Goal: Task Accomplishment & Management: Manage account settings

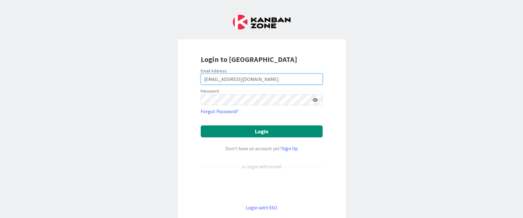
drag, startPoint x: 260, startPoint y: 80, endPoint x: 68, endPoint y: 66, distance: 192.1
click at [69, 66] on div "Login to Kanban Zone Email Address ncorbett@reutercorbett.com Password Forgot P…" at bounding box center [261, 109] width 523 height 218
type input "[EMAIL_ADDRESS][DOMAIN_NAME]"
click at [313, 98] on icon at bounding box center [315, 100] width 5 height 4
click at [312, 98] on icon at bounding box center [315, 100] width 6 height 4
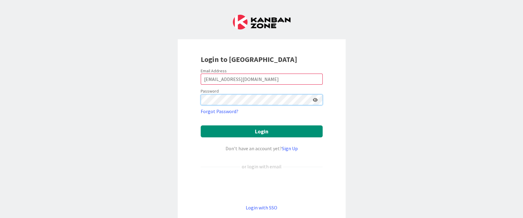
click at [201, 125] on button "Login" at bounding box center [262, 131] width 122 height 12
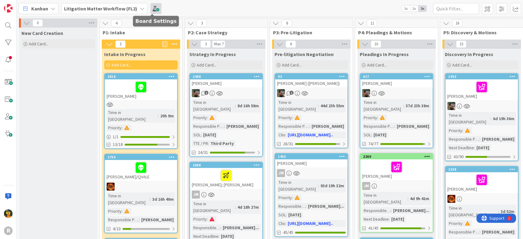
click at [154, 10] on span at bounding box center [156, 8] width 11 height 11
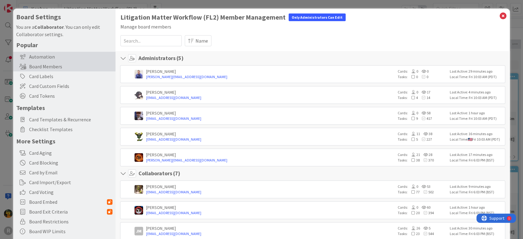
click at [49, 58] on div "Automation" at bounding box center [64, 57] width 102 height 10
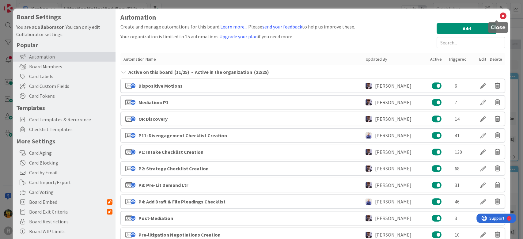
click at [499, 15] on icon at bounding box center [503, 16] width 8 height 9
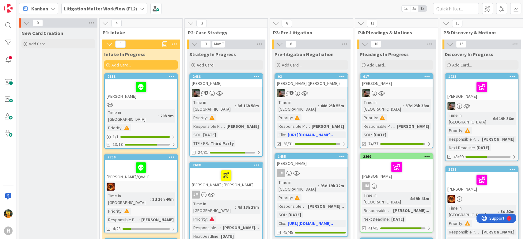
click at [103, 14] on div "Kanban Litigation Matter Workflow (FL2) 1x 2x 3x" at bounding box center [270, 8] width 507 height 17
click at [104, 7] on b "Litigation Matter Workflow (FL2)" at bounding box center [100, 9] width 73 height 6
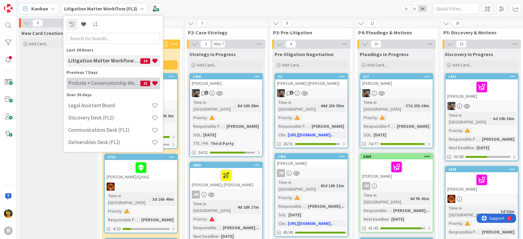
click at [109, 80] on div "Probate + Conservatorship Workflow (FL2) 22" at bounding box center [114, 84] width 94 height 12
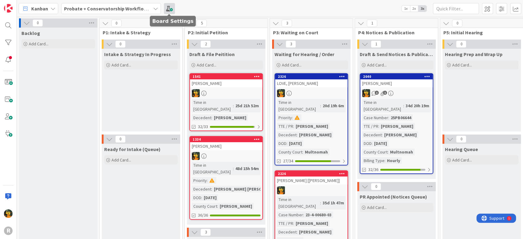
click at [169, 8] on span at bounding box center [169, 8] width 11 height 11
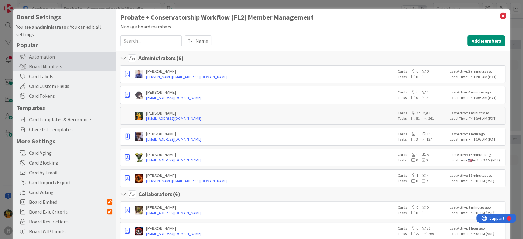
click at [56, 57] on div "Automation" at bounding box center [64, 57] width 102 height 10
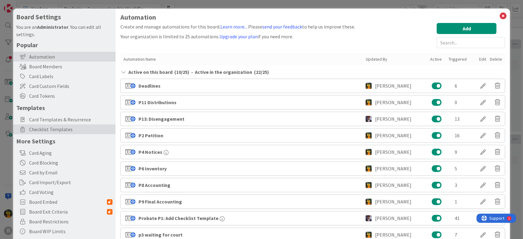
click at [63, 128] on span "Checklist Templates" at bounding box center [70, 129] width 83 height 7
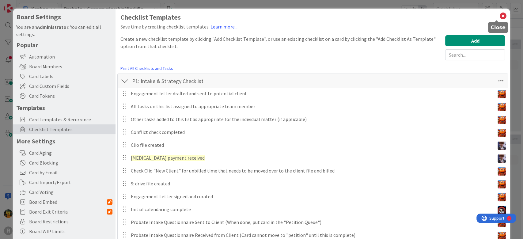
click at [499, 14] on icon at bounding box center [503, 16] width 8 height 9
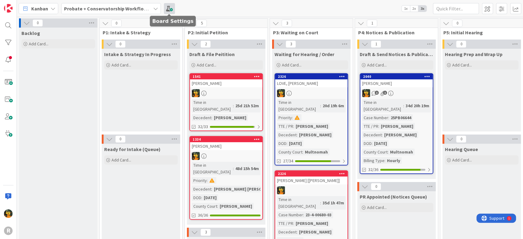
click at [164, 4] on span at bounding box center [169, 8] width 11 height 11
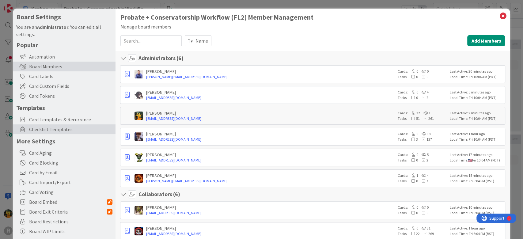
click at [43, 128] on span "Checklist Templates" at bounding box center [70, 129] width 83 height 7
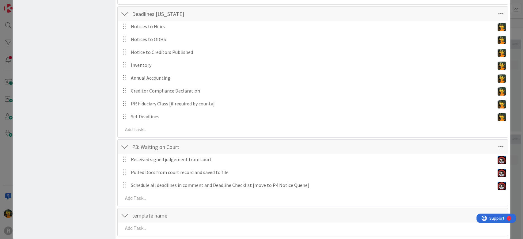
scroll to position [1137, 0]
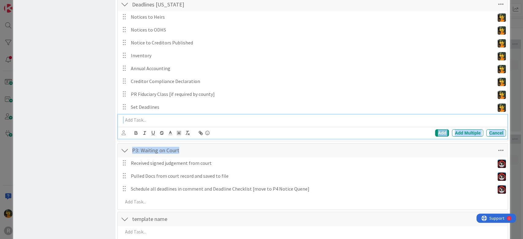
drag, startPoint x: 412, startPoint y: 134, endPoint x: 396, endPoint y: 106, distance: 32.3
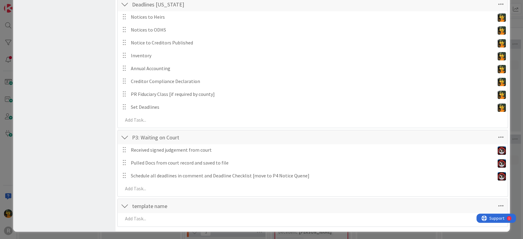
click at [123, 138] on div at bounding box center [125, 137] width 8 height 11
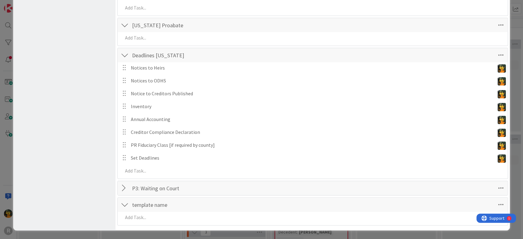
scroll to position [1085, 0]
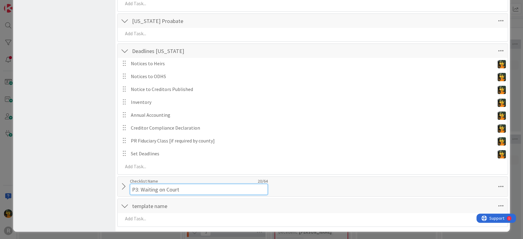
click at [165, 186] on input "P3: Waiting on Court" at bounding box center [199, 189] width 138 height 11
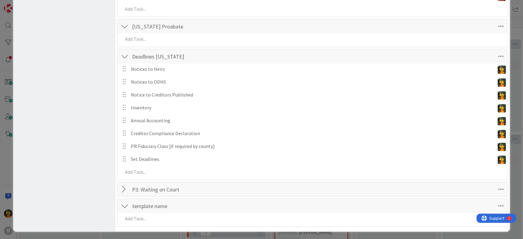
click at [322, 187] on div "P3: Waiting on Court Checklist Name 20 / 64 P3: Waiting on Court" at bounding box center [313, 189] width 391 height 14
click at [496, 187] on icon at bounding box center [501, 189] width 11 height 11
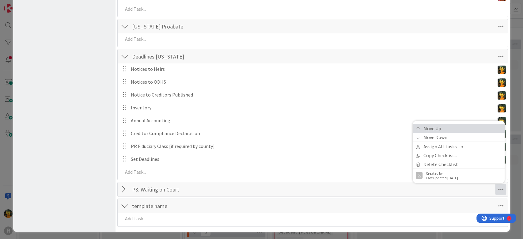
click at [427, 128] on link "Move Up" at bounding box center [459, 128] width 92 height 9
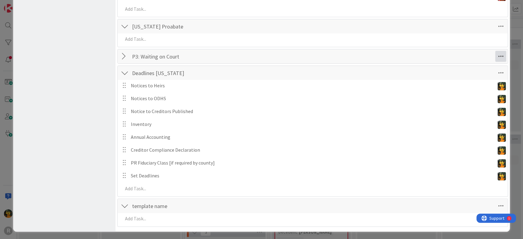
click at [496, 57] on icon at bounding box center [501, 56] width 11 height 11
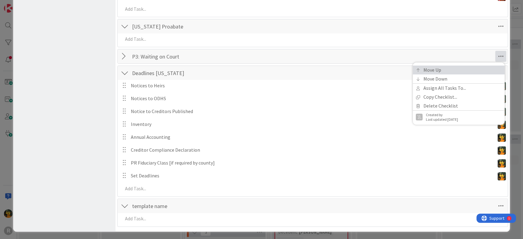
click at [440, 66] on link "Move Up" at bounding box center [459, 70] width 92 height 9
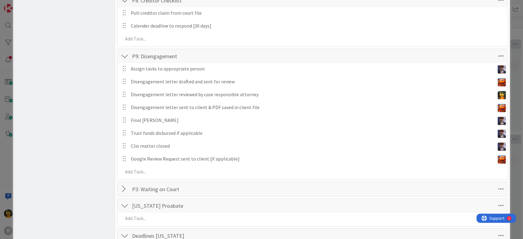
scroll to position [922, 0]
click at [496, 188] on icon at bounding box center [501, 189] width 11 height 11
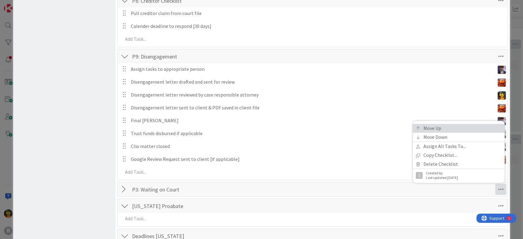
click at [450, 126] on link "Move Up" at bounding box center [459, 128] width 92 height 9
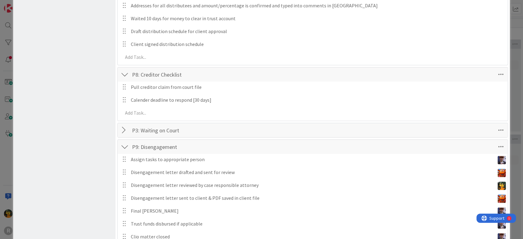
scroll to position [848, 0]
click at [496, 129] on icon at bounding box center [501, 130] width 11 height 11
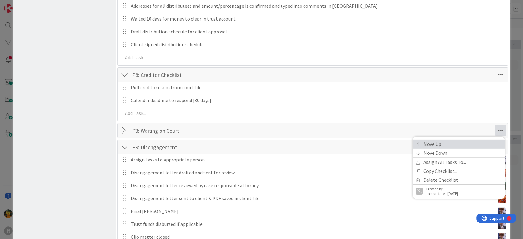
click at [474, 141] on link "Move Up" at bounding box center [459, 144] width 92 height 9
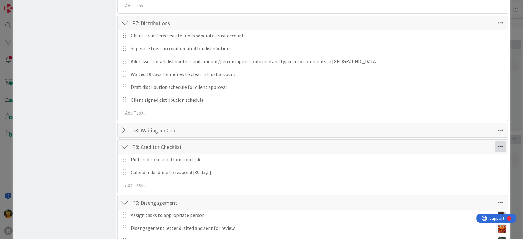
scroll to position [792, 0]
click at [496, 128] on icon at bounding box center [501, 130] width 11 height 11
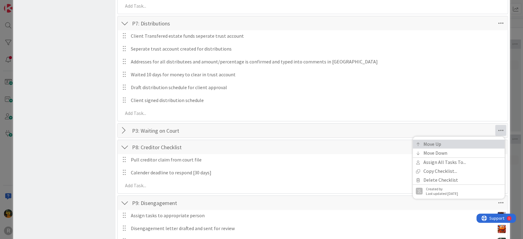
click at [471, 143] on link "Move Up" at bounding box center [459, 144] width 92 height 9
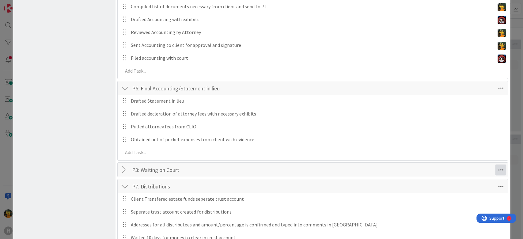
scroll to position [644, 0]
click at [497, 167] on icon at bounding box center [501, 170] width 11 height 11
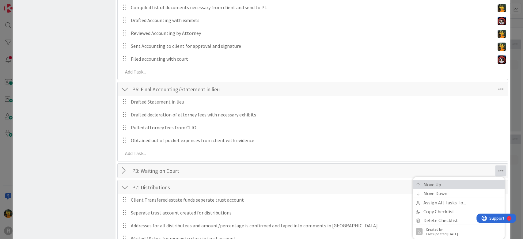
click at [449, 185] on link "Move Up" at bounding box center [459, 184] width 92 height 9
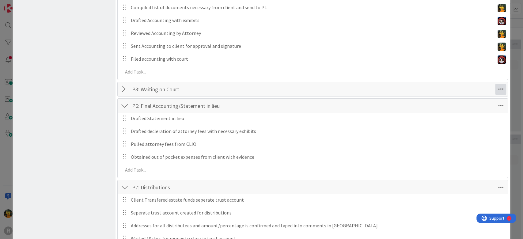
scroll to position [644, 0]
click at [497, 92] on icon at bounding box center [501, 89] width 11 height 11
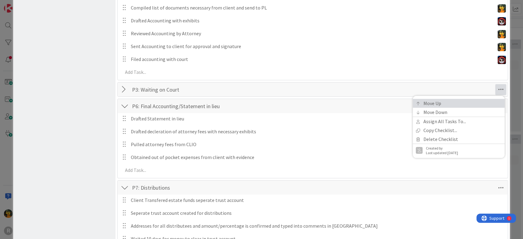
click at [468, 101] on link "Move Up" at bounding box center [459, 103] width 92 height 9
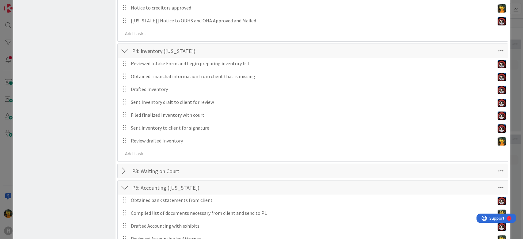
scroll to position [455, 0]
click at [496, 171] on icon at bounding box center [501, 171] width 11 height 11
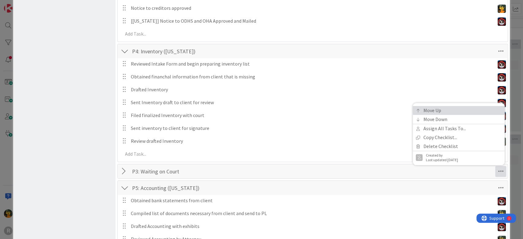
click at [459, 110] on link "Move Up" at bounding box center [459, 110] width 92 height 9
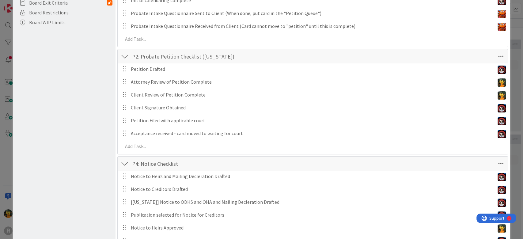
scroll to position [0, 0]
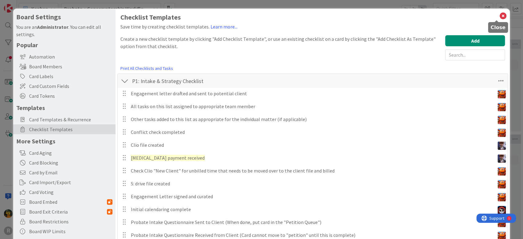
click at [499, 16] on icon at bounding box center [503, 16] width 8 height 9
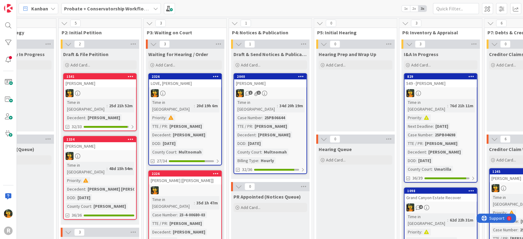
scroll to position [0, 142]
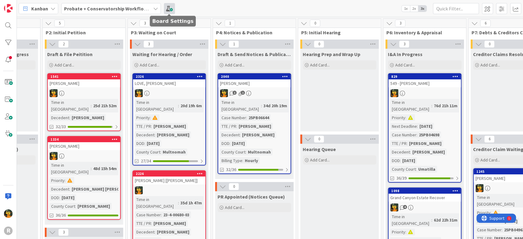
click at [173, 13] on span at bounding box center [169, 8] width 11 height 11
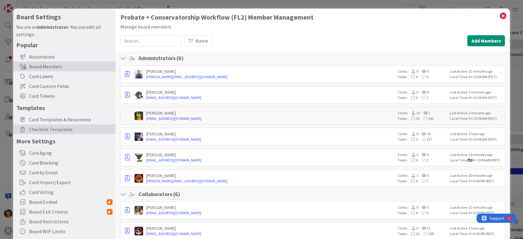
click at [59, 128] on span "Checklist Templates" at bounding box center [70, 129] width 83 height 7
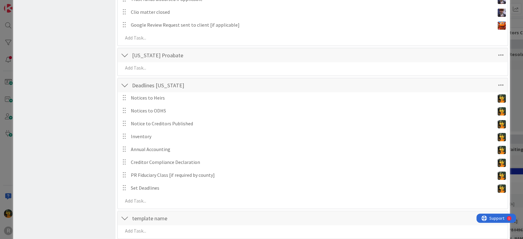
scroll to position [1085, 0]
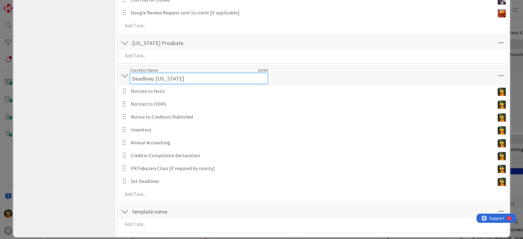
click at [147, 73] on input "Deadlines [US_STATE]" at bounding box center [199, 78] width 138 height 11
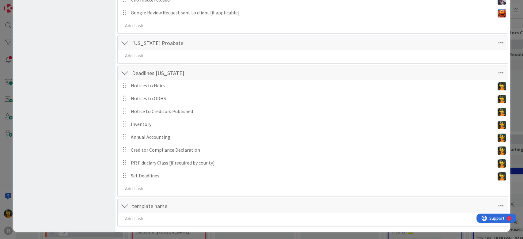
click at [444, 75] on div "Deadlines Oregon Checklist Name 16 / 64 Deadlines Oregon" at bounding box center [313, 73] width 391 height 14
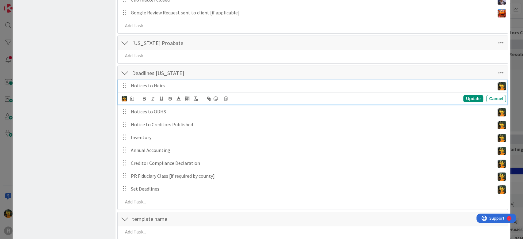
click at [277, 88] on p "Notices to Heirs" at bounding box center [312, 85] width 362 height 7
click at [131, 98] on icon at bounding box center [132, 99] width 4 height 4
click at [182, 129] on div "Day(s)" at bounding box center [177, 130] width 37 height 11
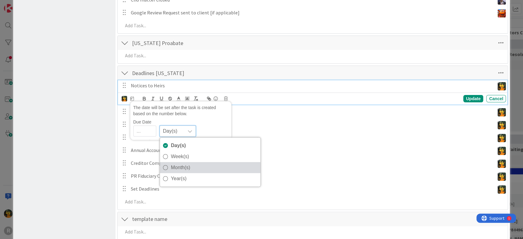
click at [184, 168] on span "Month(s)" at bounding box center [214, 167] width 86 height 9
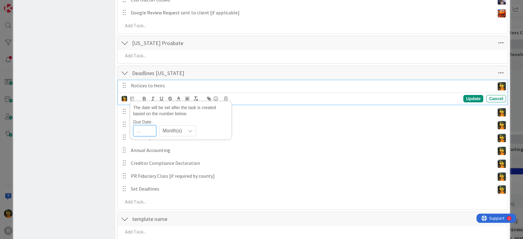
click at [138, 131] on input "number" at bounding box center [144, 130] width 23 height 11
type input "1"
click at [274, 71] on div "Deadlines Oregon Checklist Name 16 / 64 Deadlines Oregon" at bounding box center [313, 73] width 391 height 14
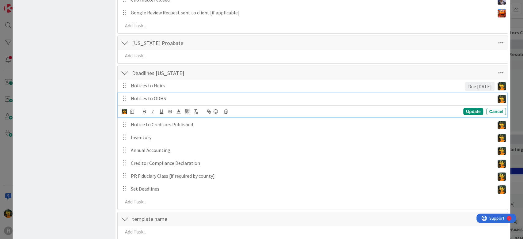
click at [159, 95] on p "Notices to ODHS" at bounding box center [312, 98] width 362 height 7
click at [132, 110] on icon at bounding box center [132, 111] width 4 height 4
click at [184, 144] on div "Day(s)" at bounding box center [177, 143] width 37 height 11
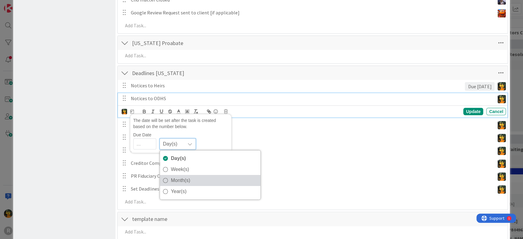
click at [190, 180] on span "Month(s)" at bounding box center [214, 180] width 86 height 9
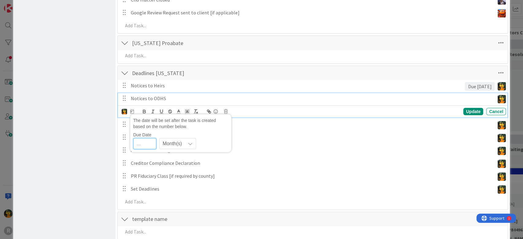
click at [141, 145] on input "number" at bounding box center [144, 143] width 23 height 11
type input "1"
click at [464, 110] on div "Update" at bounding box center [474, 111] width 20 height 7
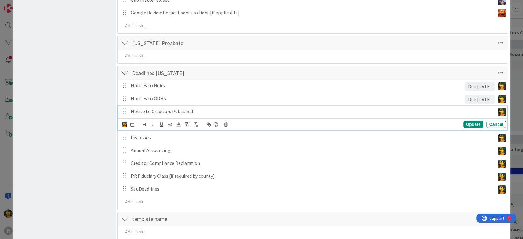
click at [196, 111] on p "Notice to Creditors Published" at bounding box center [312, 111] width 362 height 7
click at [132, 124] on icon at bounding box center [132, 124] width 4 height 4
click at [181, 156] on span "Day(s)" at bounding box center [173, 156] width 20 height 9
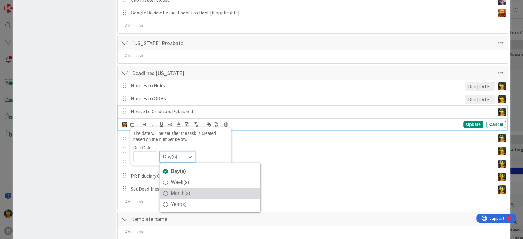
click at [189, 189] on span "Month(s)" at bounding box center [214, 193] width 86 height 9
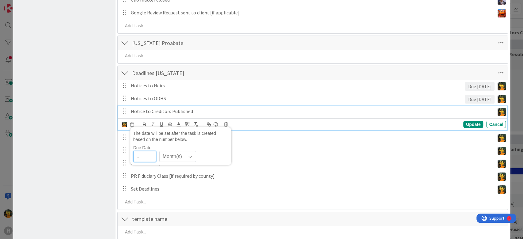
click at [146, 156] on input "number" at bounding box center [144, 156] width 23 height 11
type input "1"
click at [309, 120] on div "The date will be set after the task is created based on the number below. Due D…" at bounding box center [314, 124] width 385 height 9
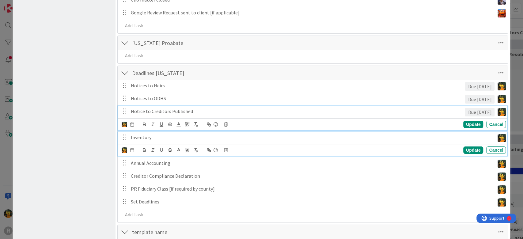
click at [153, 135] on p "Inventory" at bounding box center [312, 137] width 362 height 7
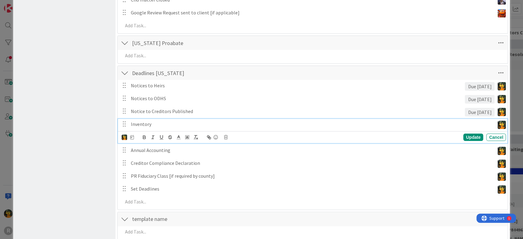
scroll to position [1072, 0]
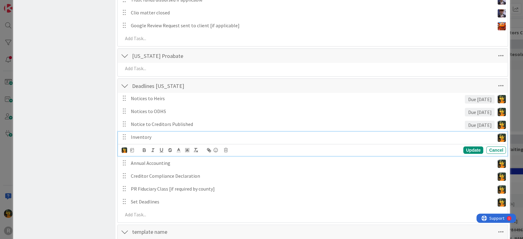
click at [133, 151] on icon at bounding box center [132, 150] width 4 height 4
click at [172, 183] on span "Day(s)" at bounding box center [173, 182] width 20 height 9
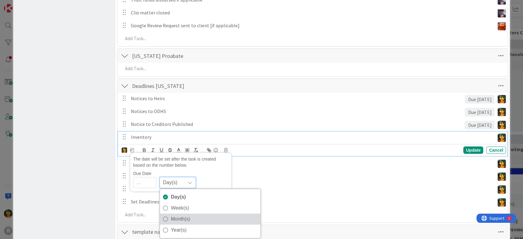
click at [194, 217] on span "Month(s)" at bounding box center [214, 219] width 86 height 9
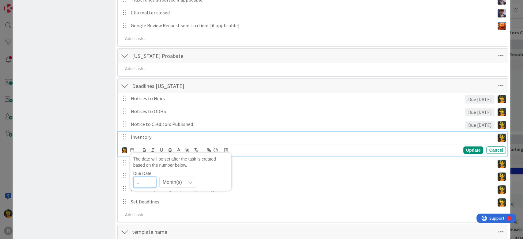
click at [143, 181] on input "number" at bounding box center [144, 182] width 23 height 11
click at [184, 181] on div "Month(s)" at bounding box center [177, 182] width 37 height 11
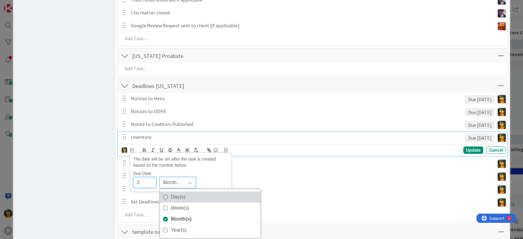
click at [184, 200] on span "Day(s)" at bounding box center [214, 197] width 86 height 9
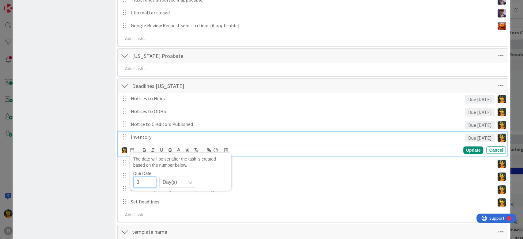
drag, startPoint x: 148, startPoint y: 182, endPoint x: 64, endPoint y: 182, distance: 84.0
type input "90"
click at [312, 153] on div "The date will be set after the task is created based on the number below. Due D…" at bounding box center [314, 150] width 385 height 9
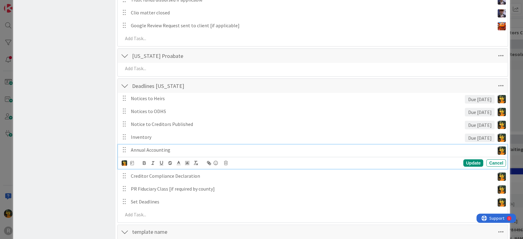
click at [170, 151] on p "Annual Accounting" at bounding box center [312, 150] width 362 height 7
click at [130, 163] on icon at bounding box center [132, 163] width 4 height 4
click at [183, 196] on div "Day(s)" at bounding box center [177, 195] width 37 height 11
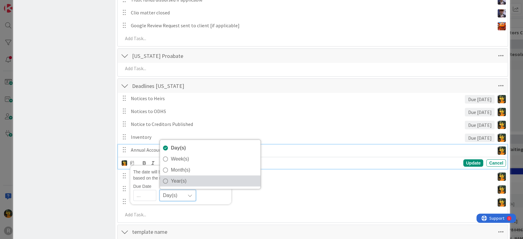
click at [182, 181] on span "Year(s)" at bounding box center [214, 180] width 86 height 9
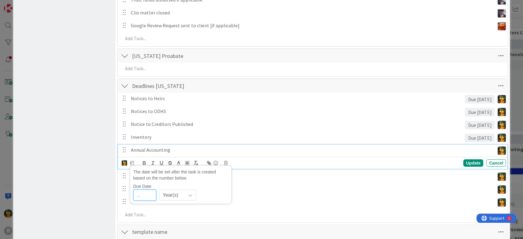
click at [139, 197] on input "number" at bounding box center [144, 195] width 23 height 11
type input "1"
click at [412, 155] on div "Annual Accounting Due in 1 year The date will be set after the task is created …" at bounding box center [313, 157] width 390 height 24
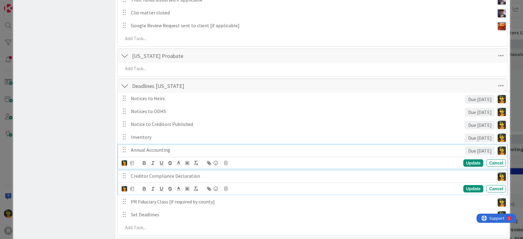
click at [196, 175] on p "Creditor Compliance Declaration" at bounding box center [312, 176] width 362 height 7
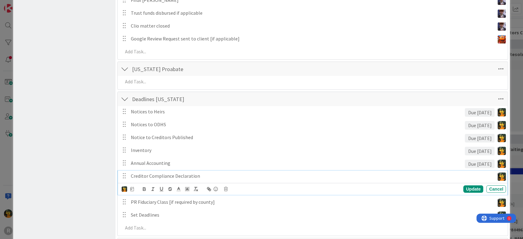
click at [131, 188] on icon at bounding box center [132, 189] width 4 height 4
click at [191, 218] on icon at bounding box center [190, 221] width 5 height 5
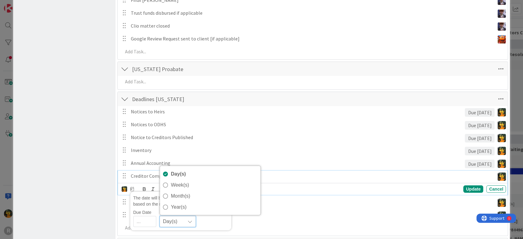
click at [326, 178] on p "Creditor Compliance Declaration" at bounding box center [312, 176] width 362 height 7
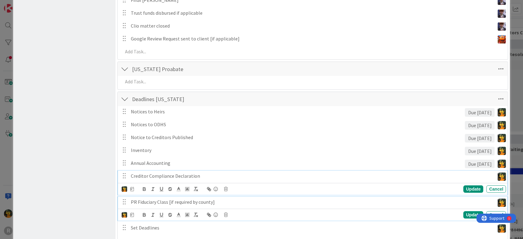
click at [225, 199] on p "PR Fiduciary Class [if required by county]" at bounding box center [312, 202] width 362 height 7
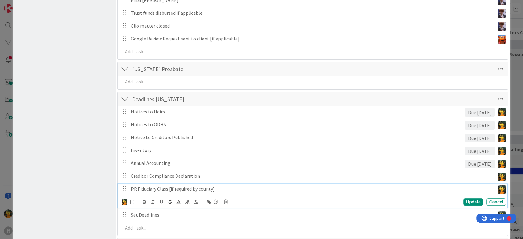
scroll to position [1046, 0]
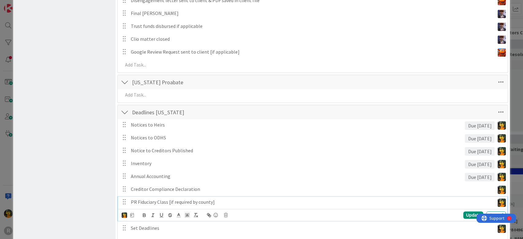
click at [132, 214] on icon at bounding box center [132, 215] width 4 height 4
click at [182, 205] on div "Day(s)" at bounding box center [177, 203] width 37 height 11
drag, startPoint x: 180, startPoint y: 178, endPoint x: 151, endPoint y: 198, distance: 34.5
click at [180, 178] on span "Month(s)" at bounding box center [214, 177] width 86 height 9
click at [143, 206] on input "number" at bounding box center [144, 203] width 23 height 11
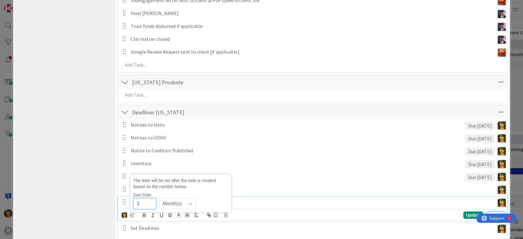
type input "3"
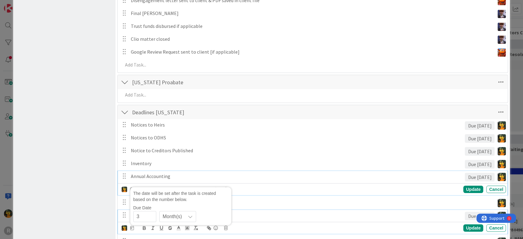
click at [321, 175] on p "Annual Accounting" at bounding box center [297, 176] width 332 height 7
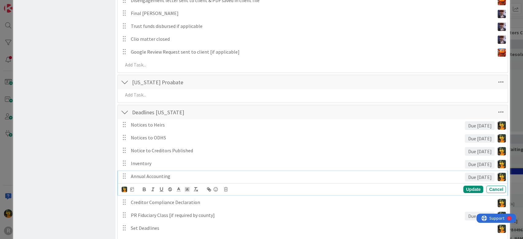
scroll to position [1098, 0]
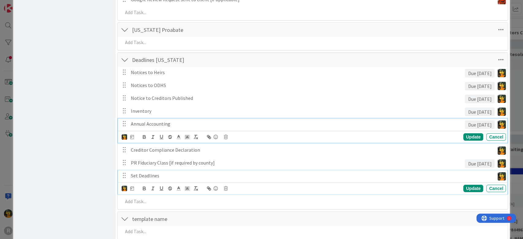
click at [170, 173] on p "Set Deadlines" at bounding box center [312, 175] width 362 height 7
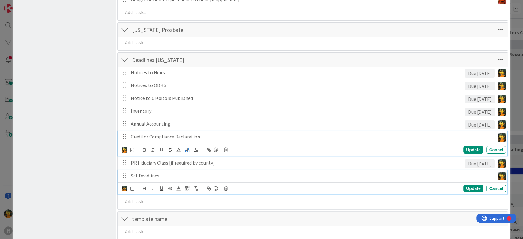
drag, startPoint x: 193, startPoint y: 150, endPoint x: 190, endPoint y: 151, distance: 3.7
click at [193, 150] on div "Creditor Compliance Declaration The date will be set after the task is created …" at bounding box center [313, 144] width 390 height 24
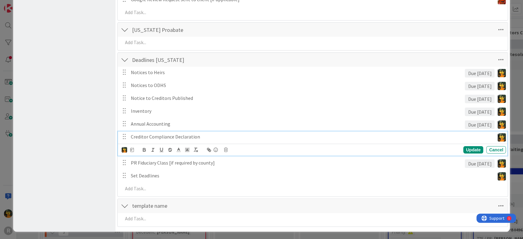
click at [215, 136] on p "Creditor Compliance Declaration" at bounding box center [312, 136] width 362 height 7
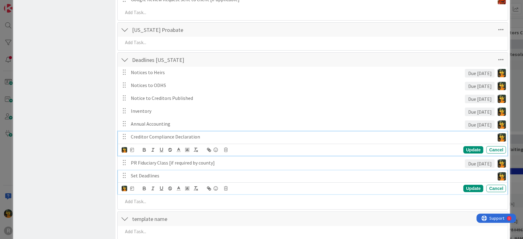
click at [186, 170] on div "Set Deadlines" at bounding box center [311, 175] width 366 height 11
click at [136, 137] on p "Creditor Compliance Declaration" at bounding box center [312, 136] width 362 height 7
click at [148, 172] on p "Set Deadlines" at bounding box center [312, 175] width 362 height 7
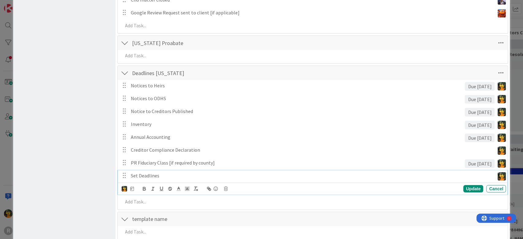
click at [163, 175] on p "Set Deadlines" at bounding box center [312, 175] width 362 height 7
drag, startPoint x: 163, startPoint y: 174, endPoint x: 93, endPoint y: 173, distance: 69.6
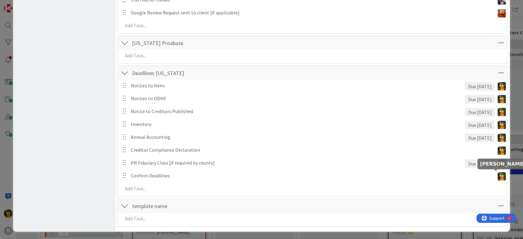
click at [498, 173] on img at bounding box center [502, 176] width 8 height 8
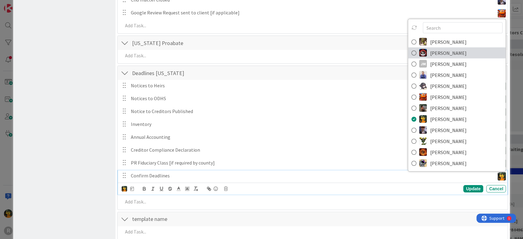
click at [446, 55] on span "[PERSON_NAME]" at bounding box center [448, 52] width 36 height 9
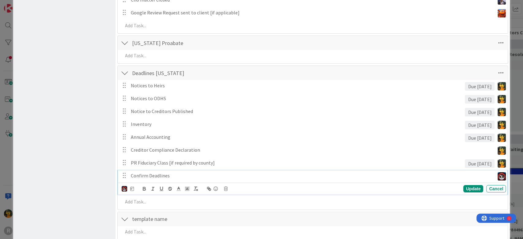
click at [176, 172] on p "Confirm Deadlines" at bounding box center [312, 175] width 362 height 7
click at [132, 188] on icon at bounding box center [132, 189] width 4 height 4
click at [173, 218] on span "Day(s)" at bounding box center [173, 221] width 20 height 9
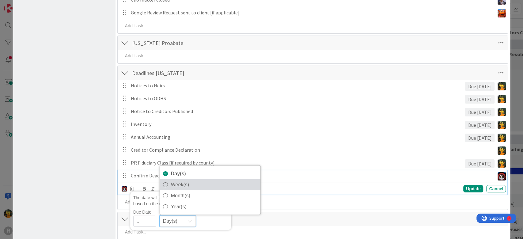
click at [182, 183] on span "Week(s)" at bounding box center [214, 184] width 86 height 9
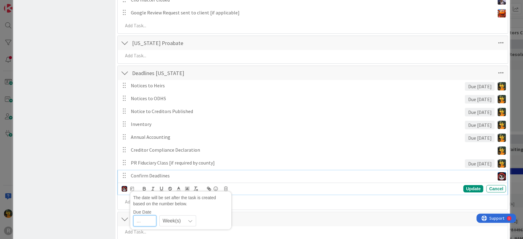
click at [145, 218] on input "number" at bounding box center [144, 221] width 23 height 11
click at [330, 185] on div "The date will be set after the task is created based on the number below. Due D…" at bounding box center [314, 189] width 385 height 9
click at [465, 187] on div "Update" at bounding box center [474, 188] width 20 height 7
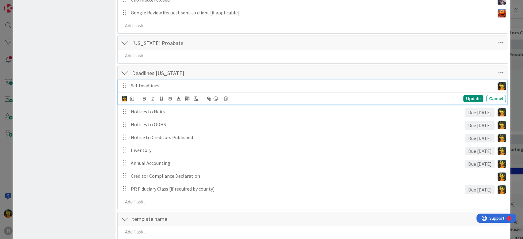
click at [166, 85] on p "Set Deadlines" at bounding box center [312, 85] width 362 height 7
click at [132, 99] on icon at bounding box center [132, 99] width 4 height 4
click at [392, 88] on p "Set Deadlines" at bounding box center [312, 85] width 362 height 7
click at [467, 98] on div "Update" at bounding box center [474, 98] width 20 height 7
click at [182, 87] on p "Set Deadlines" at bounding box center [312, 85] width 362 height 7
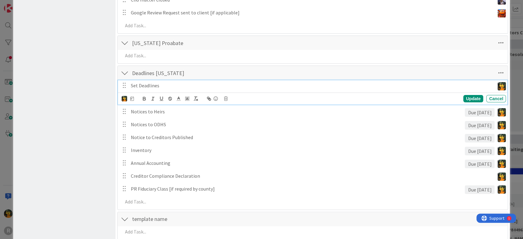
drag, startPoint x: 486, startPoint y: 83, endPoint x: 478, endPoint y: 85, distance: 7.8
click at [486, 83] on p "Set Deadlines" at bounding box center [312, 85] width 362 height 7
drag, startPoint x: 471, startPoint y: 86, endPoint x: 491, endPoint y: 85, distance: 20.3
click at [479, 86] on p "Set Deadlines" at bounding box center [312, 85] width 362 height 7
click at [498, 86] on img at bounding box center [502, 86] width 8 height 8
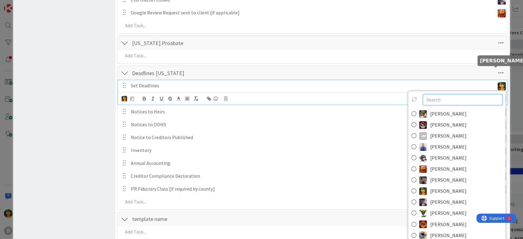
scroll to position [1098, 0]
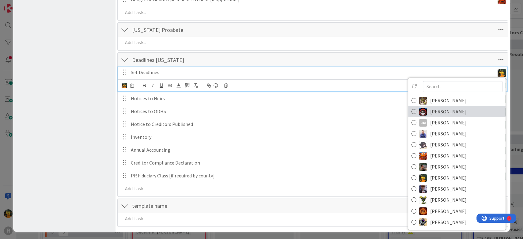
click at [440, 109] on span "[PERSON_NAME]" at bounding box center [448, 111] width 36 height 9
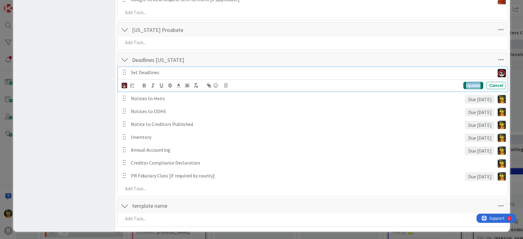
click at [470, 82] on div "Update" at bounding box center [474, 85] width 20 height 7
click at [135, 85] on div "Set Deadlines Devine Gines Jasmin Sanchez JM Jeff Myers John Grant Kelly Nguyen…" at bounding box center [313, 79] width 390 height 24
click at [133, 82] on div "The date will be set after the task is created based on the number below. Due D…" at bounding box center [128, 85] width 12 height 7
click at [133, 83] on icon at bounding box center [132, 85] width 4 height 4
click at [172, 116] on span "Week(s)" at bounding box center [173, 117] width 20 height 9
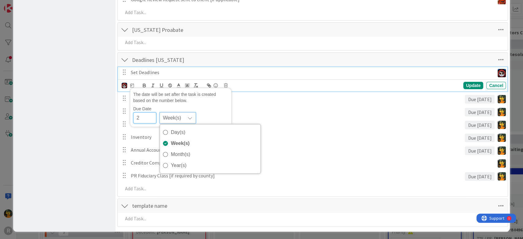
click at [140, 117] on input "2" at bounding box center [144, 118] width 23 height 11
drag, startPoint x: 128, startPoint y: 116, endPoint x: 81, endPoint y: 107, distance: 47.4
click at [291, 71] on p "Set Deadlines" at bounding box center [312, 72] width 362 height 7
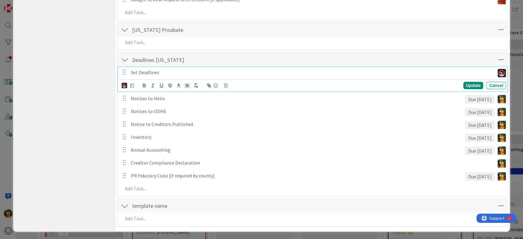
click at [130, 82] on div "The date will be set after the task is created based on the number below. Due D…" at bounding box center [128, 85] width 12 height 7
click at [133, 85] on icon at bounding box center [132, 85] width 4 height 4
drag, startPoint x: 142, startPoint y: 113, endPoint x: 103, endPoint y: 114, distance: 39.0
click at [289, 82] on div "The date will be set after the task is created based on the number below. Due D…" at bounding box center [314, 85] width 385 height 9
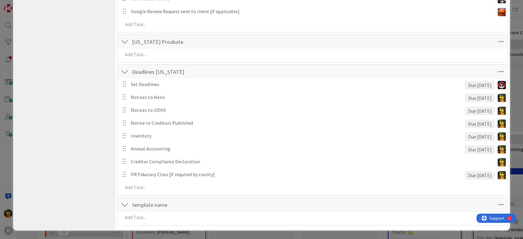
scroll to position [1085, 0]
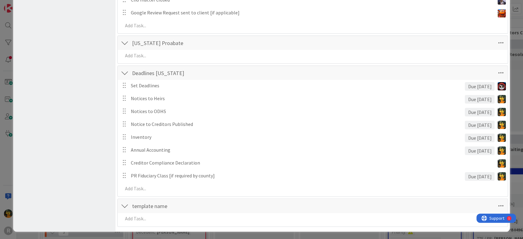
click at [477, 85] on div "Due in 1 week" at bounding box center [480, 86] width 30 height 9
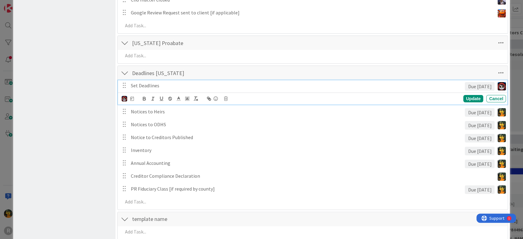
click at [147, 85] on div "Set Deadlines Due in 1 week Devine Gines Jasmin Sanchez JM Jeff Myers John Gran…" at bounding box center [313, 92] width 390 height 24
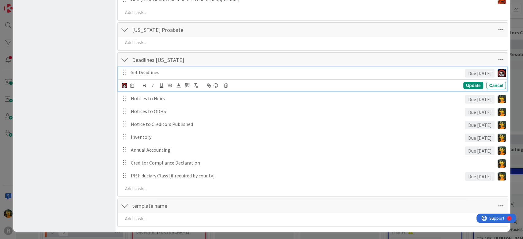
click at [132, 85] on icon at bounding box center [132, 85] width 4 height 4
drag, startPoint x: 145, startPoint y: 119, endPoint x: 78, endPoint y: 114, distance: 67.0
type input "2"
click at [419, 85] on div "Update Cancel" at bounding box center [428, 85] width 156 height 7
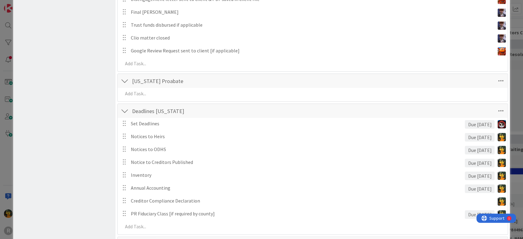
scroll to position [1085, 0]
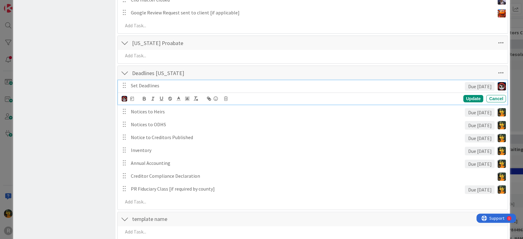
click at [137, 82] on p "Set Deadlines" at bounding box center [297, 85] width 332 height 7
click at [133, 86] on p "Set Deadlines" at bounding box center [297, 85] width 332 height 7
click at [467, 95] on div "Update" at bounding box center [474, 98] width 20 height 7
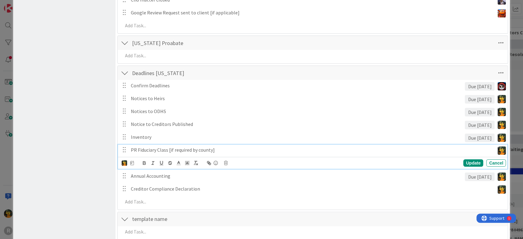
click at [164, 148] on p "PR Fiduciary Class [if required by county]" at bounding box center [312, 150] width 362 height 7
click at [132, 161] on icon at bounding box center [132, 163] width 4 height 4
drag, startPoint x: 149, startPoint y: 192, endPoint x: 135, endPoint y: 192, distance: 13.8
click at [135, 192] on input "3" at bounding box center [144, 195] width 23 height 11
type input "2"
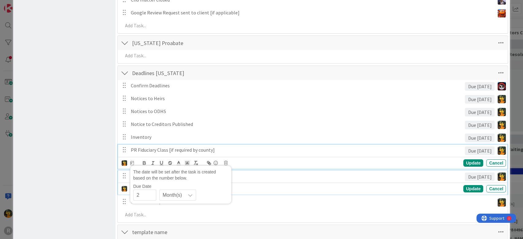
click at [346, 171] on div "Annual Accounting" at bounding box center [296, 176] width 337 height 11
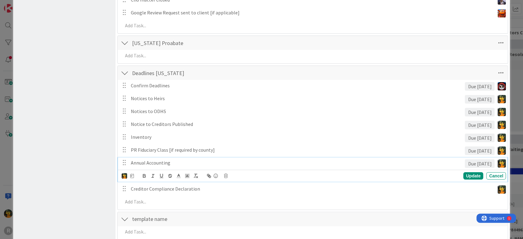
scroll to position [1072, 0]
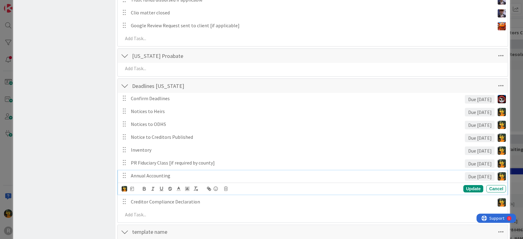
click at [128, 187] on div "The date will be set after the task is created based on the number below. Due D…" at bounding box center [128, 189] width 12 height 7
click at [131, 187] on icon at bounding box center [132, 189] width 4 height 4
drag, startPoint x: 148, startPoint y: 219, endPoint x: 111, endPoint y: 215, distance: 37.7
click at [315, 170] on div "Annual Accounting" at bounding box center [296, 175] width 337 height 11
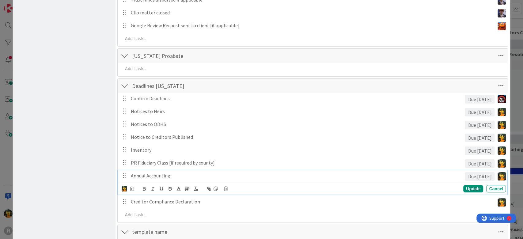
click at [475, 175] on div "Due in 3 years" at bounding box center [480, 176] width 30 height 9
click at [131, 188] on icon at bounding box center [132, 189] width 4 height 4
drag, startPoint x: 151, startPoint y: 219, endPoint x: 92, endPoint y: 216, distance: 59.3
type input "1"
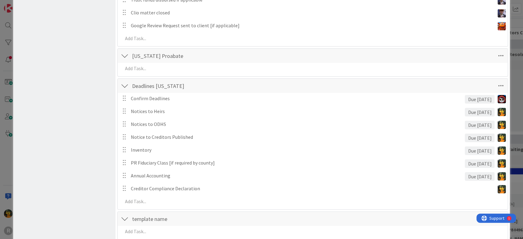
click at [396, 181] on div "Confirm Deadlines Due in 2 weeks Devine Gines Jasmin Sanchez JM Jeff Myers John…" at bounding box center [313, 151] width 385 height 117
click at [465, 175] on div "Due [DATE]" at bounding box center [480, 176] width 30 height 9
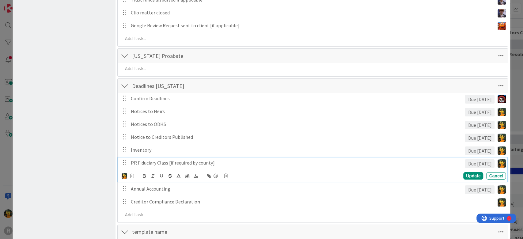
click at [396, 166] on div "PR Fiduciary Class [if required by county]" at bounding box center [296, 163] width 337 height 11
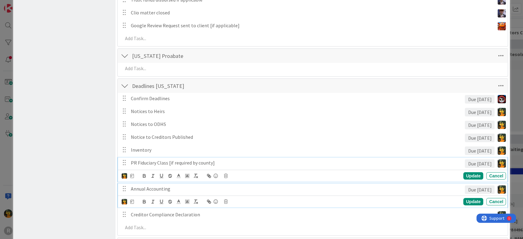
click at [304, 189] on p "Annual Accounting" at bounding box center [297, 189] width 332 height 7
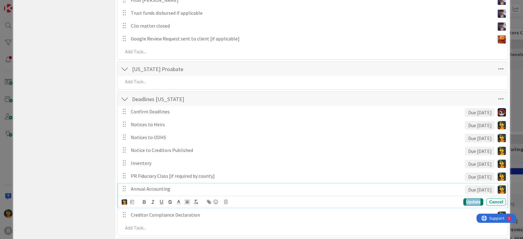
click at [466, 202] on div "Update" at bounding box center [474, 201] width 20 height 7
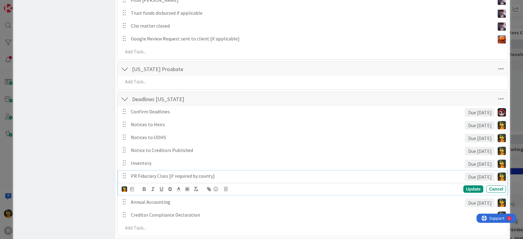
click at [382, 175] on p "PR Fiduciary Class [if required by county]" at bounding box center [297, 176] width 332 height 7
click at [132, 188] on icon at bounding box center [132, 189] width 4 height 4
drag, startPoint x: 146, startPoint y: 221, endPoint x: 104, endPoint y: 212, distance: 43.0
type input "3"
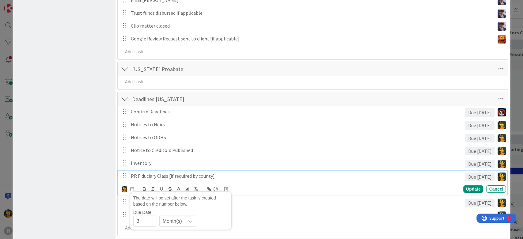
click at [306, 176] on p "PR Fiduciary Class [if required by county]" at bounding box center [297, 176] width 332 height 7
click at [466, 188] on div "Update" at bounding box center [474, 189] width 20 height 7
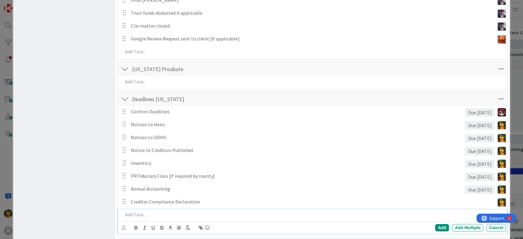
click at [141, 216] on p at bounding box center [313, 214] width 381 height 7
click at [125, 218] on icon at bounding box center [124, 227] width 4 height 5
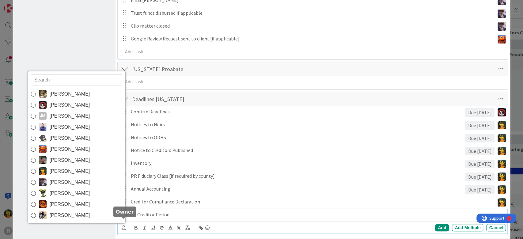
scroll to position [1064, 0]
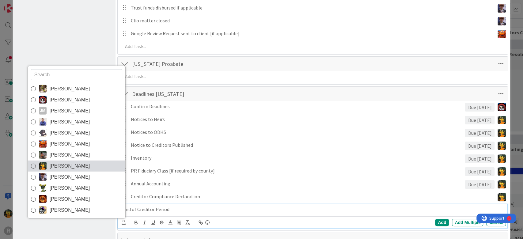
click at [63, 166] on span "[PERSON_NAME]" at bounding box center [70, 166] width 40 height 9
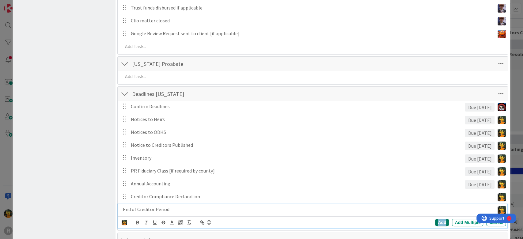
scroll to position [1065, 0]
click at [439, 218] on div "Add" at bounding box center [442, 221] width 14 height 7
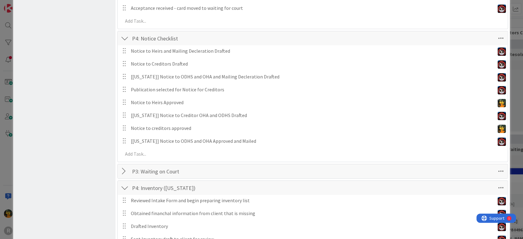
click at [126, 172] on div at bounding box center [125, 171] width 8 height 11
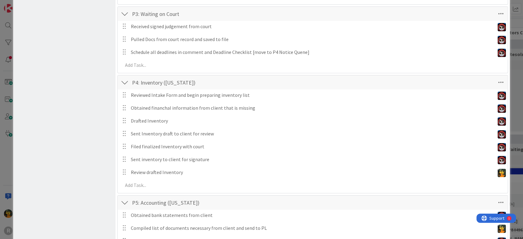
scroll to position [492, 0]
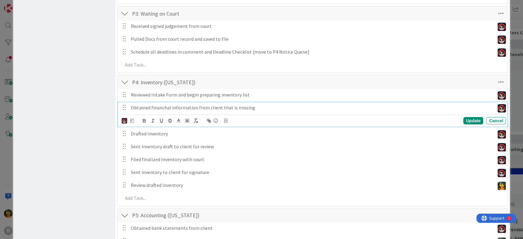
click at [159, 107] on p "Obtained financhal information from client that is missing" at bounding box center [312, 107] width 362 height 7
click at [464, 119] on div "Update" at bounding box center [474, 120] width 20 height 7
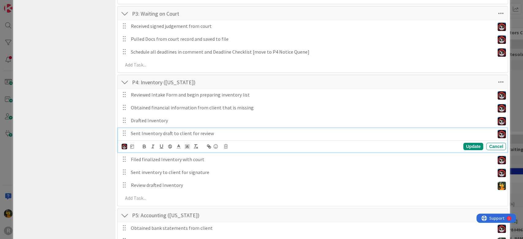
click at [144, 132] on p "Sent Inventory draft to client for review" at bounding box center [312, 133] width 362 height 7
click at [215, 136] on p "Sent Inventory draft to client for review" at bounding box center [312, 133] width 362 height 7
click at [469, 145] on div "Update" at bounding box center [474, 146] width 20 height 7
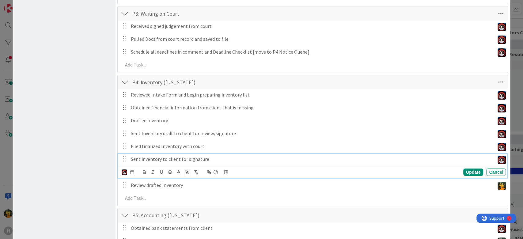
click at [186, 154] on div "Sent inventory to client for signature" at bounding box center [311, 159] width 366 height 11
click at [226, 169] on body "R Kanban Probate + Conservatorship Workflow (FL2) 1x 2x 3x 0 Backlog Add Card..…" at bounding box center [261, 119] width 523 height 239
click at [224, 172] on icon at bounding box center [226, 172] width 4 height 4
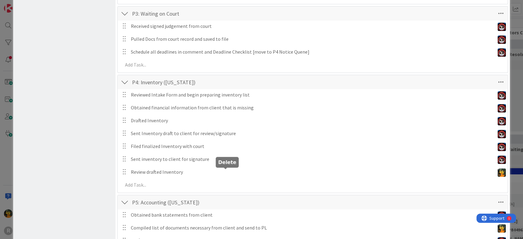
click at [236, 200] on div "Checklist Templates Save time by creating checklist templates. Learn more... Cr…" at bounding box center [313, 202] width 385 height 1363
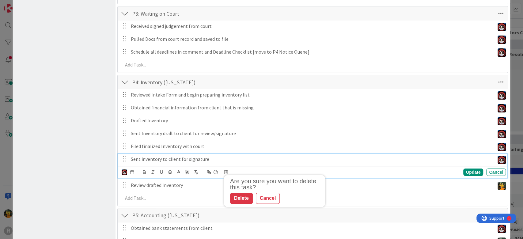
click at [219, 159] on p "Sent inventory to client for signature" at bounding box center [312, 159] width 362 height 7
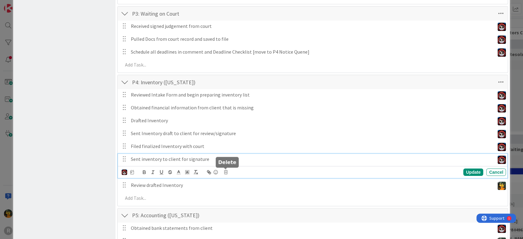
click at [224, 170] on icon at bounding box center [226, 172] width 4 height 4
click at [240, 197] on div "Delete" at bounding box center [241, 198] width 23 height 11
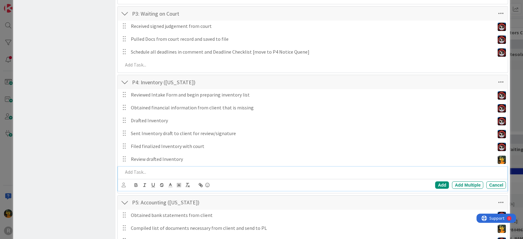
click at [202, 170] on p at bounding box center [313, 172] width 381 height 7
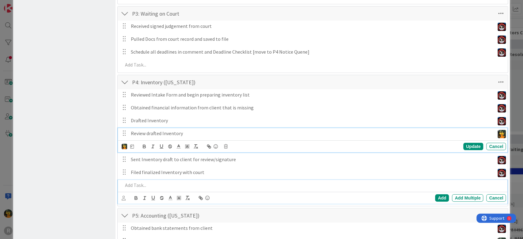
click at [147, 132] on p "Review drafted Inventory" at bounding box center [312, 133] width 362 height 7
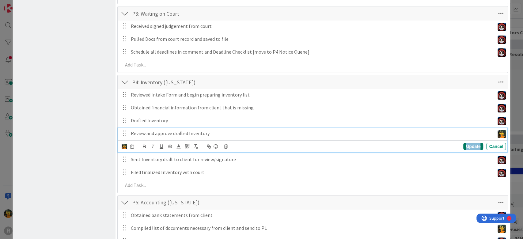
click at [472, 147] on div "Update" at bounding box center [474, 146] width 20 height 7
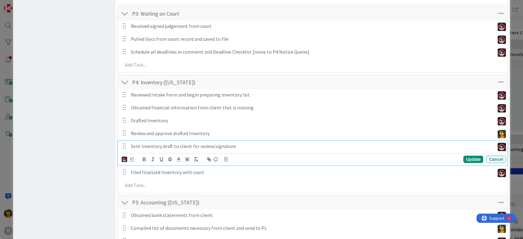
click at [167, 144] on p "Sent Inventory draft to client for review/signature" at bounding box center [312, 146] width 362 height 7
click at [466, 156] on div "Update" at bounding box center [474, 159] width 20 height 7
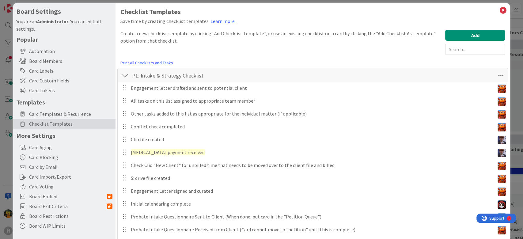
scroll to position [0, 0]
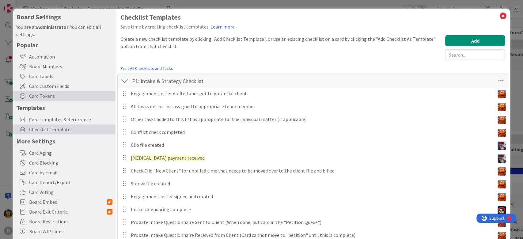
click at [35, 96] on span "Card Tokens" at bounding box center [70, 95] width 83 height 7
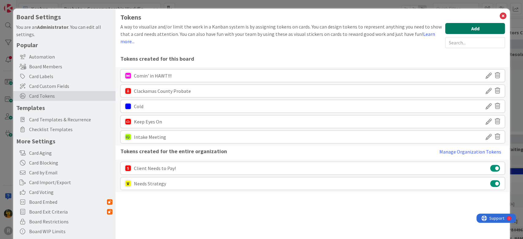
click at [462, 28] on button "Add" at bounding box center [476, 28] width 60 height 11
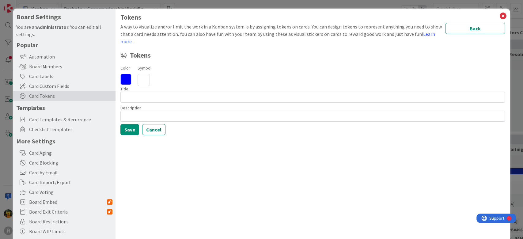
click at [145, 78] on icon at bounding box center [144, 80] width 12 height 12
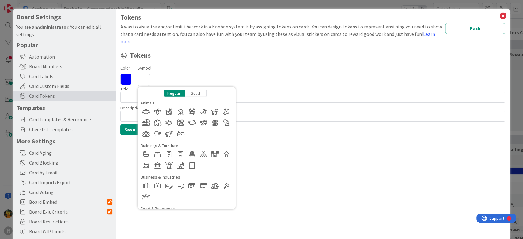
click at [229, 191] on div at bounding box center [187, 192] width 92 height 22
click at [227, 188] on div at bounding box center [226, 186] width 11 height 11
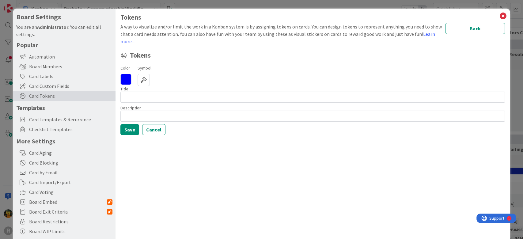
click at [124, 80] on icon at bounding box center [126, 79] width 11 height 11
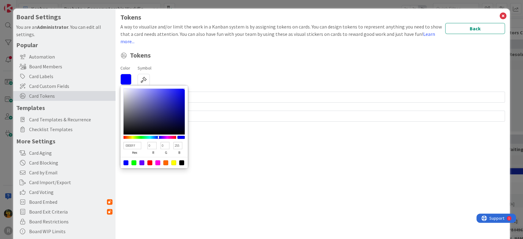
type input "00C2FF"
type input "194"
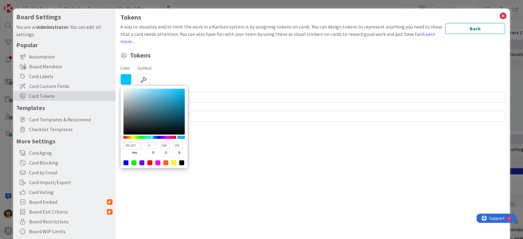
type input "00D4FF"
type input "212"
type input "00DDFF"
type input "221"
type input "00E6FF"
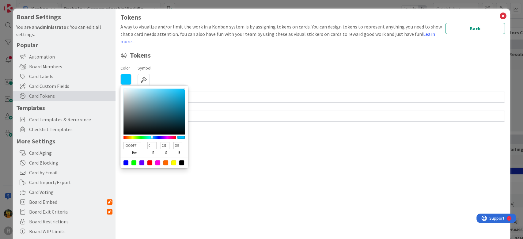
type input "230"
type input "00EFFF"
type input "239"
type input "00F7FF"
type input "247"
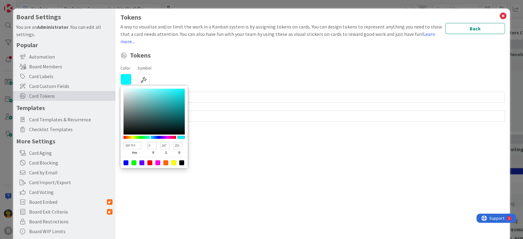
type input "00FFFE"
type input "255"
type input "254"
type input "00FFEC"
type input "236"
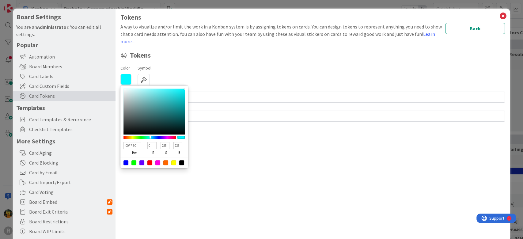
type input "00FFE3"
type input "227"
type input "00FFDA"
type input "218"
type input "00FFD1"
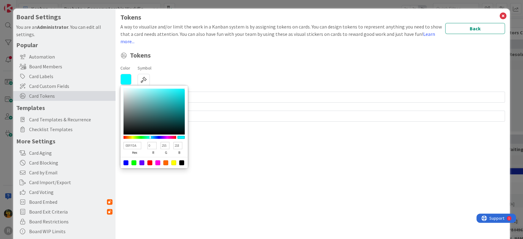
type input "209"
type input "00FFC8"
type input "200"
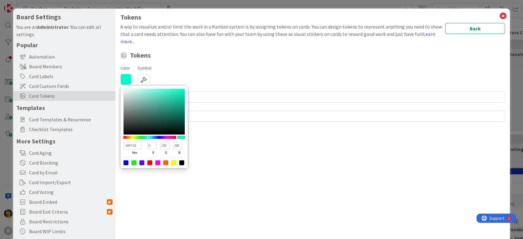
type input "00FFE3"
type input "227"
type input "00FFEC"
type input "236"
type input "00FFFE"
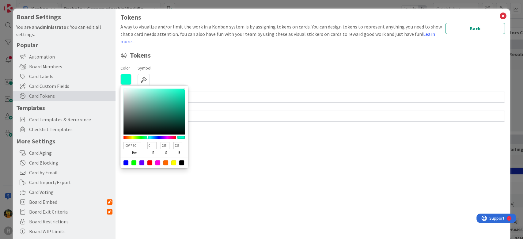
type input "254"
type input "00E6FF"
type input "230"
type input "255"
type input "00CBFF"
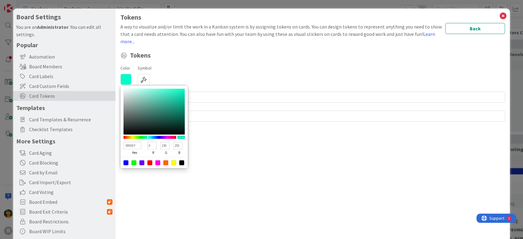
type input "203"
type input "00C2FF"
type input "194"
type input "00B9FF"
type input "185"
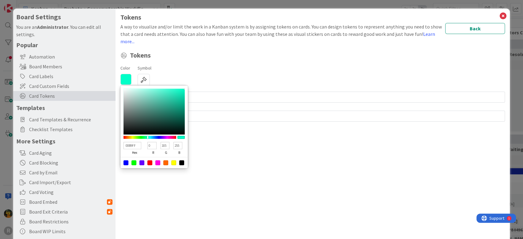
type input "00B0FF"
type input "176"
type input "009FFF"
type input "159"
type input "0096FF"
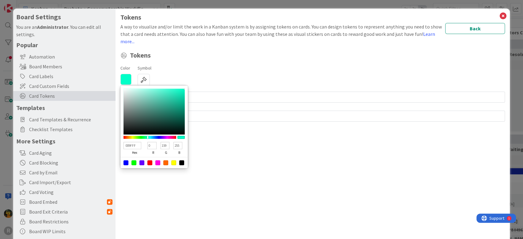
type input "150"
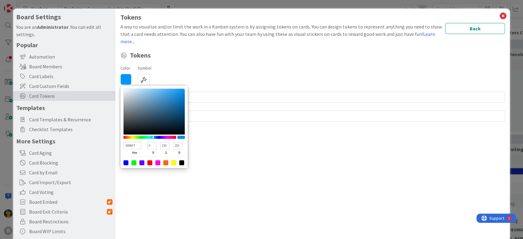
type input "007BFF"
type input "123"
type input "0057FF"
type input "87"
type input "002BFF"
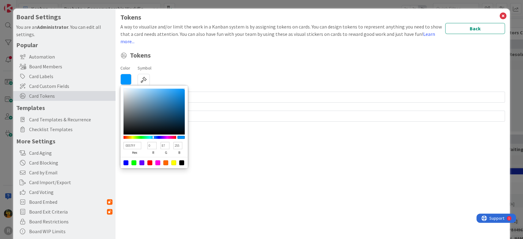
type input "43"
type input "0007FF"
type input "7"
type input "0B00FF"
type input "11"
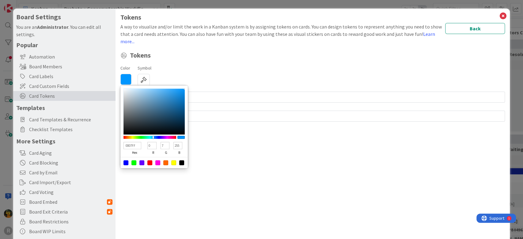
type input "0"
type input "1C00FF"
type input "28"
type input "4000FF"
type input "64"
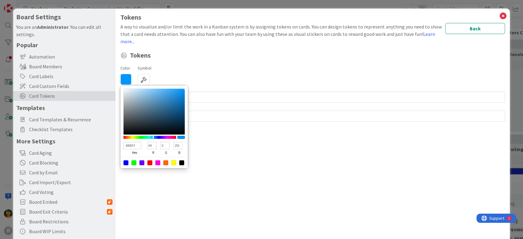
type input "7500FF"
type input "117"
type input "AB00FF"
type input "171"
type input "BC00FF"
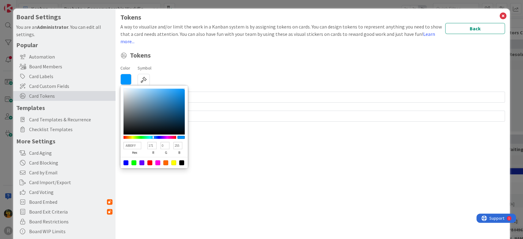
type input "188"
type input "CE00FF"
type input "206"
type input "D700FF"
type input "215"
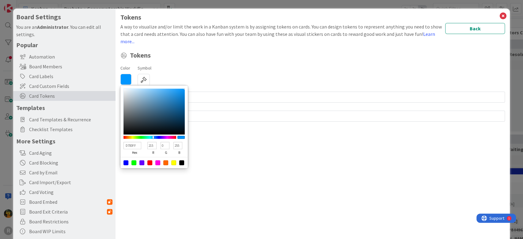
type input "E000FF"
type input "224"
type input "F200FF"
type input "242"
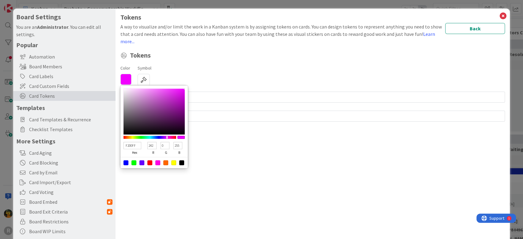
type input "FB00FF"
type input "251"
type input "FF00F2"
type input "255"
type input "242"
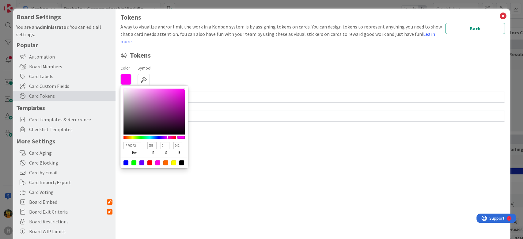
type input "FF00E9"
type input "233"
type input "FF00CE"
type input "206"
type input "FF00C5"
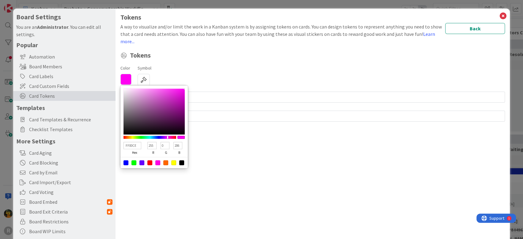
type input "197"
type input "FF00BC"
type input "188"
type input "FF00B3"
type input "179"
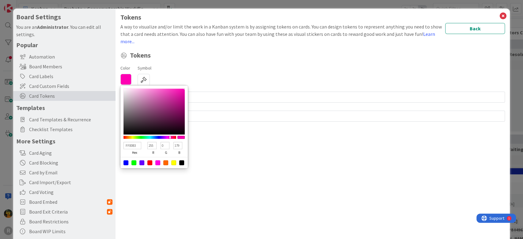
type input "FF00AA"
type input "170"
type input "FF00A1"
type input "161"
type input "FF0099"
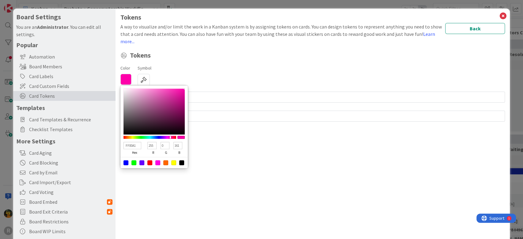
type input "153"
type input "FF0087"
type input "135"
type input "FF007E"
type input "126"
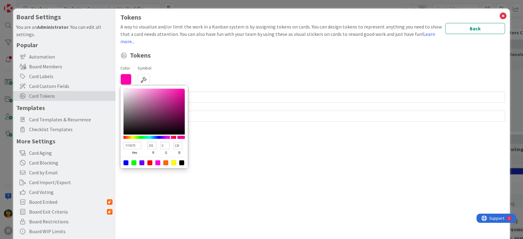
type input "FF0075"
type input "117"
type input "FF006C"
type input "108"
type input "FF005A"
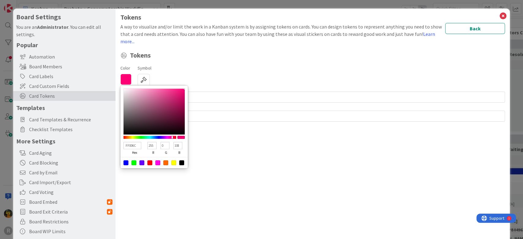
type input "90"
type input "FF0051"
type input "81"
type input "FF005A"
type input "90"
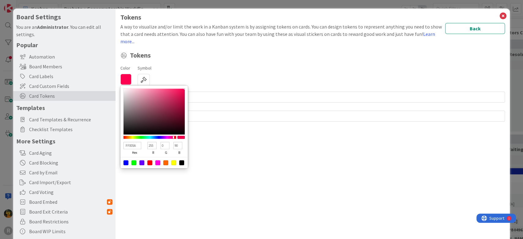
type input "FF0075"
type input "117"
type input "FF007E"
type input "126"
type input "FF0090"
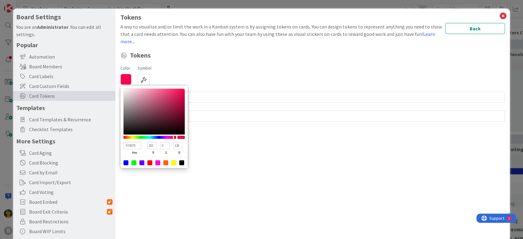
type input "144"
type input "FF00A1"
type input "161"
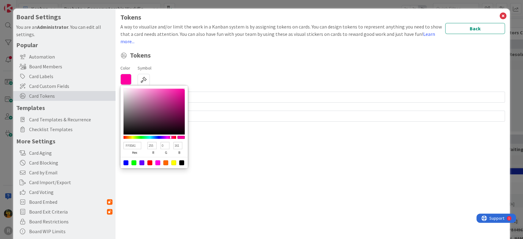
type input "FF00AA"
type input "170"
type input "FF00B3"
type input "179"
type input "FF00BC"
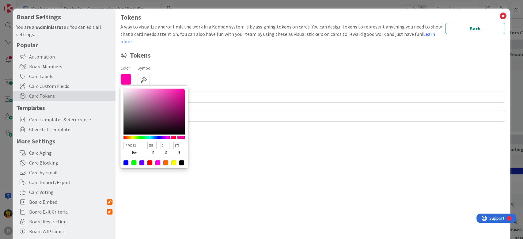
type input "188"
type input "FF00C5"
type input "197"
type input "FF00D7"
type input "215"
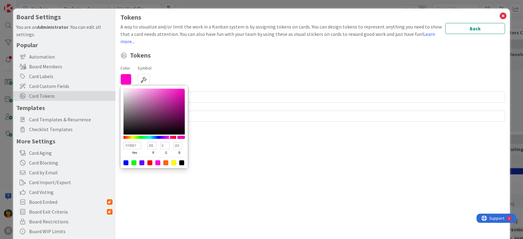
type input "FF00E0"
type input "224"
type input "FF00E9"
type input "233"
type input "FF00D7"
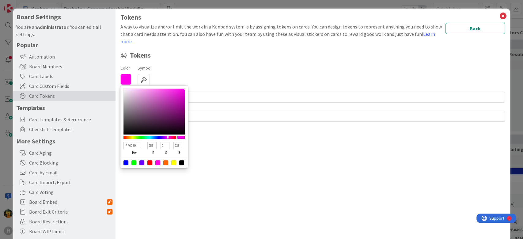
type input "215"
type input "FF00AA"
type input "170"
type input "FF0087"
type input "135"
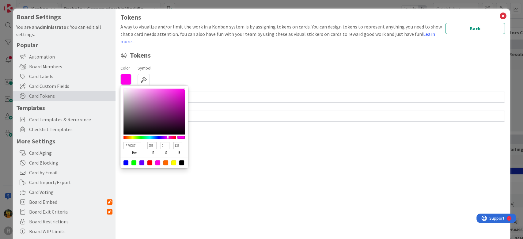
type input "FF007E"
type input "126"
type input "FF0075"
type input "117"
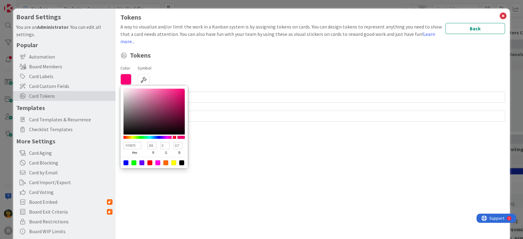
type input "FF007E"
type input "126"
type input "FF0087"
type input "135"
type input "FF0090"
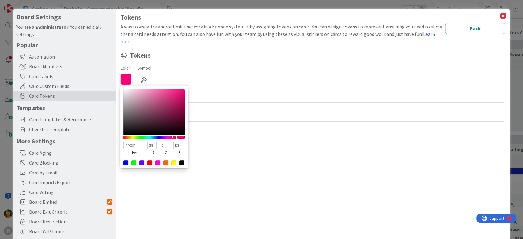
type input "144"
type input "FF0099"
type input "153"
type input "FF00A1"
type input "161"
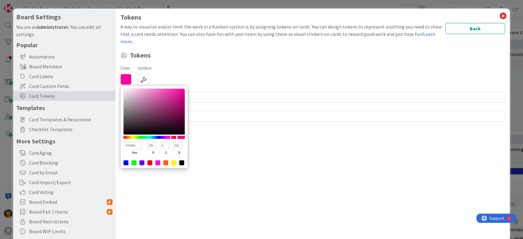
drag, startPoint x: 152, startPoint y: 137, endPoint x: 170, endPoint y: 138, distance: 18.8
click at [170, 138] on div at bounding box center [150, 137] width 53 height 3
click at [257, 70] on div "Color FF00A1 hex 255 r 0 g 161 b 100 a Symbol Regular Solid Animals Buildings &…" at bounding box center [313, 75] width 385 height 22
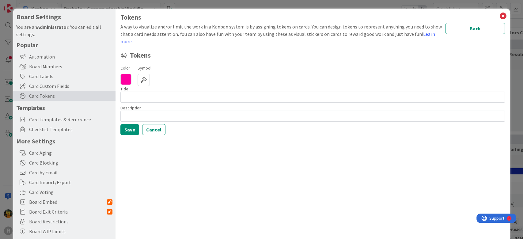
click at [123, 79] on icon at bounding box center [126, 79] width 11 height 11
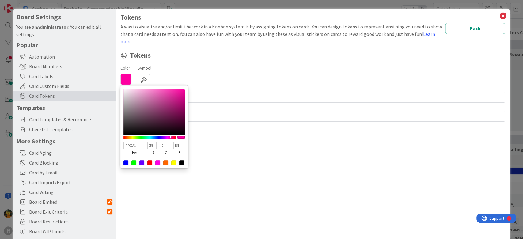
type input "FF0000"
type input "0"
type input "FF0800"
type input "8"
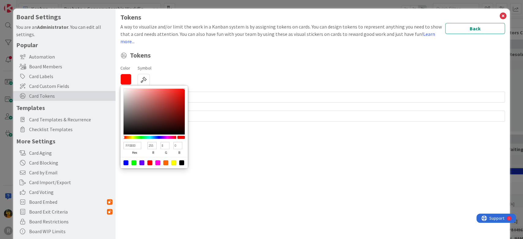
click at [124, 137] on div at bounding box center [150, 137] width 53 height 3
type input "C31D18"
type input "195"
type input "29"
type input "24"
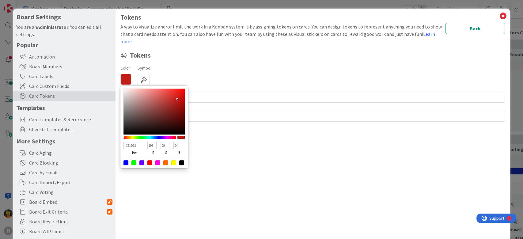
type input "C31E19"
type input "30"
type input "25"
type input "C3211C"
type input "33"
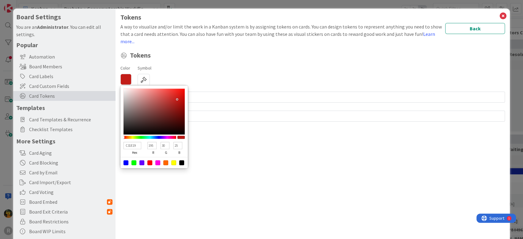
type input "28"
type input "C32520"
type input "37"
type input "32"
type input "C3221C"
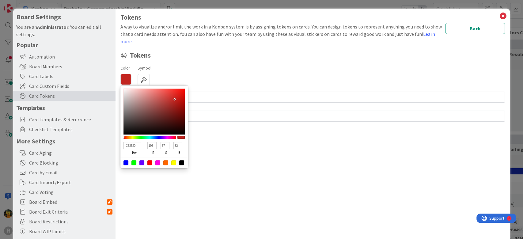
type input "34"
type input "28"
type input "C31F19"
type input "31"
type input "25"
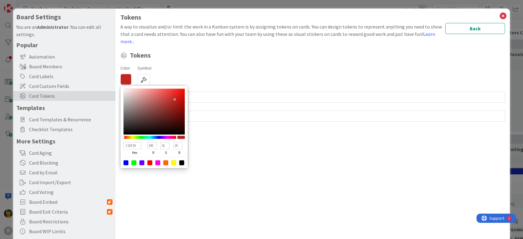
type input "C31C16"
type input "28"
type input "22"
type input "CA1C15"
type input "202"
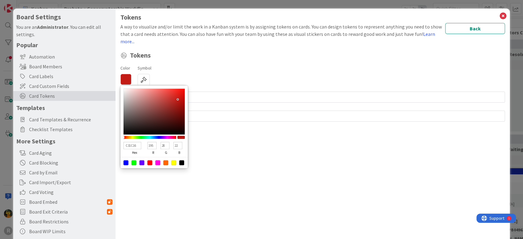
type input "21"
type input "D11B14"
type input "209"
type input "27"
drag, startPoint x: 177, startPoint y: 99, endPoint x: 160, endPoint y: 89, distance: 20.3
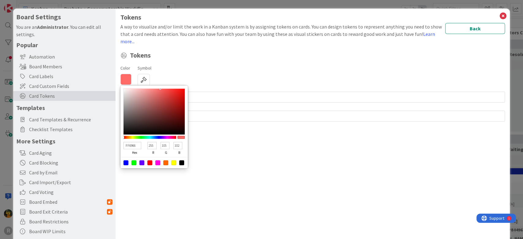
click at [160, 89] on div at bounding box center [154, 112] width 61 height 46
click at [125, 136] on div at bounding box center [150, 137] width 53 height 3
click at [239, 59] on span "Tokens" at bounding box center [318, 55] width 376 height 10
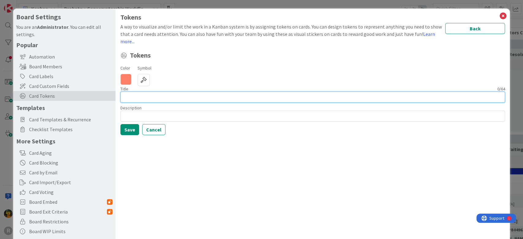
click at [155, 94] on input at bounding box center [313, 97] width 385 height 11
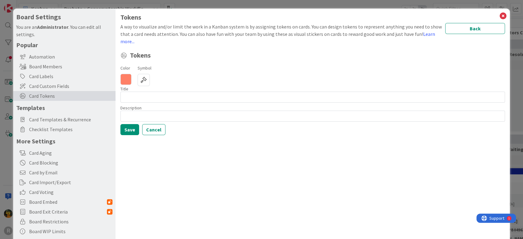
click at [125, 80] on icon at bounding box center [126, 79] width 11 height 11
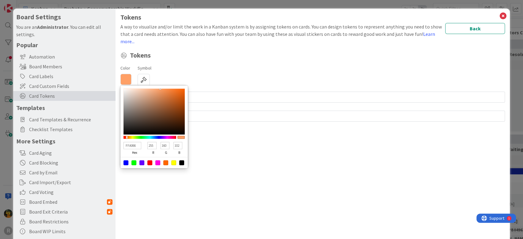
click at [127, 136] on div at bounding box center [126, 137] width 1 height 2
click at [243, 57] on span "Tokens" at bounding box center [318, 55] width 376 height 10
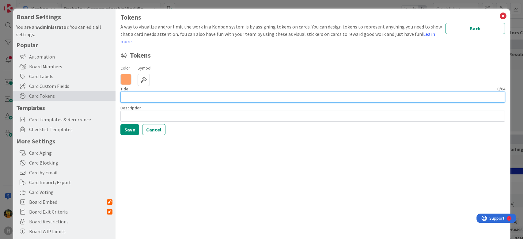
click at [196, 99] on input at bounding box center [313, 97] width 385 height 11
click at [147, 96] on input "Waiting on Order" at bounding box center [313, 97] width 385 height 11
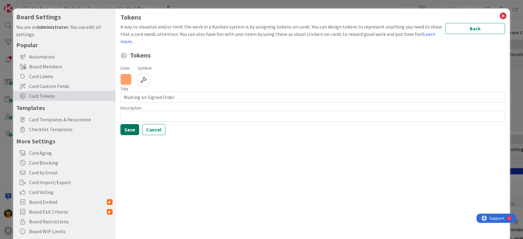
click at [126, 130] on button "Save" at bounding box center [130, 129] width 19 height 11
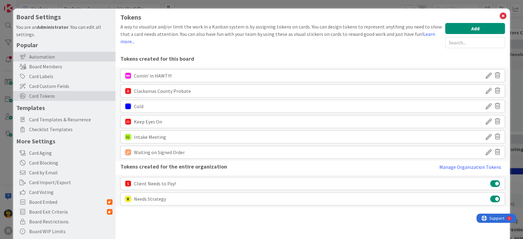
click at [43, 53] on div "Automation" at bounding box center [64, 57] width 102 height 10
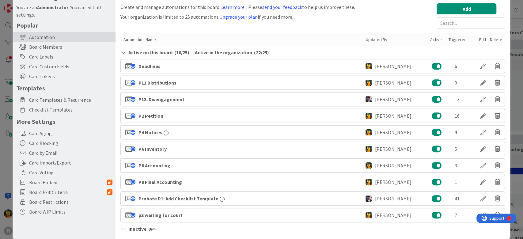
scroll to position [29, 0]
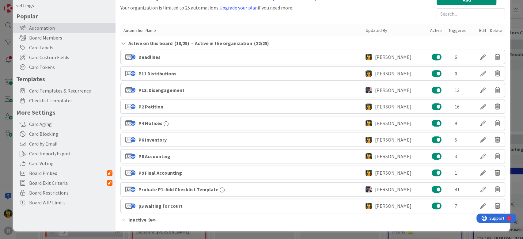
click at [174, 108] on div "P2 Petition Michael Robb 16" at bounding box center [313, 107] width 385 height 14
click at [476, 104] on div at bounding box center [483, 106] width 17 height 10
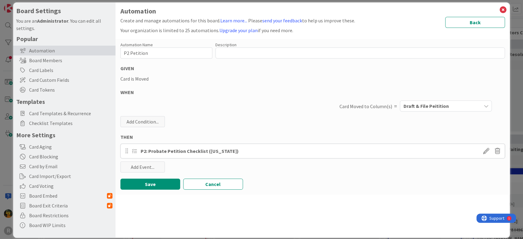
scroll to position [0, 0]
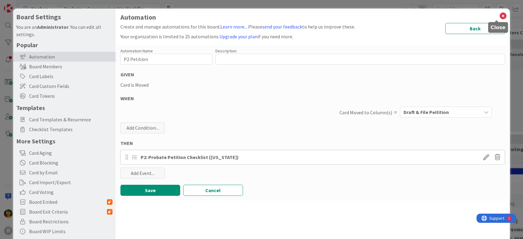
click at [499, 17] on icon at bounding box center [503, 16] width 8 height 9
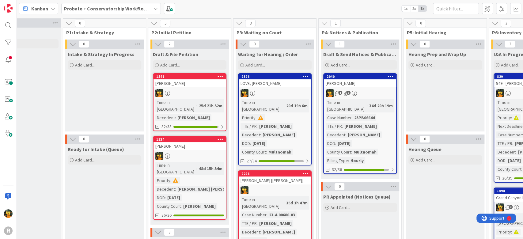
scroll to position [0, 35]
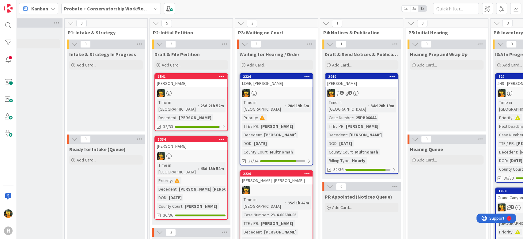
click at [335, 194] on span "PR Appointed (Notices Queue)" at bounding box center [358, 197] width 67 height 6
click at [340, 194] on span "PR Appointed (Notices Queue)" at bounding box center [358, 197] width 67 height 6
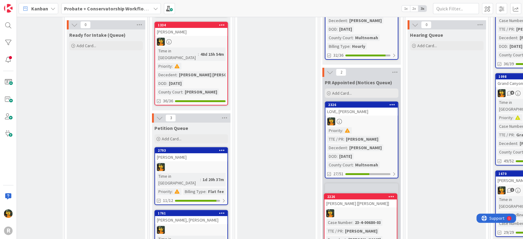
scroll to position [142, 35]
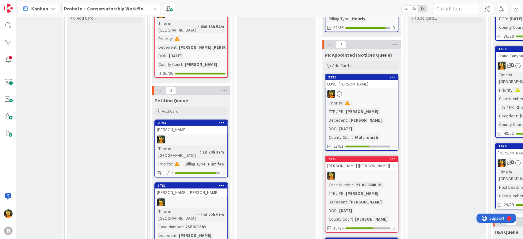
click at [365, 162] on div "[PERSON_NAME] [[PERSON_NAME]]" at bounding box center [362, 166] width 72 height 8
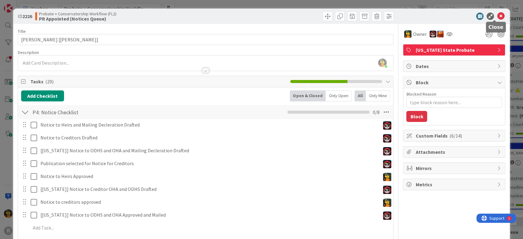
click at [497, 17] on icon at bounding box center [500, 16] width 7 height 7
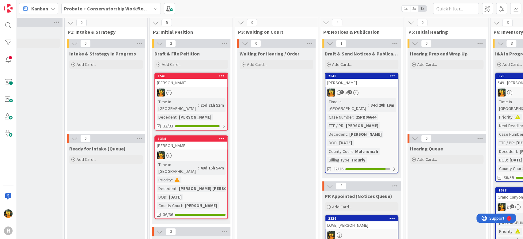
scroll to position [0, 35]
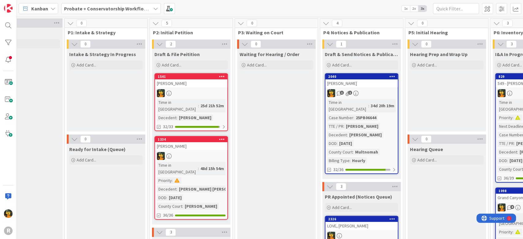
click at [364, 218] on div "LOVE, [PERSON_NAME]" at bounding box center [362, 226] width 72 height 8
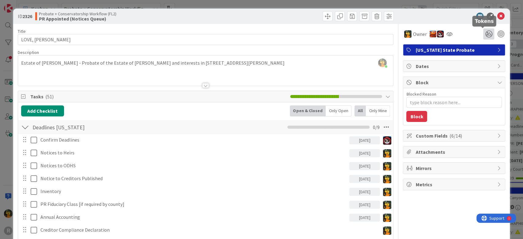
click at [485, 35] on icon at bounding box center [489, 34] width 11 height 11
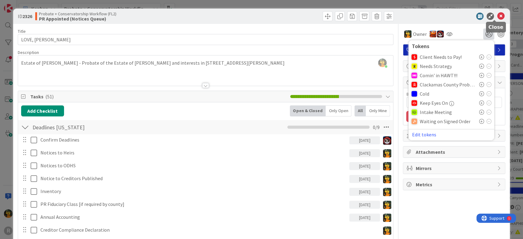
click at [497, 17] on icon at bounding box center [500, 16] width 7 height 7
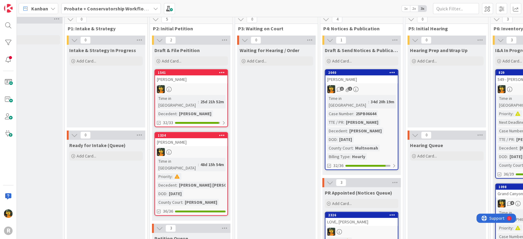
scroll to position [0, 35]
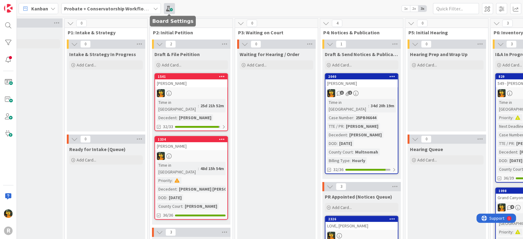
click at [166, 10] on span at bounding box center [169, 8] width 11 height 11
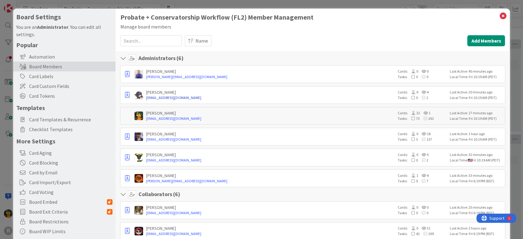
scroll to position [0, 35]
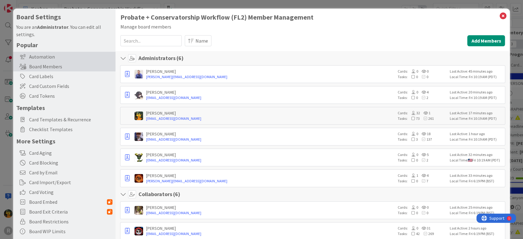
click at [44, 59] on div "Automation" at bounding box center [64, 57] width 102 height 10
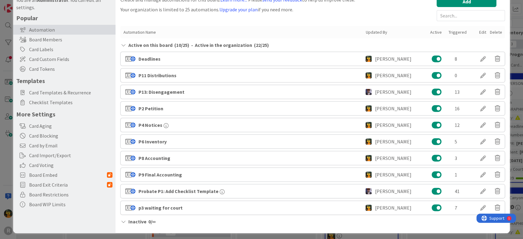
scroll to position [29, 0]
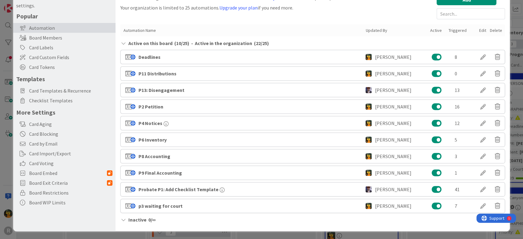
click at [184, 124] on div "P4 Notices [PERSON_NAME] 12" at bounding box center [313, 123] width 385 height 14
click at [478, 126] on div at bounding box center [483, 123] width 17 height 10
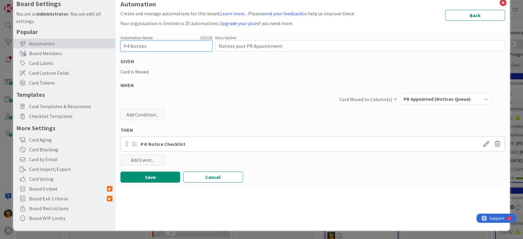
drag, startPoint x: 156, startPoint y: 46, endPoint x: 129, endPoint y: 45, distance: 26.7
click at [129, 45] on input "P4 Notices" at bounding box center [167, 45] width 92 height 11
click at [167, 45] on input "P4 Notices" at bounding box center [167, 45] width 92 height 11
click at [449, 99] on span "PR Appointed (Notices Queue)" at bounding box center [437, 99] width 67 height 8
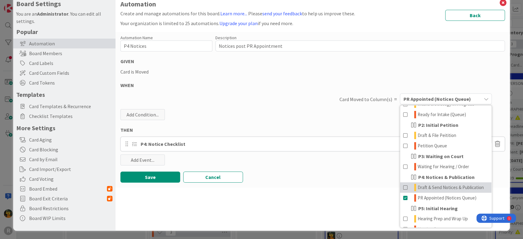
scroll to position [41, 0]
click at [444, 191] on span "Draft & Send Notices & Publication" at bounding box center [451, 187] width 66 height 7
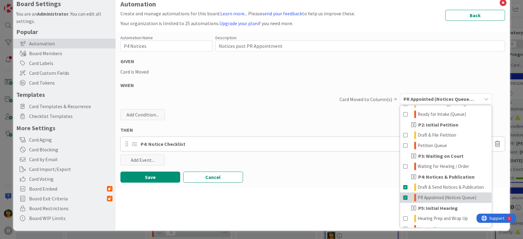
click at [404, 201] on span at bounding box center [406, 197] width 5 height 7
type textarea "x"
click at [363, 67] on div "Automation Name 10 / 128 P4 Notices Description 27 / 256 Notices post PR Appoin…" at bounding box center [313, 110] width 395 height 156
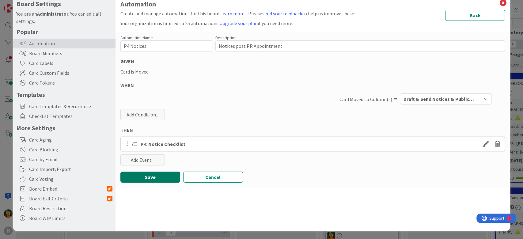
click at [158, 179] on button "Save" at bounding box center [151, 177] width 60 height 11
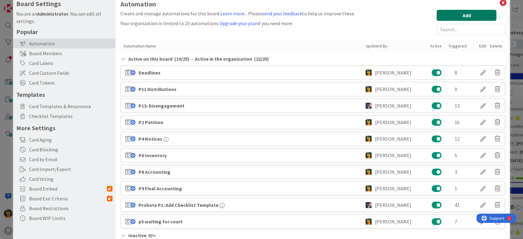
click at [465, 15] on button "Add" at bounding box center [467, 15] width 60 height 11
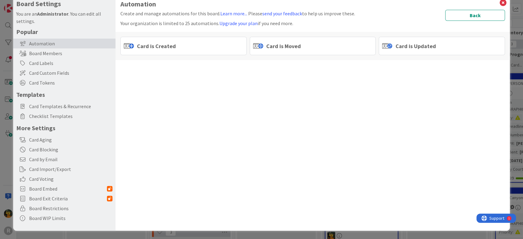
click at [486, 9] on div "Automation Create and manage automations for this board. Learn more... Please s…" at bounding box center [313, 30] width 385 height 60
click at [479, 16] on button "Back" at bounding box center [476, 15] width 60 height 11
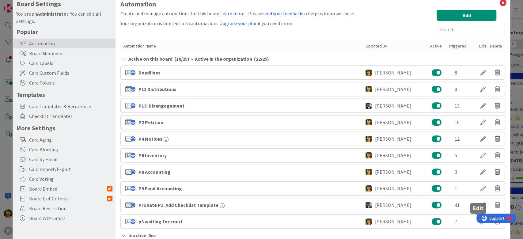
click at [476, 220] on div at bounding box center [483, 221] width 17 height 10
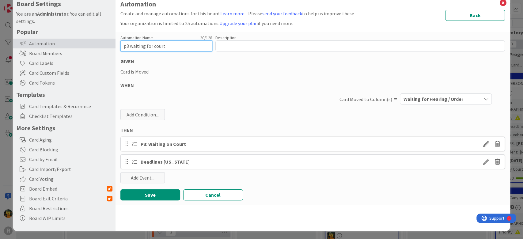
click at [128, 46] on input "p3 waiting for court" at bounding box center [167, 45] width 92 height 11
drag, startPoint x: 170, startPoint y: 43, endPoint x: 131, endPoint y: 39, distance: 40.0
click at [131, 39] on div "Automation Name 20 / 128 p4 waiting for court" at bounding box center [167, 43] width 92 height 17
type input "p4 Notice Queue"
click at [495, 161] on icon at bounding box center [498, 162] width 6 height 10
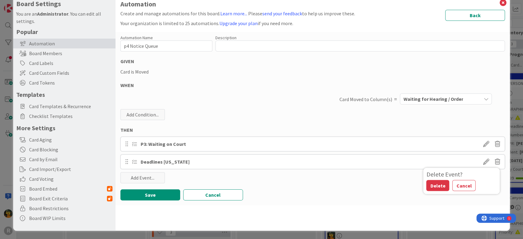
click at [427, 186] on button "Delete" at bounding box center [438, 185] width 23 height 11
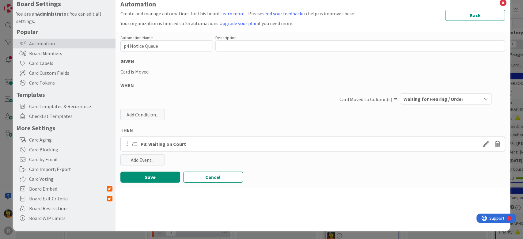
click at [429, 99] on span "Waiting for Hearing / Order" at bounding box center [434, 99] width 60 height 8
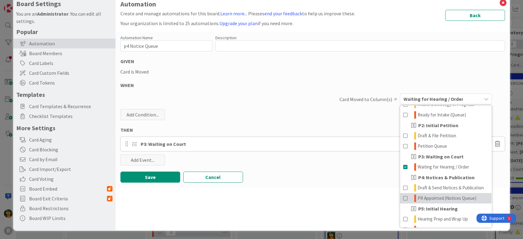
scroll to position [40, 0]
click at [432, 202] on span "PR Appointed (Notices Queue)" at bounding box center [447, 197] width 59 height 7
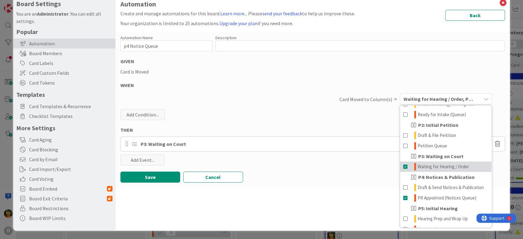
click at [404, 167] on span at bounding box center [406, 166] width 5 height 7
click at [327, 127] on div "THEN" at bounding box center [313, 129] width 385 height 7
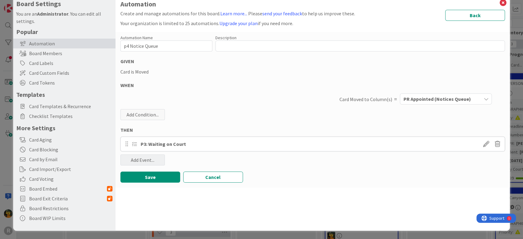
click at [150, 161] on div "Add Event..." at bounding box center [143, 160] width 44 height 11
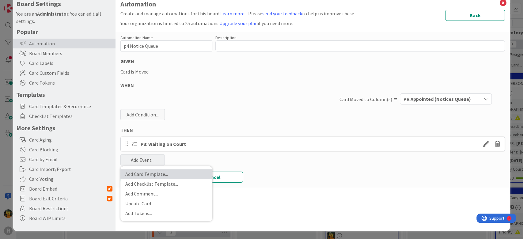
click at [153, 174] on link "Add Card Template ..." at bounding box center [167, 174] width 92 height 10
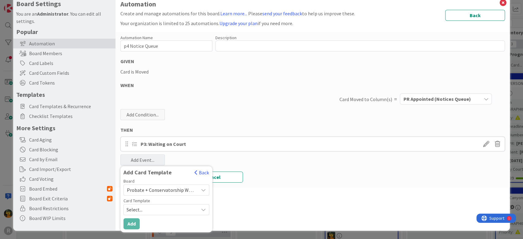
click at [174, 212] on span "Select..." at bounding box center [160, 210] width 67 height 8
click at [270, 120] on div "Automation Name 15 / 128 p4 Notice Queue Description 0 / 256 GIVEN Card is Move…" at bounding box center [313, 110] width 395 height 156
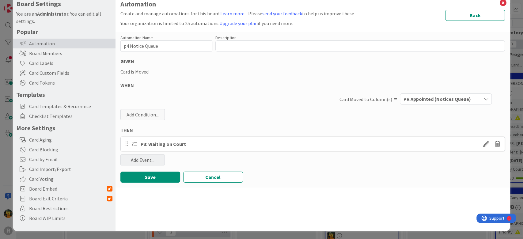
click at [150, 162] on div "Add Event..." at bounding box center [143, 160] width 44 height 11
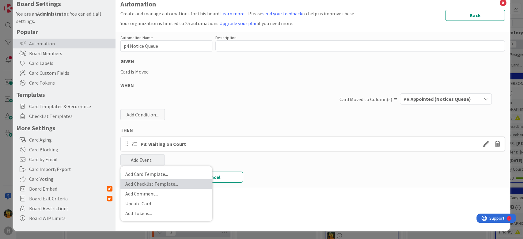
click at [163, 185] on link "Add Checklist Template ..." at bounding box center [167, 184] width 92 height 10
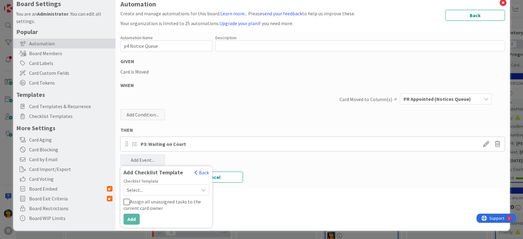
click at [166, 190] on span "Select..." at bounding box center [161, 190] width 69 height 9
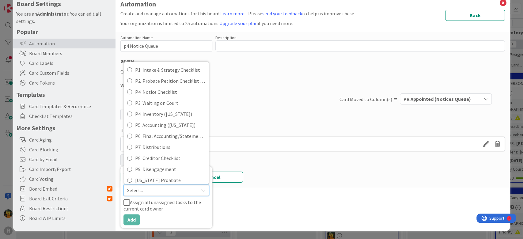
click at [270, 112] on div "Automation Name 15 / 128 p4 Notice Queue Description 0 / 256 GIVEN Card is Move…" at bounding box center [313, 110] width 395 height 156
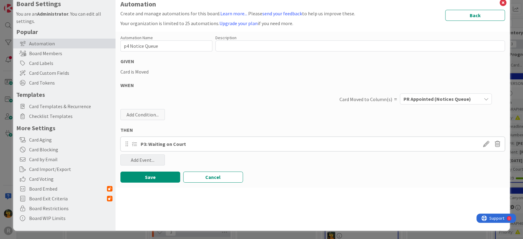
click at [141, 165] on div "Add Event..." at bounding box center [143, 160] width 44 height 11
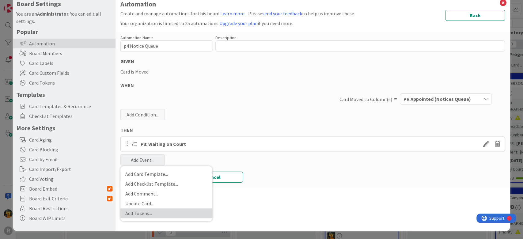
click at [162, 213] on link "Add Tokens ..." at bounding box center [167, 214] width 92 height 10
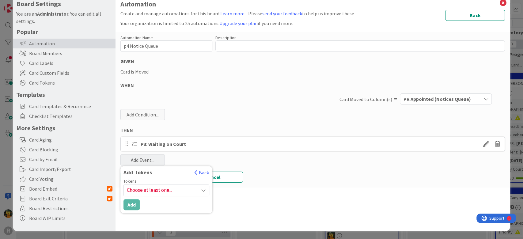
click at [156, 189] on span "Choose at least one..." at bounding box center [166, 190] width 85 height 11
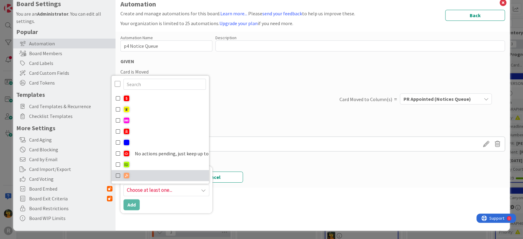
click at [118, 171] on icon at bounding box center [118, 175] width 5 height 9
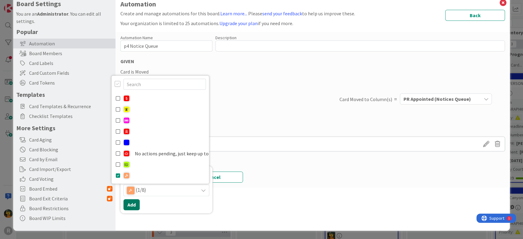
click at [132, 207] on button "Add" at bounding box center [132, 204] width 16 height 11
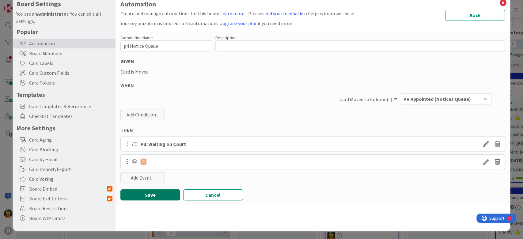
click at [151, 196] on button "Save" at bounding box center [151, 195] width 60 height 11
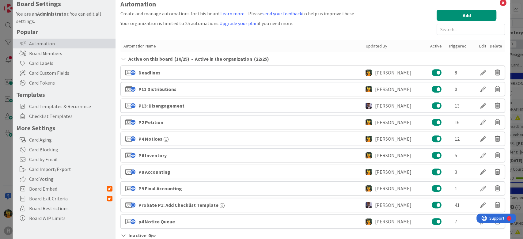
scroll to position [0, 0]
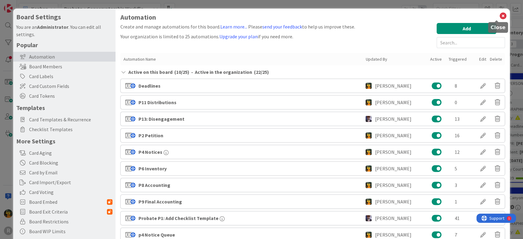
click at [499, 18] on icon at bounding box center [503, 16] width 8 height 9
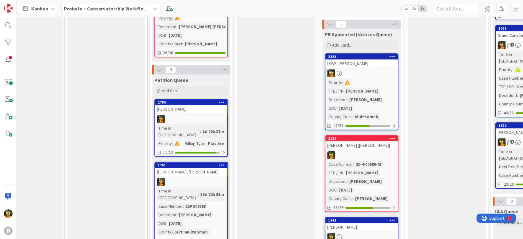
scroll to position [163, 35]
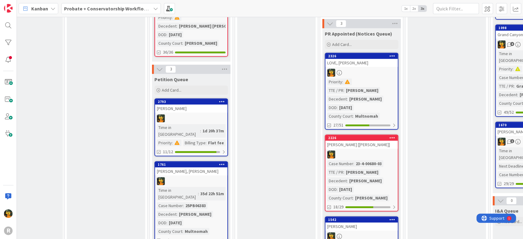
click at [377, 69] on div at bounding box center [362, 73] width 72 height 8
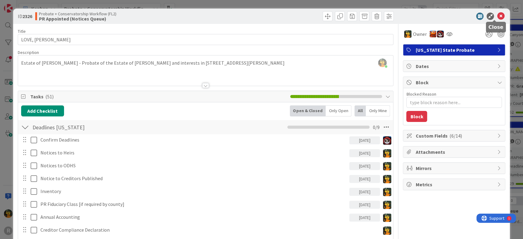
click at [497, 17] on icon at bounding box center [500, 16] width 7 height 7
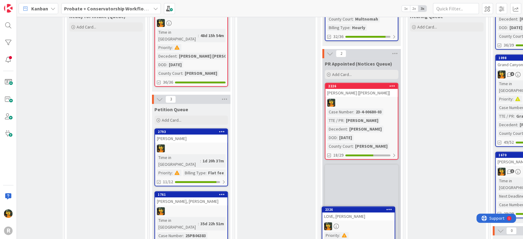
scroll to position [145, 35]
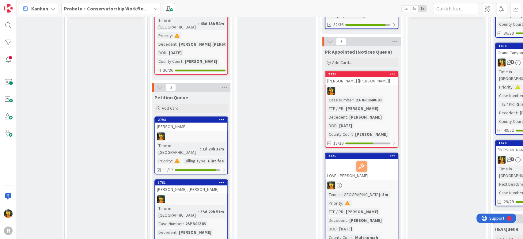
click at [384, 169] on div "LOVE, [PERSON_NAME]" at bounding box center [362, 169] width 72 height 21
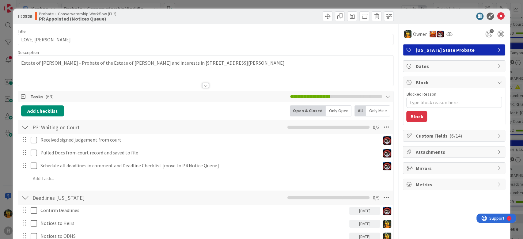
click at [500, 15] on div "ID 2326 Probate + Conservatorship Workflow (FL2) PR Appointed (Notices Queue)" at bounding box center [261, 16] width 497 height 15
click at [497, 16] on icon at bounding box center [500, 16] width 7 height 7
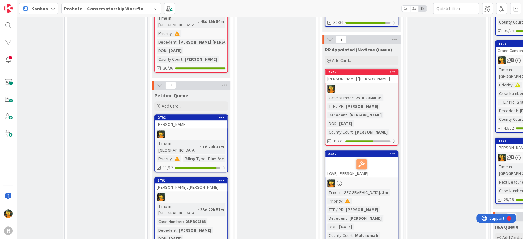
click at [379, 169] on div "LOVE, [PERSON_NAME]" at bounding box center [362, 167] width 72 height 21
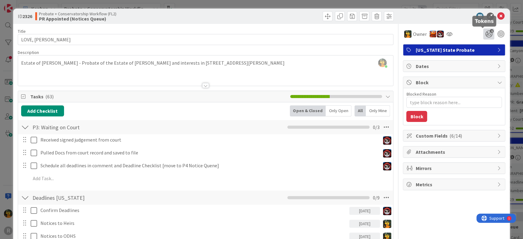
click at [484, 33] on icon "1" at bounding box center [489, 34] width 11 height 11
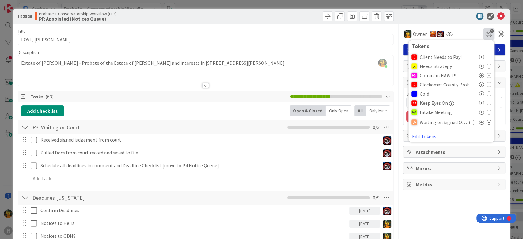
click at [199, 16] on div "Probate + Conservatorship Workflow (FL2) PR Appointed (Notices Queue)" at bounding box center [119, 16] width 169 height 10
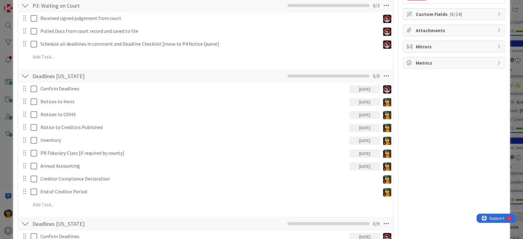
scroll to position [122, 0]
click at [381, 74] on icon at bounding box center [386, 75] width 11 height 11
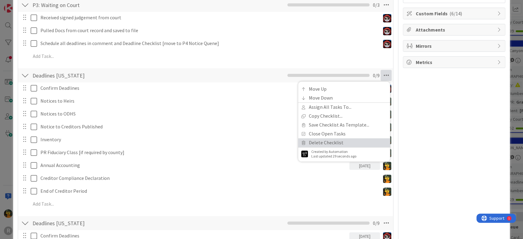
click at [350, 139] on link "Delete Checklist" at bounding box center [344, 142] width 92 height 9
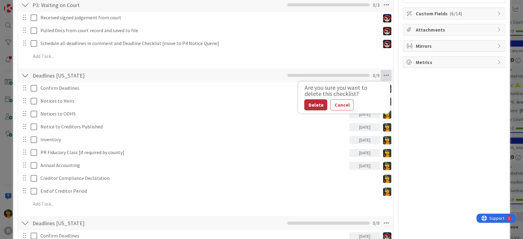
click at [313, 104] on button "Delete" at bounding box center [315, 104] width 23 height 11
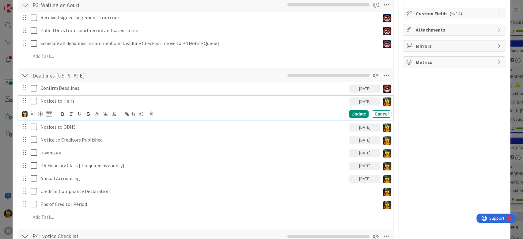
click at [139, 99] on p "Notices to Heirs" at bounding box center [193, 101] width 307 height 7
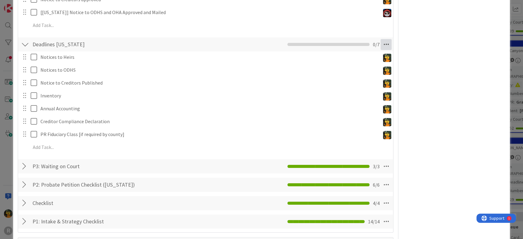
click at [381, 44] on icon at bounding box center [386, 44] width 11 height 11
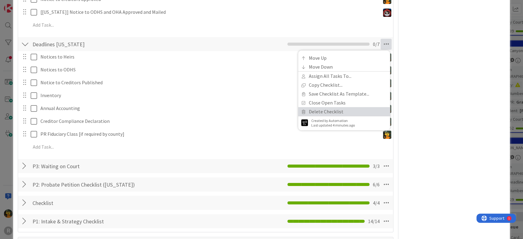
click at [314, 114] on link "Delete Checklist" at bounding box center [344, 111] width 92 height 9
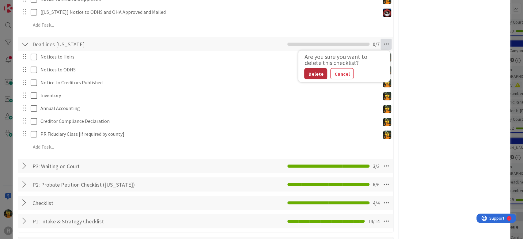
click at [307, 77] on button "Delete" at bounding box center [315, 73] width 23 height 11
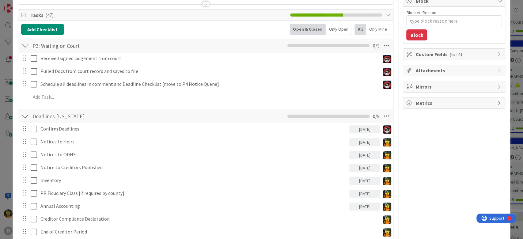
scroll to position [81, 0]
click at [381, 46] on icon at bounding box center [386, 45] width 11 height 11
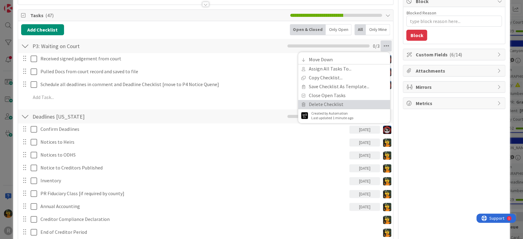
click at [334, 104] on link "Delete Checklist" at bounding box center [344, 104] width 92 height 9
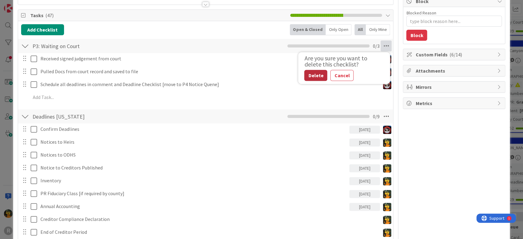
click at [307, 75] on button "Delete" at bounding box center [315, 75] width 23 height 11
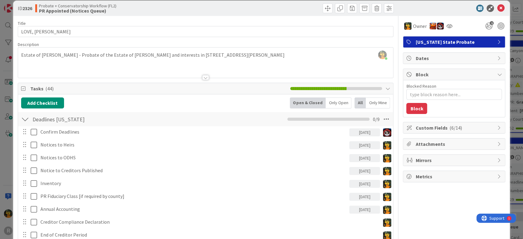
scroll to position [0, 0]
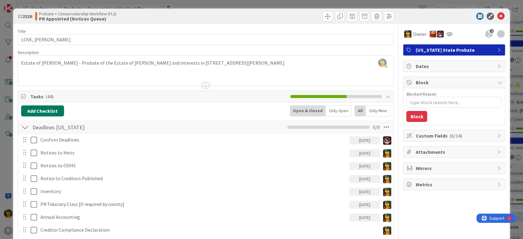
click at [52, 112] on button "Add Checklist" at bounding box center [42, 110] width 43 height 11
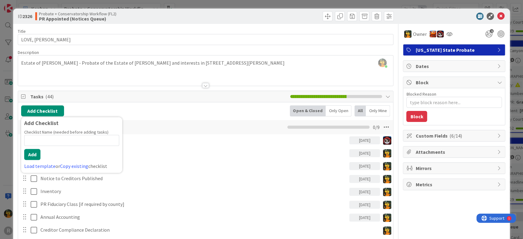
click at [199, 98] on span "Tasks ( 44 )" at bounding box center [158, 96] width 257 height 7
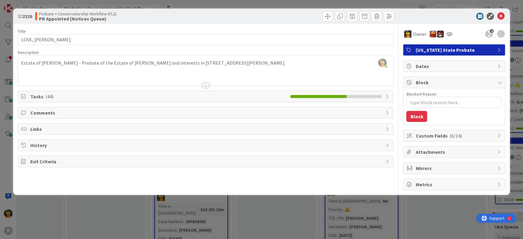
click at [59, 94] on span "Tasks ( 44 )" at bounding box center [158, 96] width 257 height 7
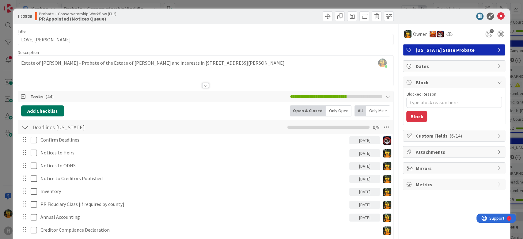
click at [40, 110] on button "Add Checklist" at bounding box center [42, 110] width 43 height 11
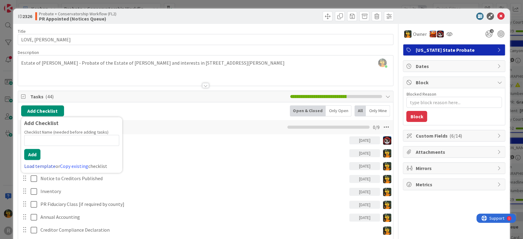
click at [37, 166] on link "Load template" at bounding box center [39, 166] width 31 height 6
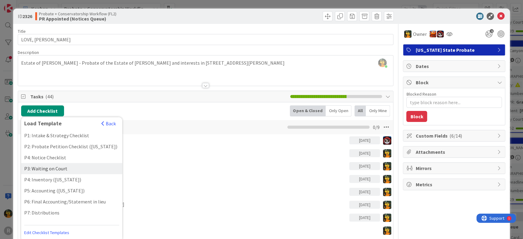
click at [80, 169] on div "P3: Waiting on Court" at bounding box center [71, 168] width 101 height 11
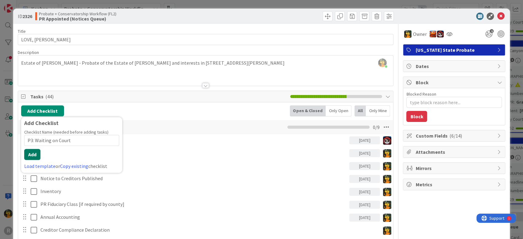
click at [30, 154] on button "Add" at bounding box center [32, 154] width 16 height 11
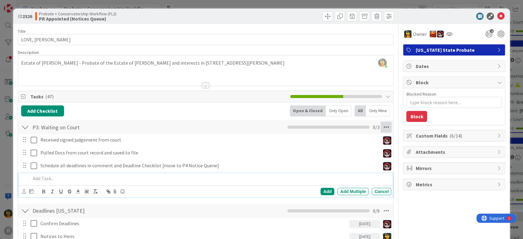
click at [381, 127] on icon at bounding box center [386, 127] width 11 height 11
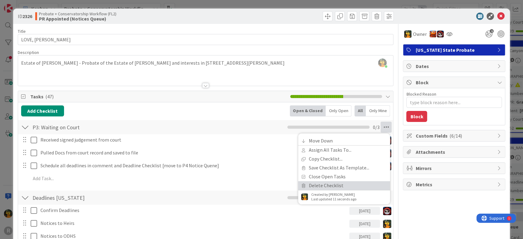
click at [313, 186] on link "Delete Checklist" at bounding box center [344, 185] width 92 height 9
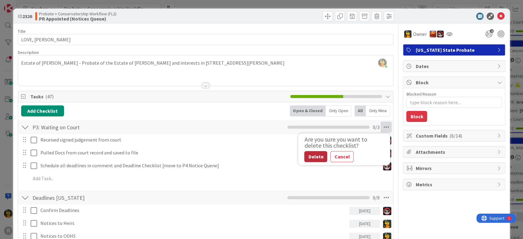
click at [311, 152] on button "Delete" at bounding box center [315, 156] width 23 height 11
type textarea "x"
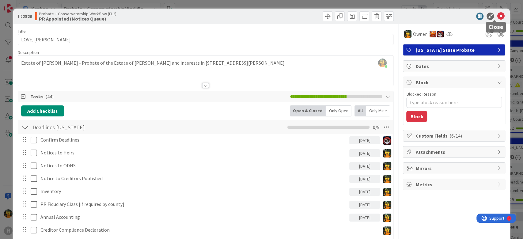
click at [497, 14] on icon at bounding box center [500, 16] width 7 height 7
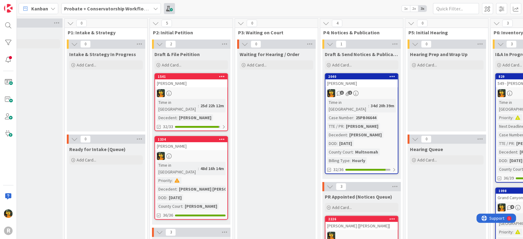
click at [171, 7] on span at bounding box center [169, 8] width 11 height 11
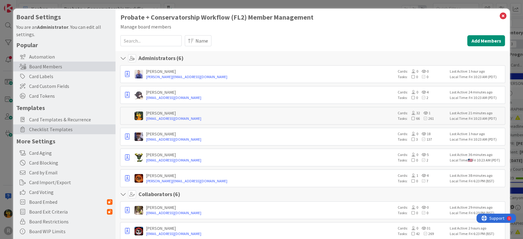
click at [61, 131] on span "Checklist Templates" at bounding box center [70, 129] width 83 height 7
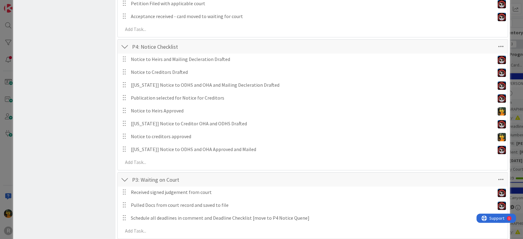
scroll to position [327, 0]
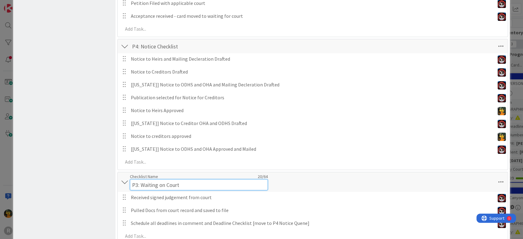
click at [162, 178] on div "Checklist Name 20 / 64 P3: Waiting on Court" at bounding box center [199, 182] width 138 height 17
drag, startPoint x: 140, startPoint y: 183, endPoint x: 100, endPoint y: 181, distance: 40.2
type input "Waiting on Court"
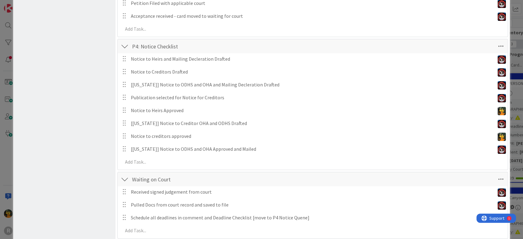
click at [346, 182] on div "Waiting on Court Checklist Name 16 / 64 Waiting on Court" at bounding box center [313, 179] width 391 height 14
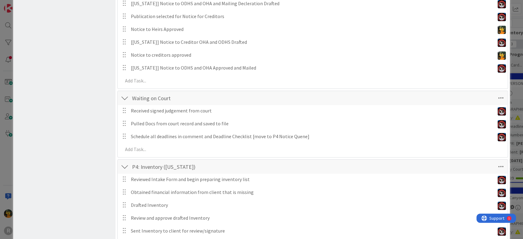
scroll to position [408, 0]
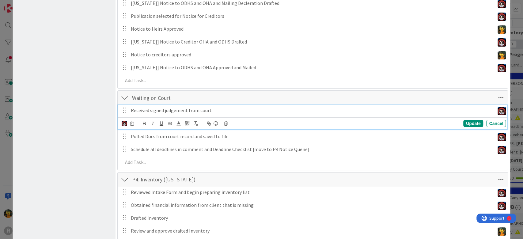
click at [178, 109] on p "Received signed judgement from court" at bounding box center [312, 110] width 362 height 7
click at [186, 110] on p "Received signed judgement from court" at bounding box center [312, 110] width 362 height 7
click at [279, 98] on div "Waiting on Court Checklist Name 16 / 64 Waiting on Court" at bounding box center [313, 98] width 391 height 14
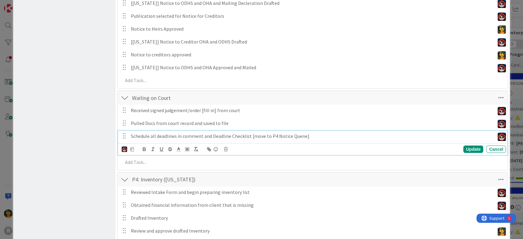
click at [169, 138] on p "Schedule all deadlines in comment and Deadline Checklist [move to P4 Notice Que…" at bounding box center [312, 136] width 362 height 7
click at [226, 150] on icon at bounding box center [226, 149] width 4 height 4
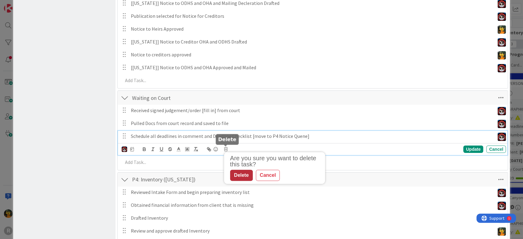
click at [245, 176] on div "Delete" at bounding box center [241, 175] width 23 height 11
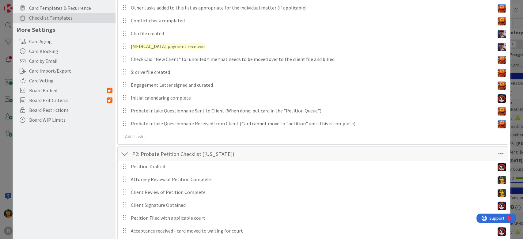
scroll to position [0, 0]
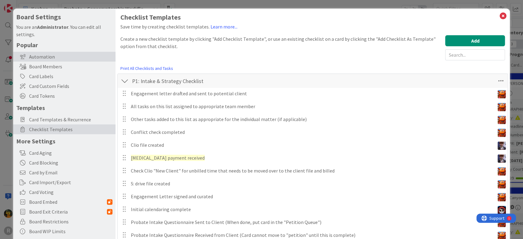
click at [48, 53] on div "Automation" at bounding box center [64, 57] width 102 height 10
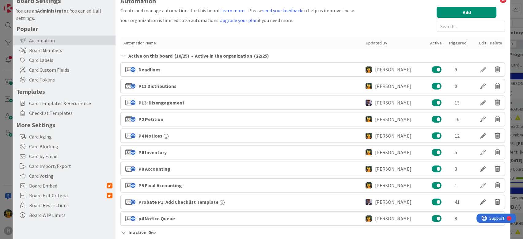
scroll to position [29, 0]
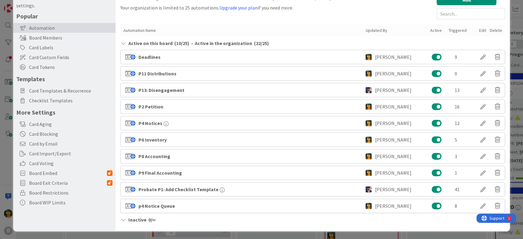
click at [187, 205] on div "p4 Notice Queue [PERSON_NAME] 8" at bounding box center [313, 206] width 385 height 14
click at [478, 205] on div at bounding box center [483, 206] width 17 height 10
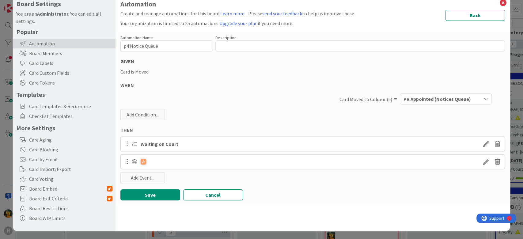
scroll to position [0, 0]
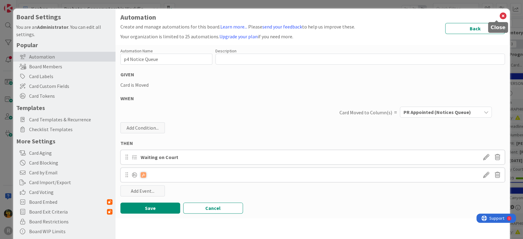
click at [499, 17] on icon at bounding box center [503, 16] width 8 height 9
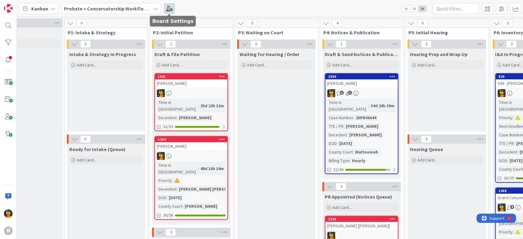
click at [168, 8] on span at bounding box center [169, 8] width 11 height 11
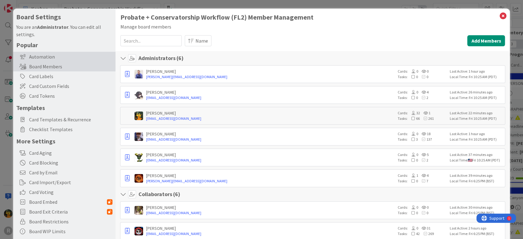
click at [62, 54] on div "Automation" at bounding box center [64, 57] width 102 height 10
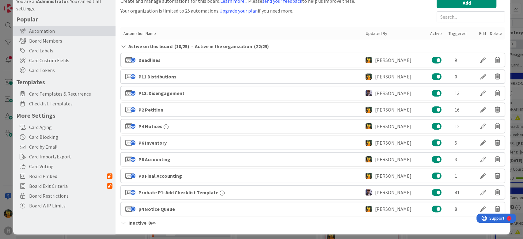
scroll to position [29, 0]
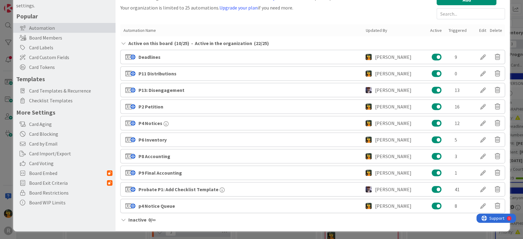
drag, startPoint x: 53, startPoint y: 101, endPoint x: 172, endPoint y: 108, distance: 119.2
click at [53, 101] on span "Checklist Templates" at bounding box center [70, 100] width 83 height 7
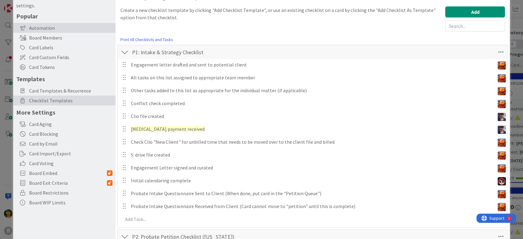
click at [46, 26] on div "Automation" at bounding box center [64, 28] width 102 height 10
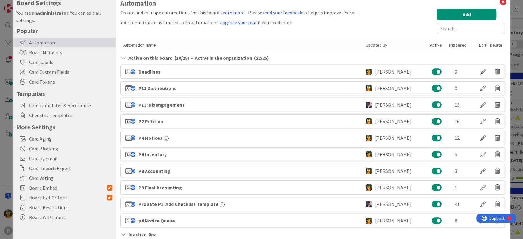
scroll to position [0, 0]
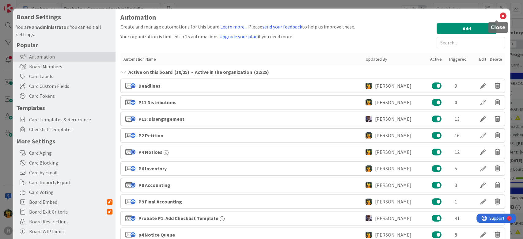
click at [499, 13] on icon at bounding box center [503, 16] width 8 height 9
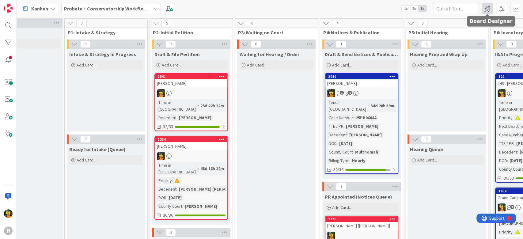
click at [489, 6] on span at bounding box center [487, 8] width 11 height 11
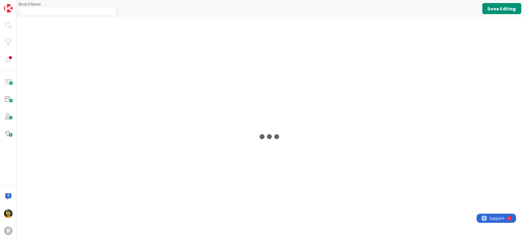
type input "Probate + Conservatorship Workflow (FL2)"
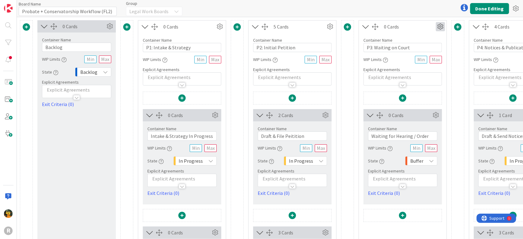
click at [439, 27] on icon at bounding box center [440, 26] width 9 height 9
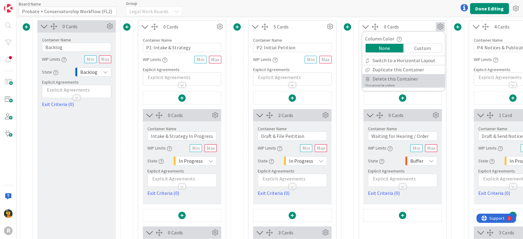
click at [411, 77] on span "Delete this Container" at bounding box center [395, 79] width 45 height 9
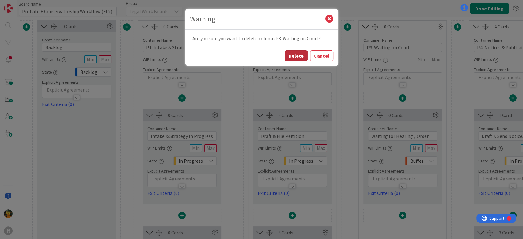
click at [299, 59] on button "Delete" at bounding box center [296, 55] width 23 height 11
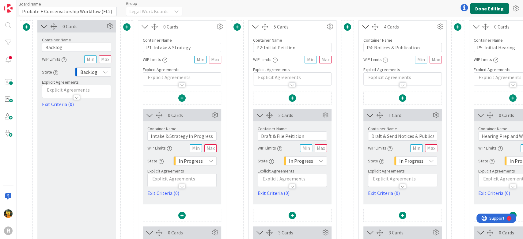
click at [493, 4] on button "Done Editing" at bounding box center [489, 8] width 39 height 11
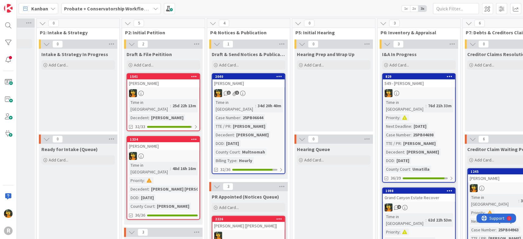
scroll to position [0, 62]
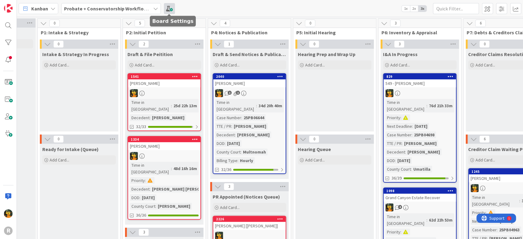
click at [171, 10] on span at bounding box center [169, 8] width 11 height 11
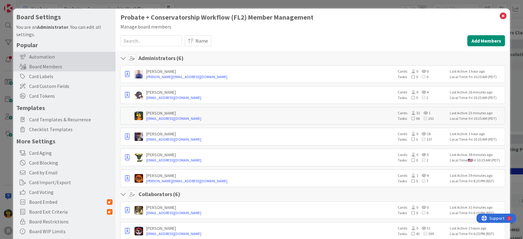
click at [46, 55] on div "Automation" at bounding box center [64, 57] width 102 height 10
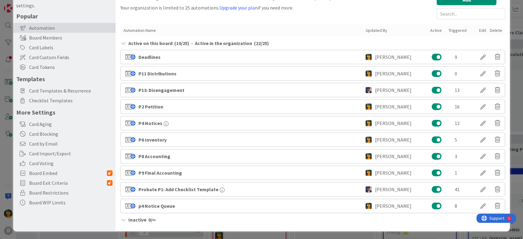
scroll to position [0, 0]
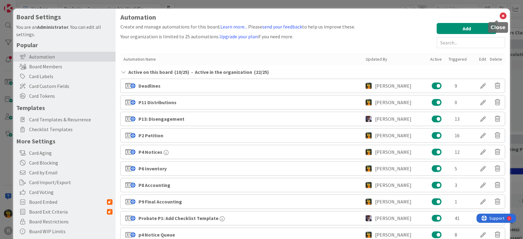
click at [499, 15] on icon at bounding box center [503, 16] width 8 height 9
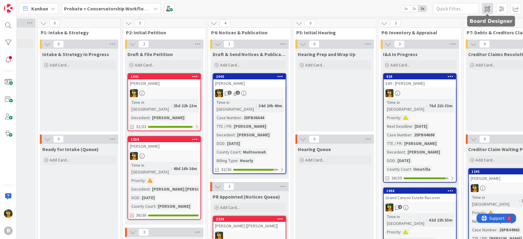
click at [484, 13] on span at bounding box center [487, 8] width 11 height 11
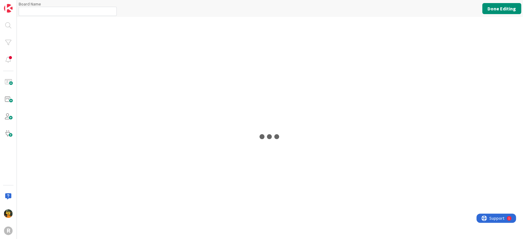
type input "Probate + Conservatorship Workflow (FL2)"
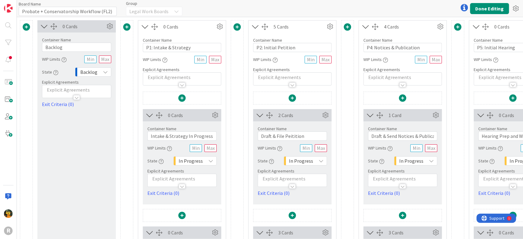
click at [347, 26] on span at bounding box center [347, 26] width 7 height 7
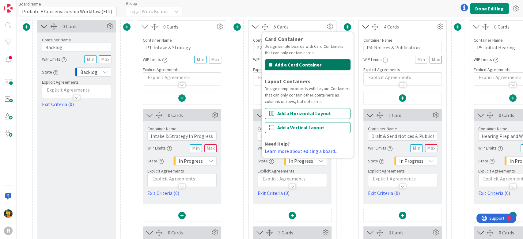
click at [321, 67] on button "Add a Card Container" at bounding box center [308, 64] width 86 height 11
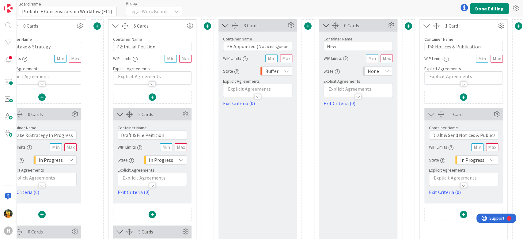
scroll to position [0, 140]
click at [233, 44] on input "PR Appointed (Notices Queue)" at bounding box center [257, 47] width 69 height 9
click at [227, 48] on input "PR Appointed (Notices Queue)" at bounding box center [257, 47] width 69 height 9
click at [391, 23] on icon at bounding box center [391, 26] width 9 height 9
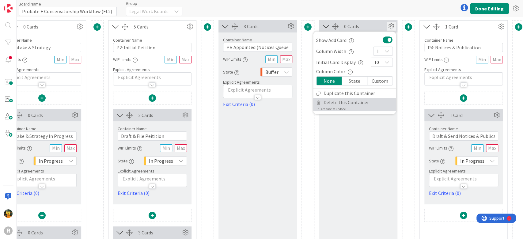
click at [327, 101] on span "Delete this Container" at bounding box center [346, 102] width 45 height 9
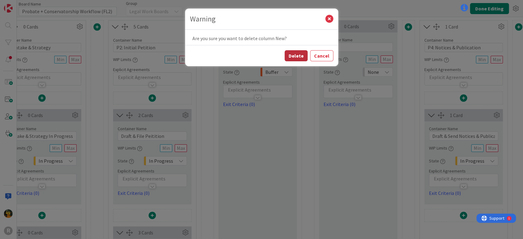
click at [298, 54] on button "Delete" at bounding box center [296, 55] width 23 height 11
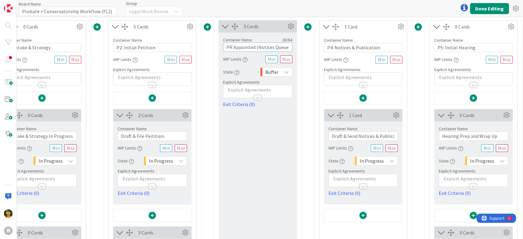
click at [225, 46] on input "PR Appointed (Notices Queue)" at bounding box center [257, 47] width 69 height 9
type input "P3: PR Appointed (Notices Queue)"
click at [497, 6] on button "Done Editing" at bounding box center [489, 8] width 39 height 11
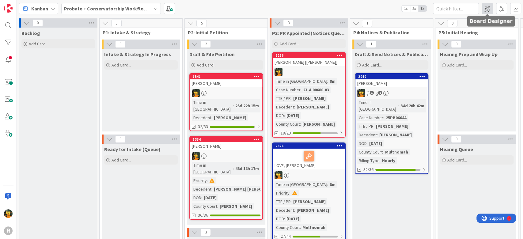
click at [488, 7] on span at bounding box center [487, 8] width 11 height 11
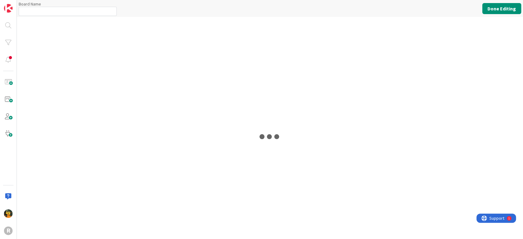
type input "Probate + Conservatorship Workflow (FL2)"
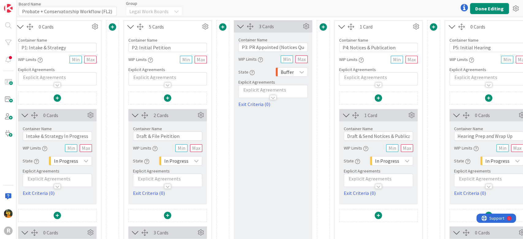
scroll to position [0, 134]
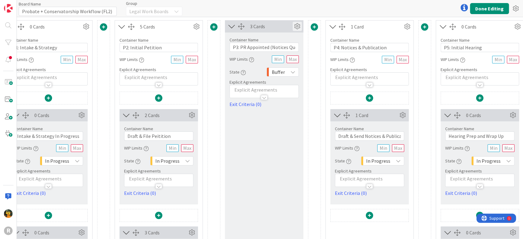
click at [297, 24] on icon at bounding box center [297, 26] width 9 height 9
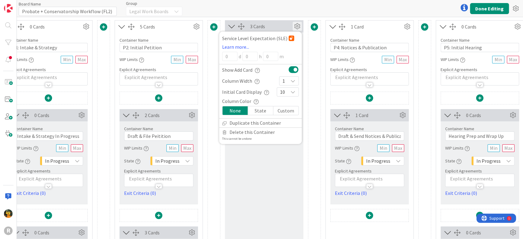
click at [262, 174] on div "3 Cards Service Level Expectation (SLE) Learn more... 0 d 0 h 0 m Show Add Card…" at bounding box center [264, 180] width 79 height 320
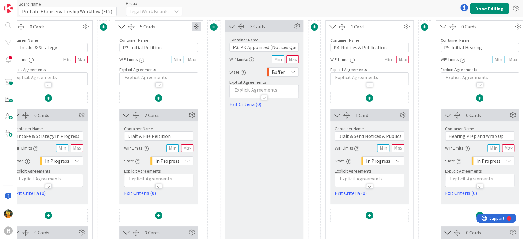
click at [199, 28] on icon at bounding box center [196, 26] width 9 height 9
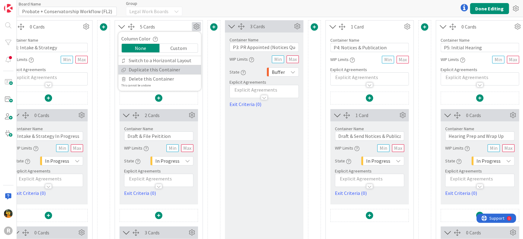
click at [162, 67] on link "Duplicate this Container" at bounding box center [159, 69] width 83 height 9
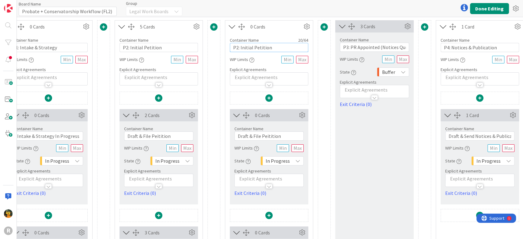
click at [239, 48] on input "P2: Initial Petition" at bounding box center [269, 47] width 79 height 9
drag, startPoint x: 351, startPoint y: 47, endPoint x: 437, endPoint y: 46, distance: 85.6
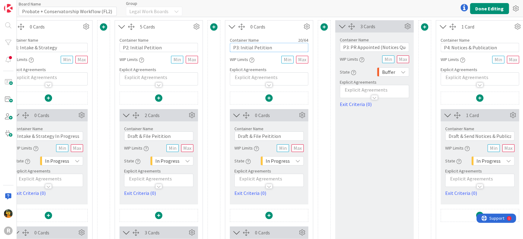
drag, startPoint x: 287, startPoint y: 46, endPoint x: 239, endPoint y: 46, distance: 47.5
click at [239, 46] on input "P3: Initial Petition" at bounding box center [269, 47] width 79 height 9
paste input "PR Appointed (Notices Queue)"
click at [239, 47] on input "P3:PR Appointed (Notices Queue)" at bounding box center [269, 47] width 79 height 9
type input "P3: PR Appointed (Notices Queue)"
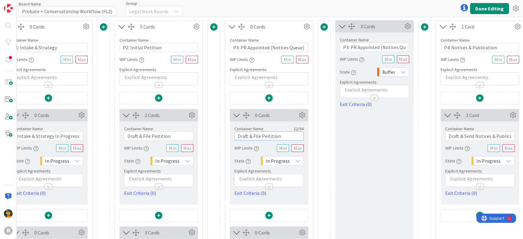
drag, startPoint x: 284, startPoint y: 135, endPoint x: 203, endPoint y: 136, distance: 80.7
drag, startPoint x: 379, startPoint y: 48, endPoint x: 451, endPoint y: 52, distance: 72.2
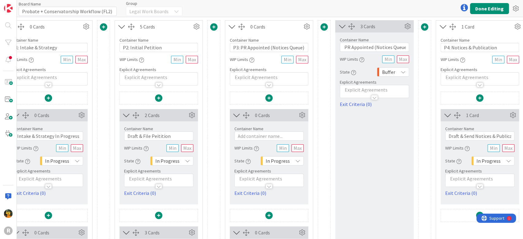
click at [251, 128] on label "Container Name" at bounding box center [249, 129] width 29 height 6
click at [253, 136] on input "text" at bounding box center [269, 136] width 69 height 9
paste input "(Notices Queue)"
drag, startPoint x: 238, startPoint y: 133, endPoint x: 245, endPoint y: 131, distance: 7.7
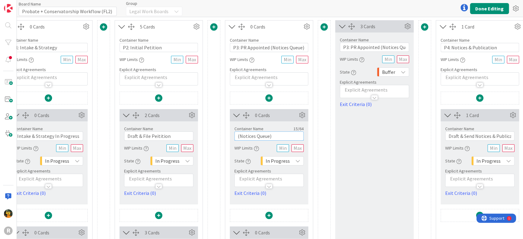
click at [241, 133] on input "(Notices Queue)" at bounding box center [269, 136] width 69 height 9
click at [277, 133] on input "otices Queue)" at bounding box center [269, 136] width 69 height 9
click at [239, 137] on input "otices Queue" at bounding box center [269, 136] width 69 height 9
type input "Notices Queue"
click at [363, 151] on div "3 Cards Service Level Expectation (SLE) Learn more... 0 d 0 h 0 m Show Add Card…" at bounding box center [374, 180] width 79 height 320
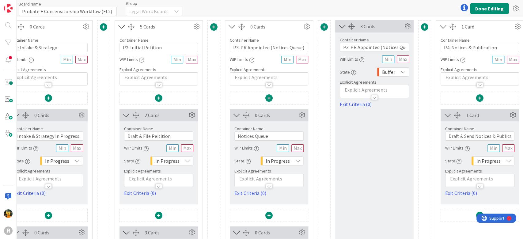
click at [300, 162] on div "In Progress" at bounding box center [282, 160] width 43 height 9
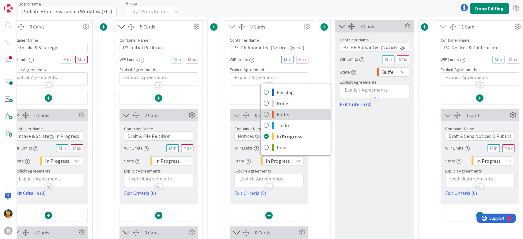
click at [285, 114] on span "Buffer" at bounding box center [302, 114] width 51 height 9
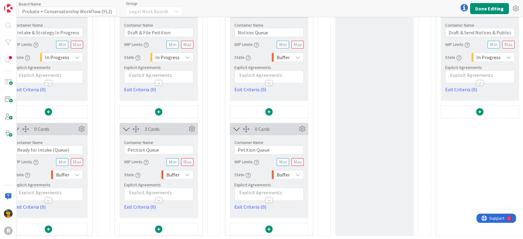
scroll to position [109, 134]
click at [301, 124] on icon at bounding box center [302, 128] width 9 height 9
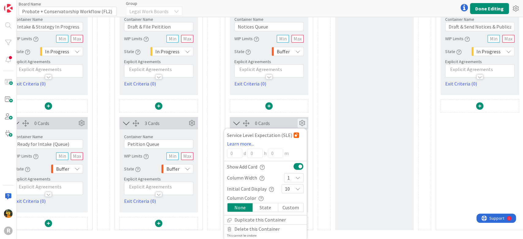
scroll to position [110, 134]
click at [259, 226] on span "Delete this Container" at bounding box center [257, 228] width 45 height 9
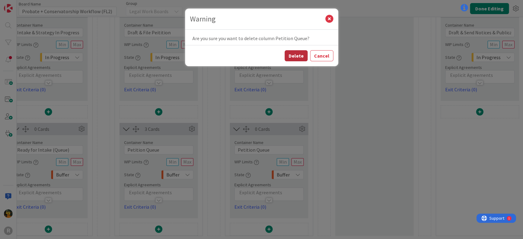
click at [297, 55] on button "Delete" at bounding box center [296, 55] width 23 height 11
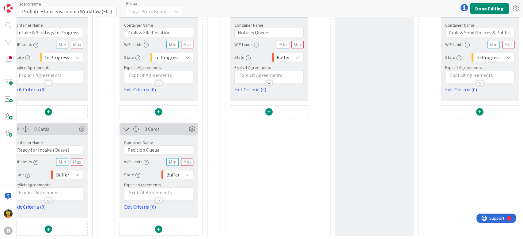
scroll to position [0, 134]
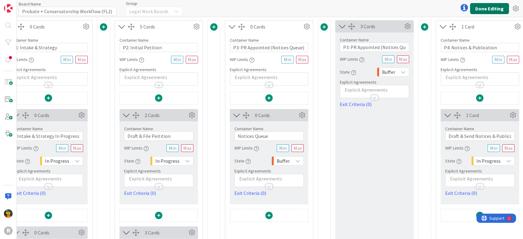
click at [478, 9] on button "Done Editing" at bounding box center [489, 8] width 39 height 11
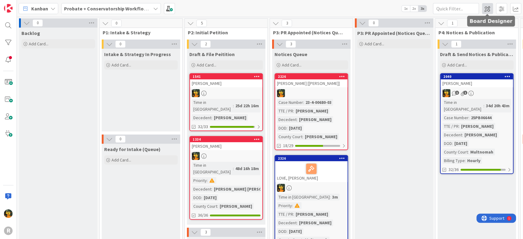
click at [485, 9] on span at bounding box center [487, 8] width 11 height 11
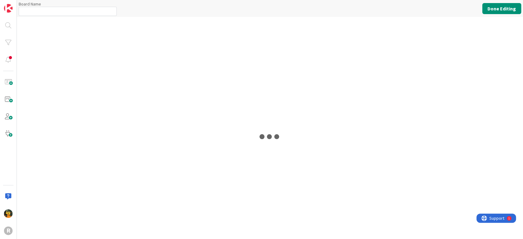
type input "Probate + Conservatorship Workflow (FL2)"
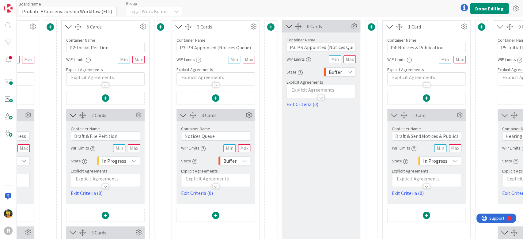
scroll to position [0, 191]
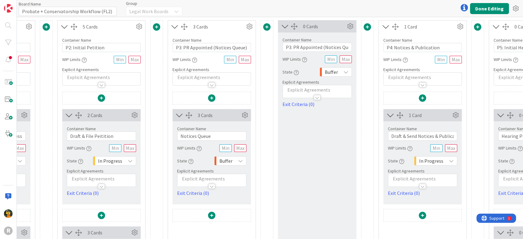
click at [350, 21] on div "0 Cards" at bounding box center [317, 26] width 79 height 12
click at [351, 23] on icon at bounding box center [350, 26] width 9 height 9
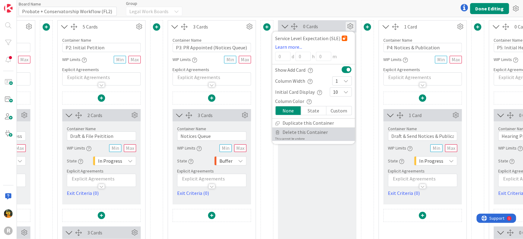
click at [299, 131] on span "Delete this Container" at bounding box center [305, 132] width 45 height 9
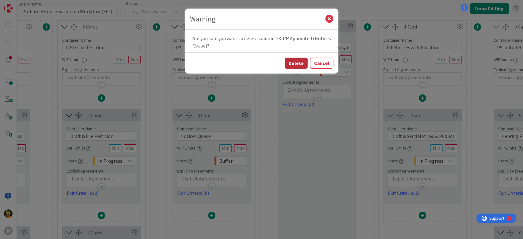
click at [299, 64] on button "Delete" at bounding box center [296, 63] width 23 height 11
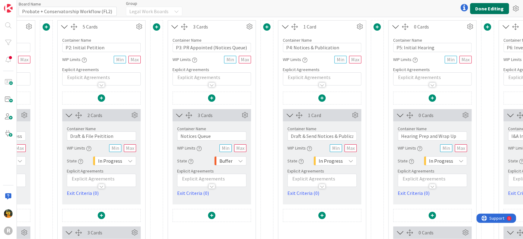
click at [501, 8] on button "Done Editing" at bounding box center [489, 8] width 39 height 11
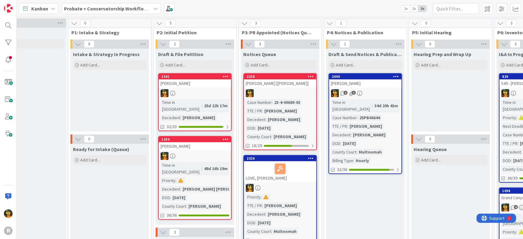
scroll to position [0, 39]
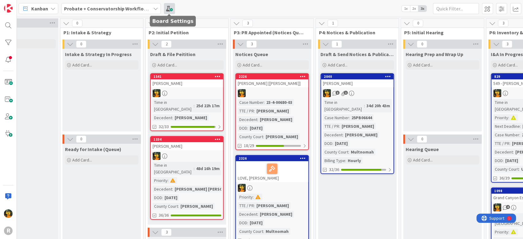
click at [172, 10] on span at bounding box center [169, 8] width 11 height 11
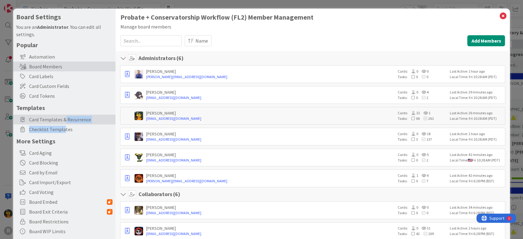
click at [64, 124] on div "Popular Automation Board Members Card Labels Card Custom Fields Card Tokens Tem…" at bounding box center [64, 138] width 96 height 195
click at [59, 133] on div "Checklist Templates" at bounding box center [64, 129] width 102 height 10
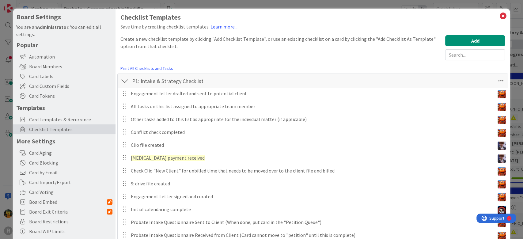
click at [123, 76] on div at bounding box center [125, 80] width 8 height 11
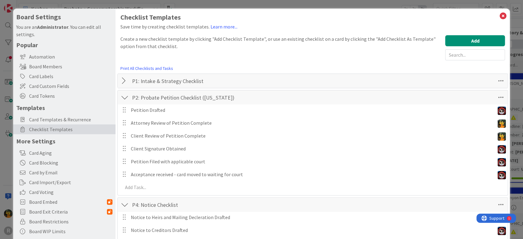
click at [121, 98] on div at bounding box center [125, 97] width 8 height 11
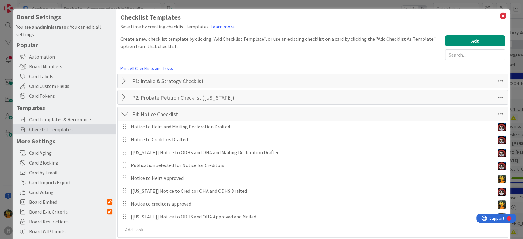
click at [123, 115] on div at bounding box center [125, 114] width 8 height 11
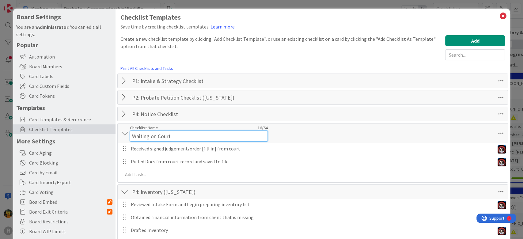
click at [131, 131] on input "Waiting on Court" at bounding box center [199, 136] width 138 height 11
type input "P3: Waiting on Court"
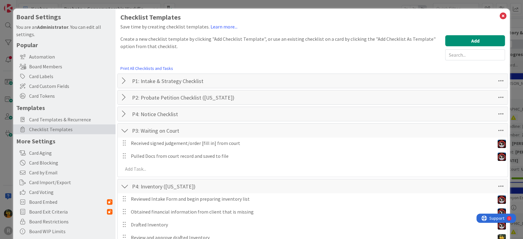
click at [56, 57] on div "Automation" at bounding box center [64, 57] width 102 height 10
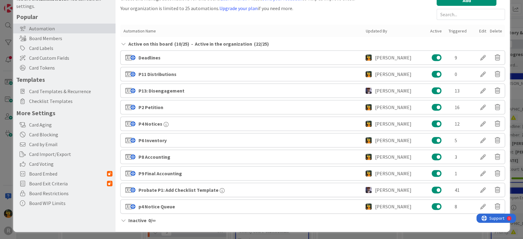
scroll to position [29, 0]
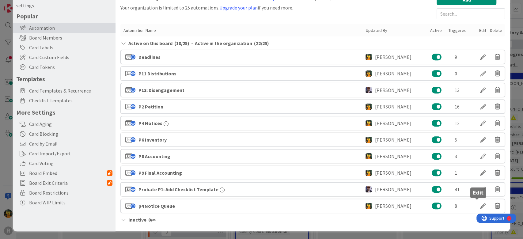
click at [476, 204] on div at bounding box center [483, 206] width 17 height 10
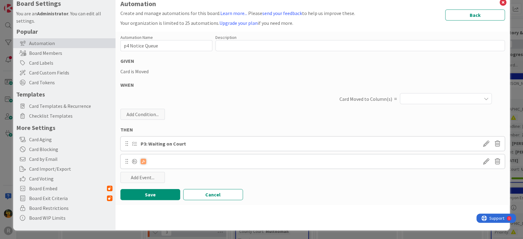
scroll to position [13, 0]
click at [129, 49] on input "p4 Notice Queue" at bounding box center [167, 45] width 92 height 11
type input "P3: Notice Queue"
click at [249, 82] on div "WHEN" at bounding box center [313, 85] width 385 height 7
click at [147, 192] on button "Save" at bounding box center [151, 195] width 60 height 11
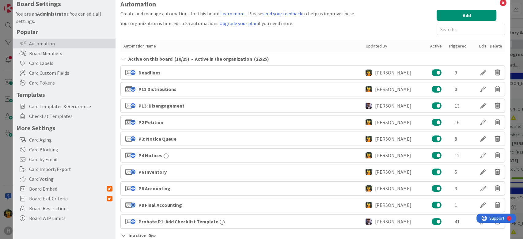
click at [508, 9] on div "Board Settings You are an Administrator . You can edit all settings. Popular Au…" at bounding box center [261, 119] width 523 height 239
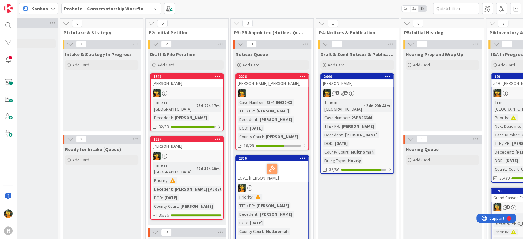
scroll to position [0, 0]
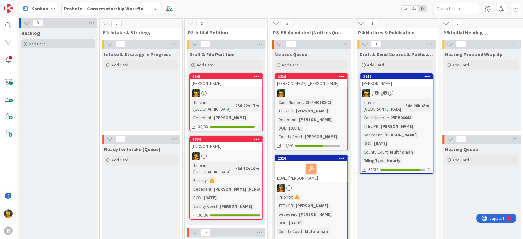
click at [71, 41] on div "Add Card..." at bounding box center [58, 43] width 74 height 9
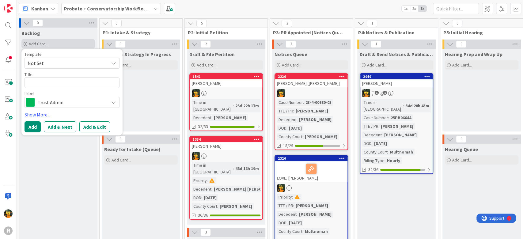
type textarea "x"
type textarea "t"
type textarea "x"
type textarea "te"
type textarea "x"
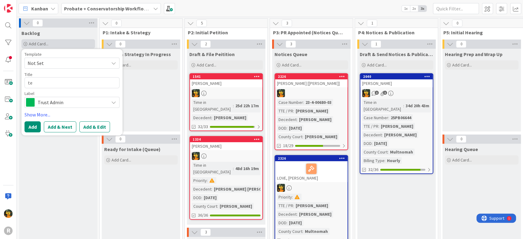
type textarea "tes"
type textarea "x"
type textarea "test"
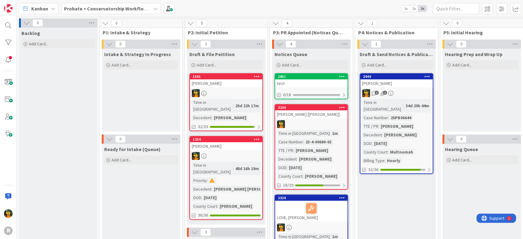
click at [317, 80] on div "test" at bounding box center [311, 83] width 72 height 8
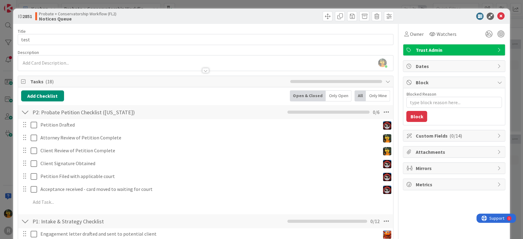
click at [10, 117] on div "ID 2851 Probate + Conservatorship Workflow (FL2) Notices Queue Title 4 / 128 te…" at bounding box center [261, 119] width 523 height 239
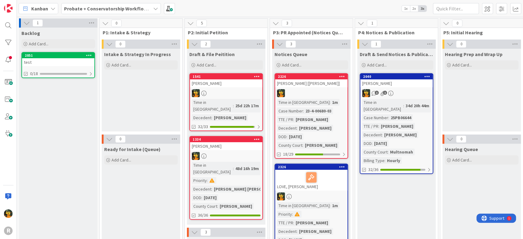
click at [180, 8] on div "Kanban Probate + Conservatorship Workflow (FL2) 1x 2x 3x" at bounding box center [270, 8] width 507 height 17
click at [177, 9] on div "Kanban Probate + Conservatorship Workflow (FL2) 1x 2x 3x" at bounding box center [270, 8] width 507 height 17
click at [166, 12] on span at bounding box center [169, 8] width 11 height 11
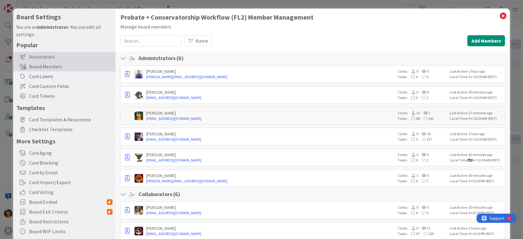
click at [55, 52] on div "Automation" at bounding box center [64, 57] width 102 height 10
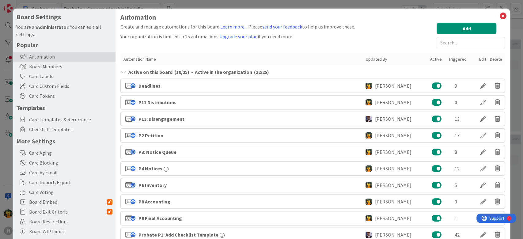
scroll to position [29, 0]
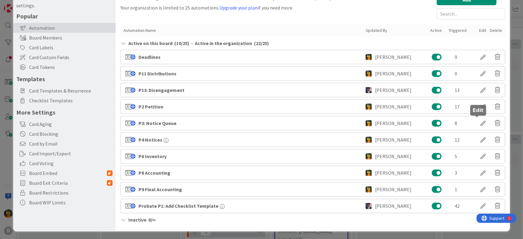
click at [476, 122] on div at bounding box center [483, 123] width 17 height 10
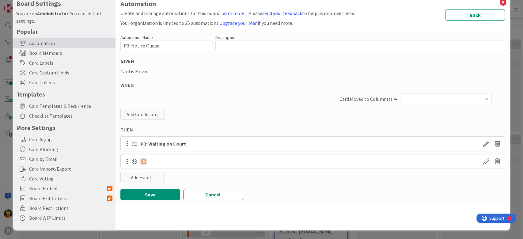
scroll to position [13, 0]
click at [445, 100] on button "button" at bounding box center [446, 99] width 92 height 11
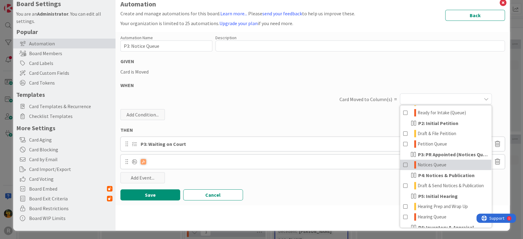
click at [420, 163] on span "Notices Queue" at bounding box center [432, 164] width 29 height 7
click at [351, 179] on div "Automation Name 16 / 128 P3: Notice Queue Description 0 / 256 GIVEN Card is Mov…" at bounding box center [313, 119] width 395 height 174
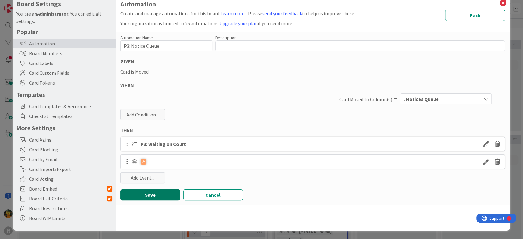
click at [149, 194] on button "Save" at bounding box center [151, 195] width 60 height 11
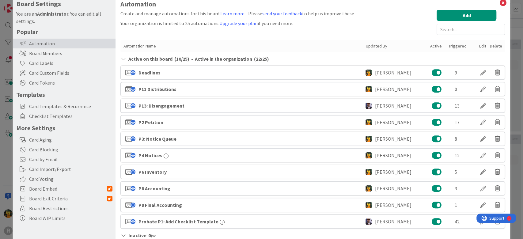
click at [509, 54] on div "Board Settings You are an Administrator . You can edit all settings. Popular Au…" at bounding box center [261, 119] width 523 height 239
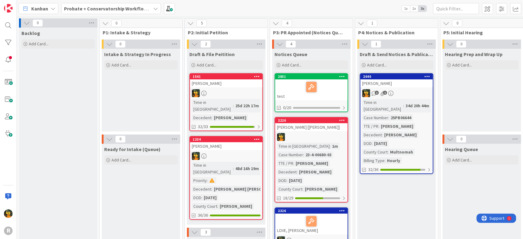
click at [298, 90] on div at bounding box center [311, 87] width 69 height 13
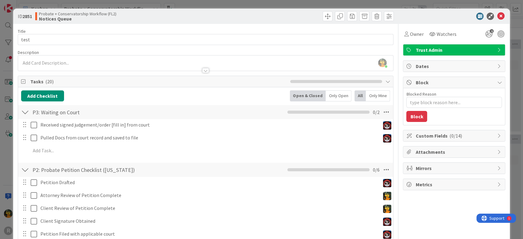
click at [7, 148] on div "ID 2851 Probate + Conservatorship Workflow (FL2) Notices Queue Title 4 / 128 te…" at bounding box center [261, 119] width 523 height 239
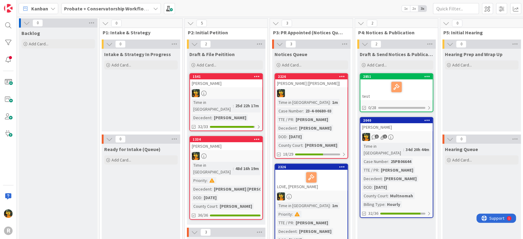
click at [374, 82] on div at bounding box center [396, 87] width 69 height 13
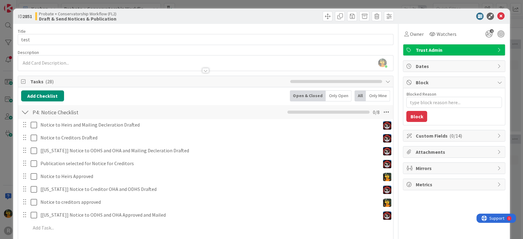
click at [9, 157] on div "ID 2851 Probate + Conservatorship Workflow (FL2) Draft & Send Notices & Publica…" at bounding box center [261, 119] width 523 height 239
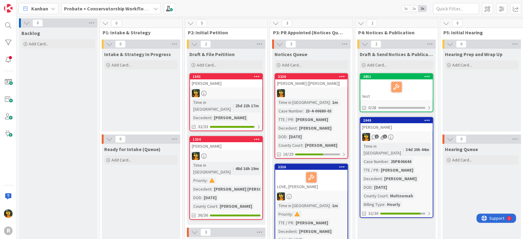
click at [428, 75] on icon at bounding box center [428, 76] width 6 height 4
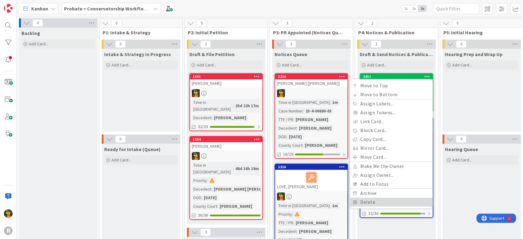
click at [370, 202] on link "Delete" at bounding box center [391, 202] width 83 height 9
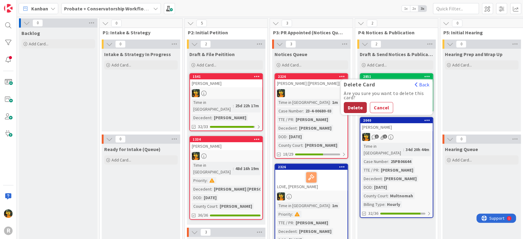
click at [360, 107] on button "Delete" at bounding box center [355, 107] width 23 height 11
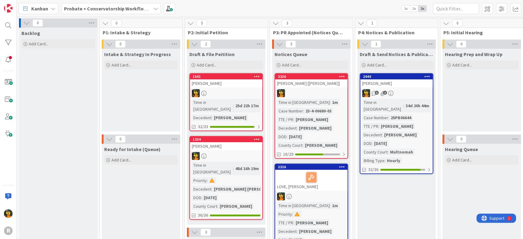
click at [304, 88] on link "2226 [PERSON_NAME] [[PERSON_NAME]] Time in Column : 1m Case Number : 23-4-00680…" at bounding box center [312, 116] width 74 height 86
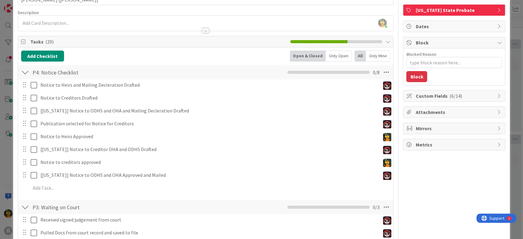
scroll to position [40, 0]
click at [3, 169] on div "ID 2226 Probate + Conservatorship Workflow (FL2) Notices Queue Title 21 / 128 […" at bounding box center [261, 119] width 523 height 239
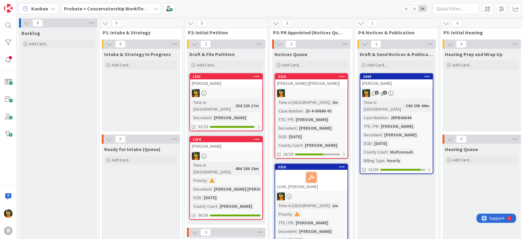
click at [320, 88] on link "2226 [PERSON_NAME] [[PERSON_NAME]] Time in Column : 2m Case Number : 23-4-00680…" at bounding box center [312, 116] width 74 height 86
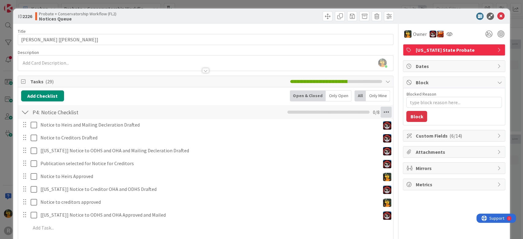
click at [381, 107] on icon at bounding box center [386, 112] width 11 height 11
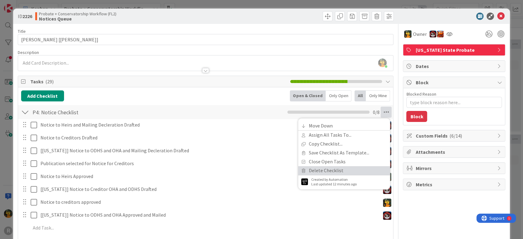
click at [341, 170] on link "Delete Checklist" at bounding box center [344, 170] width 92 height 9
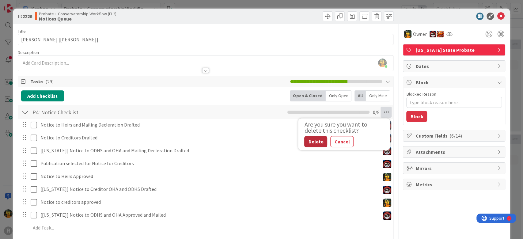
click at [314, 141] on button "Delete" at bounding box center [315, 141] width 23 height 11
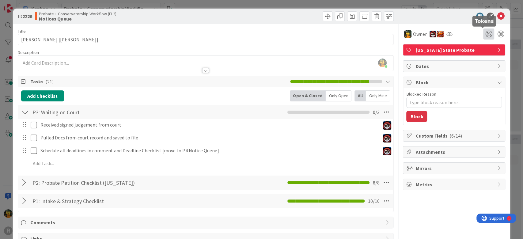
click at [486, 34] on icon at bounding box center [489, 34] width 11 height 11
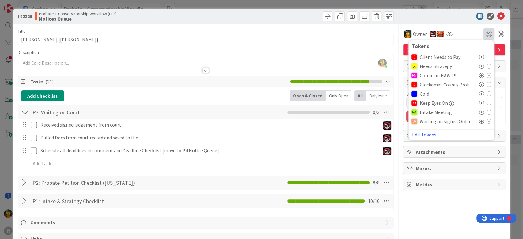
click at [479, 122] on icon at bounding box center [481, 121] width 5 height 5
click at [513, 91] on div "ID 2226 Probate + Conservatorship Workflow (FL2) Notices Queue Title 21 / 128 […" at bounding box center [261, 119] width 523 height 239
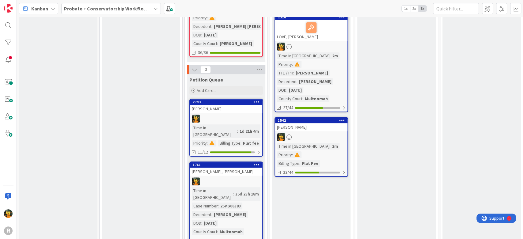
click at [316, 123] on div "[PERSON_NAME]" at bounding box center [311, 127] width 72 height 8
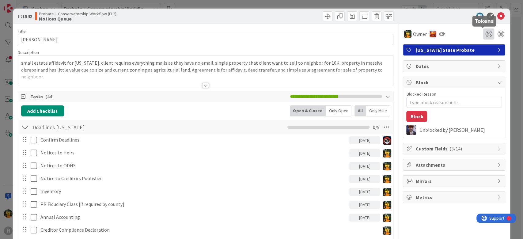
click at [484, 38] on icon at bounding box center [489, 34] width 11 height 11
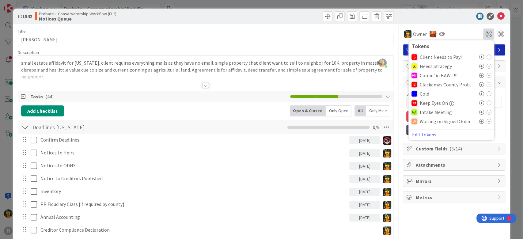
click at [479, 121] on icon at bounding box center [481, 121] width 5 height 5
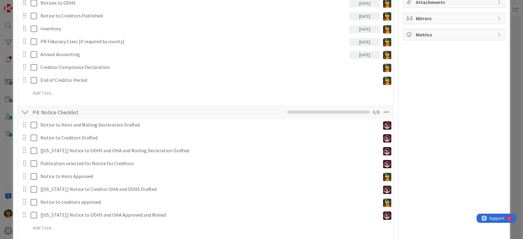
scroll to position [163, 0]
click at [385, 109] on icon at bounding box center [386, 111] width 11 height 11
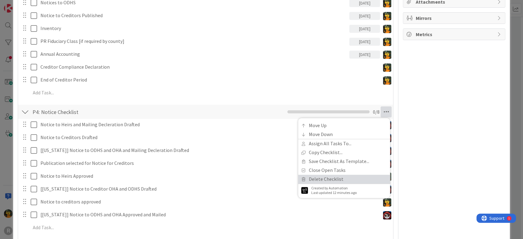
click at [339, 178] on link "Delete Checklist" at bounding box center [344, 179] width 92 height 9
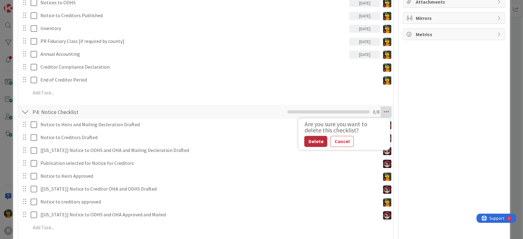
click at [316, 143] on button "Delete" at bounding box center [315, 141] width 23 height 11
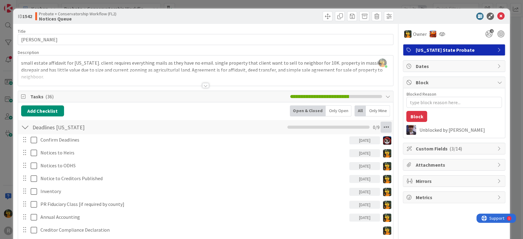
scroll to position [0, 0]
click at [382, 127] on icon at bounding box center [386, 127] width 11 height 11
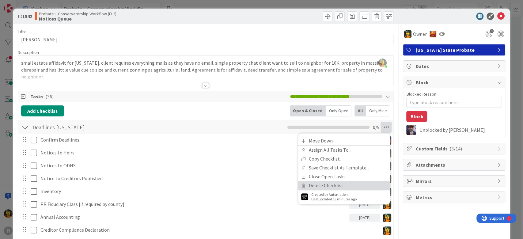
click at [334, 186] on link "Delete Checklist" at bounding box center [344, 185] width 92 height 9
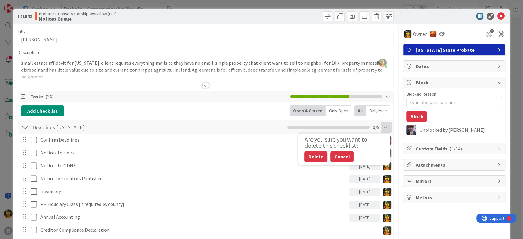
click at [331, 153] on button "Cancel" at bounding box center [342, 156] width 23 height 11
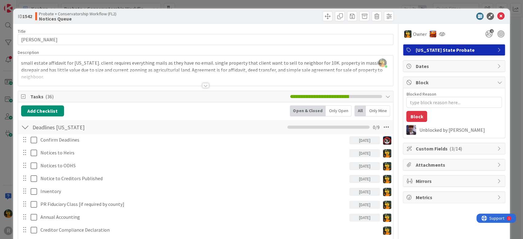
click at [507, 90] on div "ID 1542 Probate + Conservatorship Workflow (FL2) Notices Queue Title 13 / 128 […" at bounding box center [261, 119] width 523 height 239
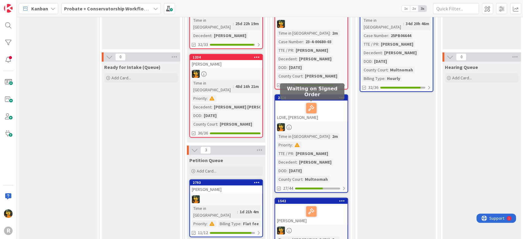
scroll to position [82, 0]
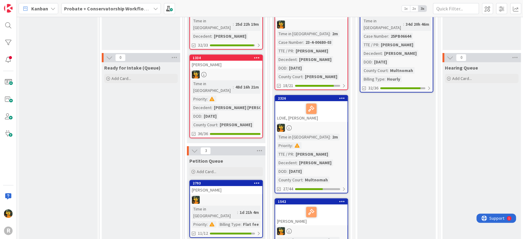
click at [330, 110] on div at bounding box center [311, 108] width 69 height 13
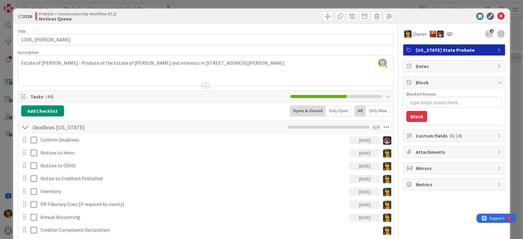
click at [12, 167] on div "ID 2326 Probate + Conservatorship Workflow (FL2) Notices Queue Title 13 / 128 L…" at bounding box center [261, 119] width 523 height 239
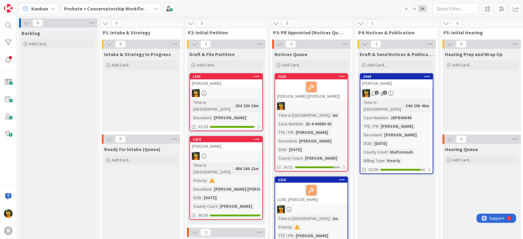
click at [289, 188] on div at bounding box center [311, 190] width 69 height 13
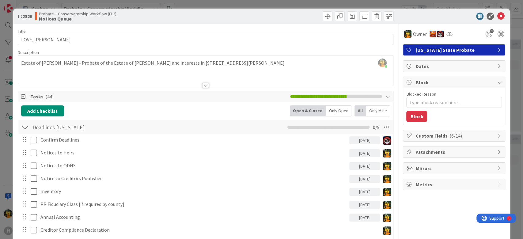
click at [2, 143] on div "ID 2326 Probate + Conservatorship Workflow (FL2) Notices Queue Title 13 / 128 L…" at bounding box center [261, 119] width 523 height 239
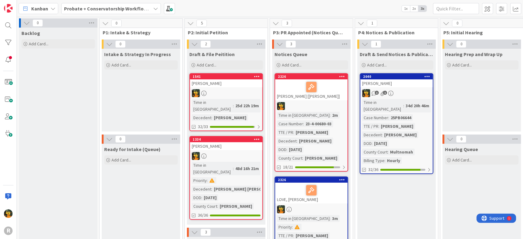
scroll to position [33, 0]
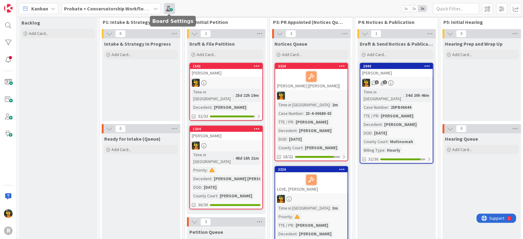
click at [171, 12] on span at bounding box center [169, 8] width 11 height 11
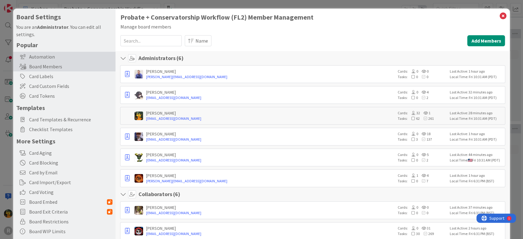
click at [54, 58] on div "Automation" at bounding box center [64, 57] width 102 height 10
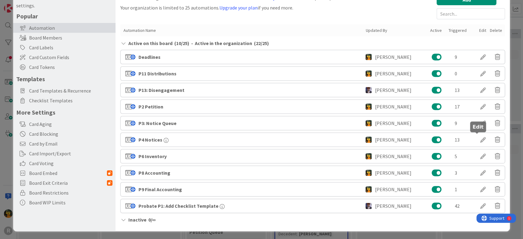
click at [476, 142] on div at bounding box center [483, 140] width 17 height 10
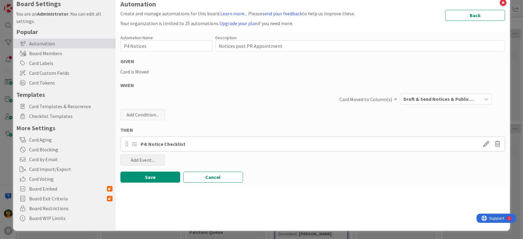
click at [143, 158] on div "Add Event..." at bounding box center [143, 160] width 44 height 11
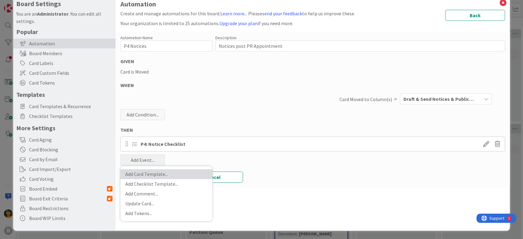
click at [140, 173] on link "Add Card Template ..." at bounding box center [167, 174] width 92 height 10
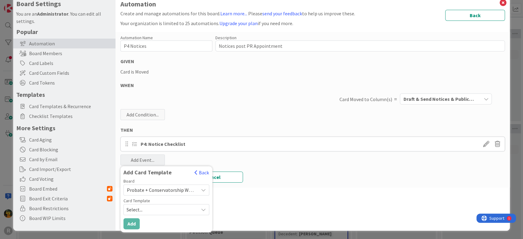
click at [198, 159] on div "Automation Name 10 / 128 P4 Notices Description 27 / 256 Notices post PR Appoin…" at bounding box center [313, 110] width 395 height 156
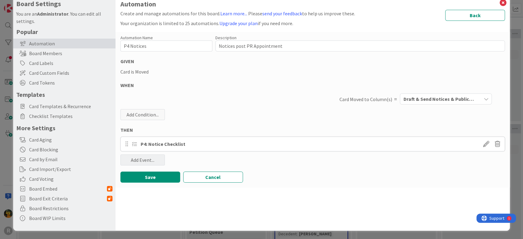
click at [162, 159] on div "Add Event..." at bounding box center [143, 160] width 44 height 11
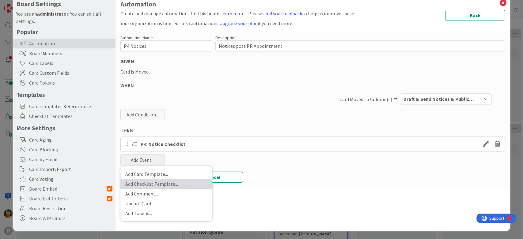
click at [166, 183] on link "Add Checklist Template ..." at bounding box center [167, 184] width 92 height 10
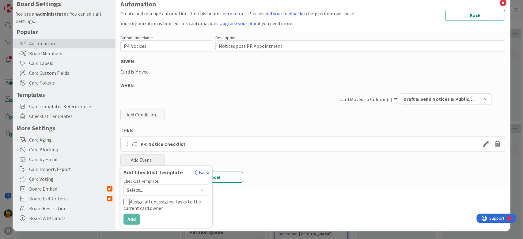
click at [148, 192] on span "Select..." at bounding box center [161, 190] width 69 height 9
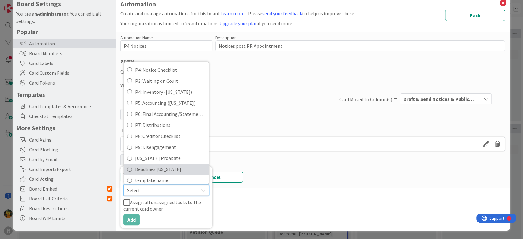
scroll to position [23, 0]
click at [169, 167] on span "Deadlines [US_STATE]" at bounding box center [170, 168] width 71 height 9
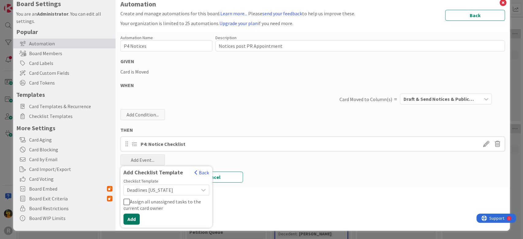
click at [132, 216] on button "Add" at bounding box center [132, 219] width 16 height 11
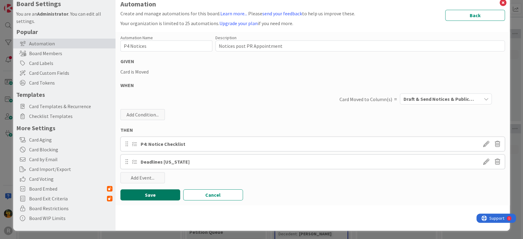
click at [158, 197] on button "Save" at bounding box center [151, 195] width 60 height 11
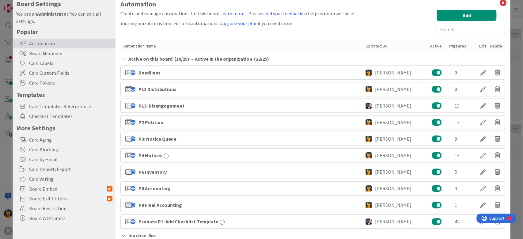
click at [509, 75] on div "Board Settings You are an Administrator . You can edit all settings. Popular Au…" at bounding box center [261, 119] width 523 height 239
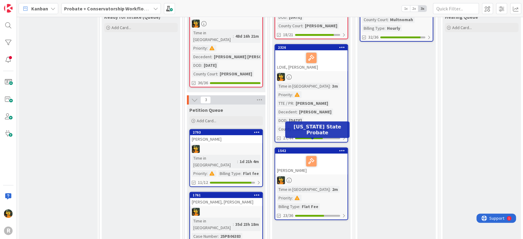
scroll to position [132, 0]
click at [327, 159] on div "[PERSON_NAME]" at bounding box center [311, 164] width 72 height 21
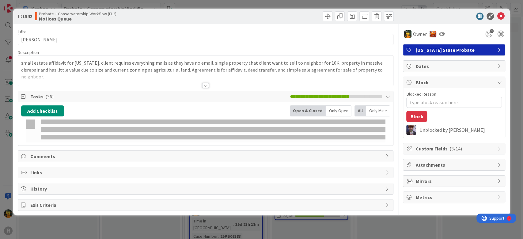
type textarea "x"
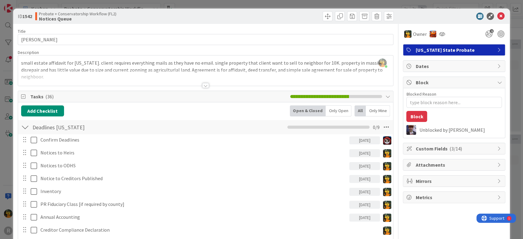
scroll to position [132, 0]
click at [6, 162] on div "ID 1542 Probate + Conservatorship Workflow (FL2) Notices Queue Title 13 / 128 […" at bounding box center [261, 119] width 523 height 239
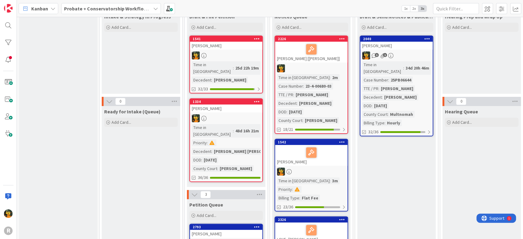
click at [289, 145] on div "[PERSON_NAME]" at bounding box center [311, 155] width 72 height 21
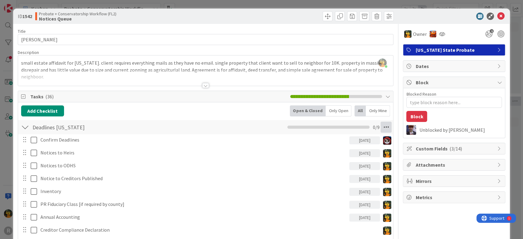
click at [381, 131] on icon at bounding box center [386, 127] width 11 height 11
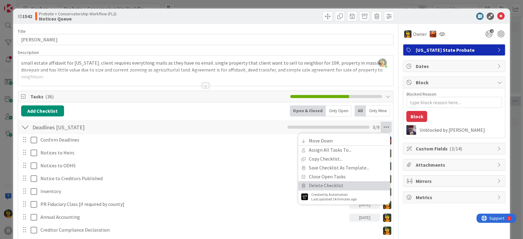
click at [337, 184] on link "Delete Checklist" at bounding box center [344, 185] width 92 height 9
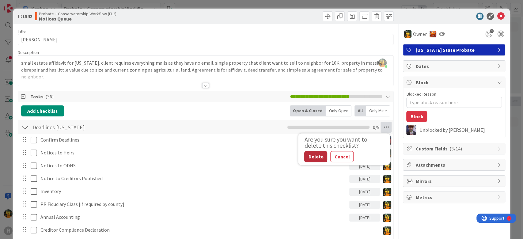
click at [315, 153] on button "Delete" at bounding box center [315, 156] width 23 height 11
type textarea "x"
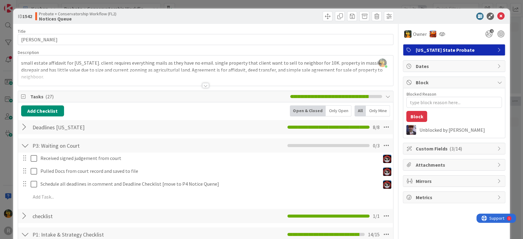
click at [22, 129] on div at bounding box center [25, 127] width 8 height 11
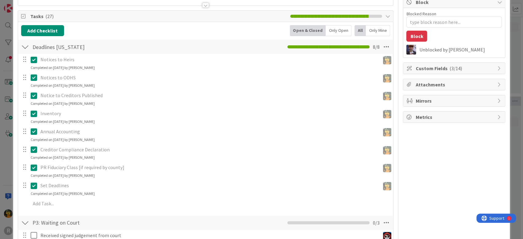
click at [7, 155] on div "ID 1542 Probate + Conservatorship Workflow (FL2) Notices Queue Title 13 / 128 B…" at bounding box center [261, 119] width 523 height 239
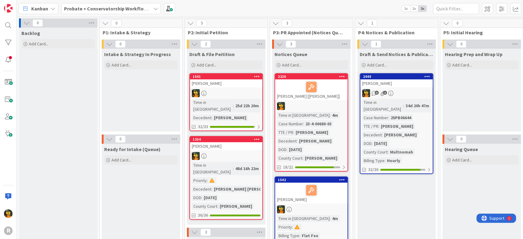
drag, startPoint x: 136, startPoint y: 9, endPoint x: 136, endPoint y: 6, distance: 3.1
click at [136, 6] on b "Probate + Conservatorship Workflow (FL2)" at bounding box center [111, 9] width 95 height 6
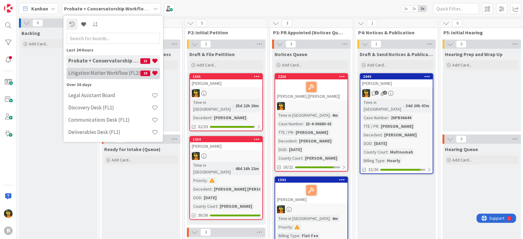
click at [123, 73] on h4 "Litigation Matter Workflow (FL2)" at bounding box center [104, 73] width 72 height 6
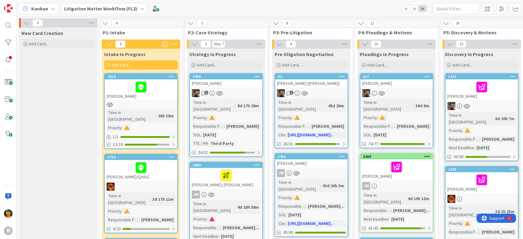
click at [132, 9] on b "Litigation Matter Workflow (FL2)" at bounding box center [100, 9] width 73 height 6
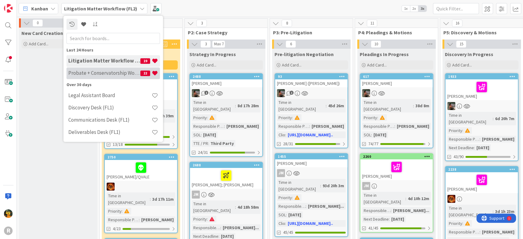
click at [117, 73] on h4 "Probate + Conservatorship Workflow (FL2)" at bounding box center [104, 73] width 72 height 6
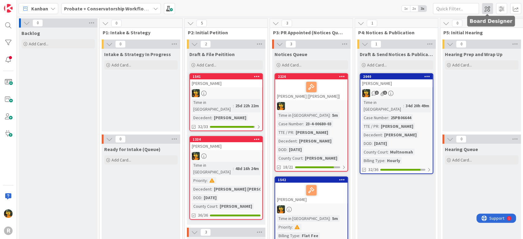
click at [485, 9] on span at bounding box center [487, 8] width 11 height 11
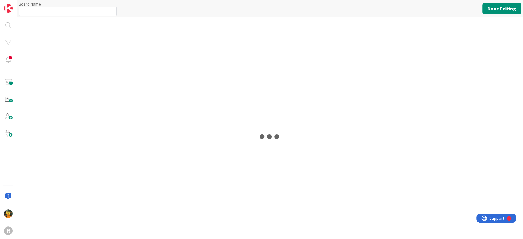
type input "Probate + Conservatorship Workflow (FL2)"
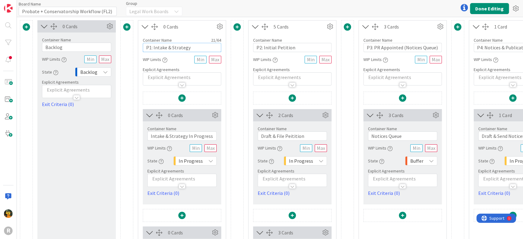
drag, startPoint x: 194, startPoint y: 48, endPoint x: 168, endPoint y: 45, distance: 26.5
click at [168, 45] on input "P1: Intake & Strategy" at bounding box center [182, 47] width 79 height 9
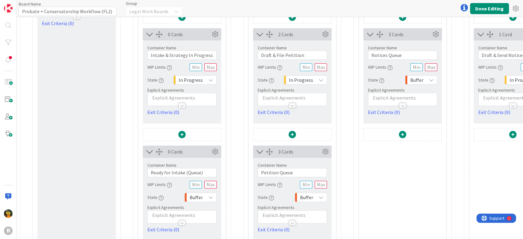
scroll to position [81, 0]
type input "P1: Intake"
drag, startPoint x: 213, startPoint y: 55, endPoint x: 164, endPoint y: 49, distance: 49.1
click at [164, 49] on div "Container Name 29 / 64 Intake & Strategy In Progress" at bounding box center [181, 52] width 69 height 15
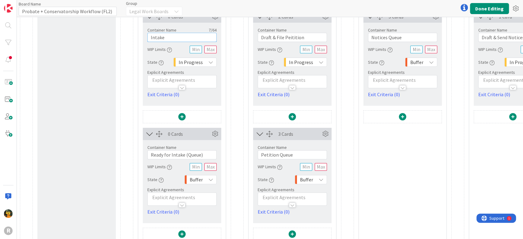
scroll to position [109, 0]
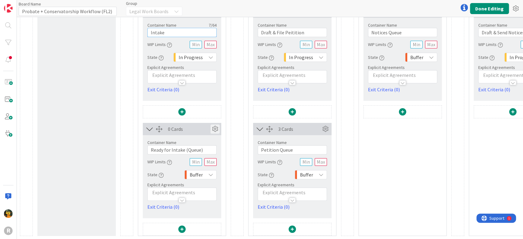
type input "Intake"
click at [214, 124] on icon at bounding box center [215, 128] width 9 height 9
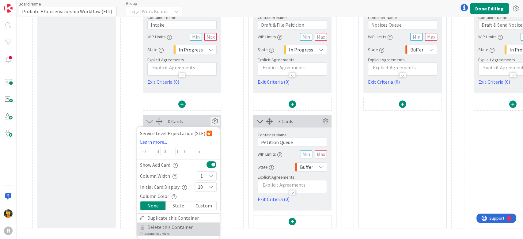
click at [168, 223] on span "Delete this Container" at bounding box center [169, 227] width 45 height 9
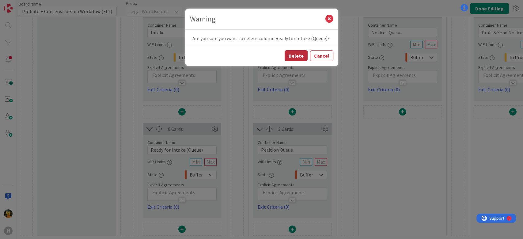
click at [301, 54] on button "Delete" at bounding box center [296, 55] width 23 height 11
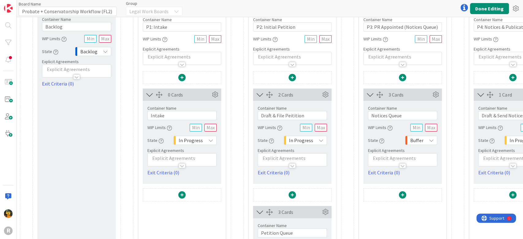
scroll to position [0, 0]
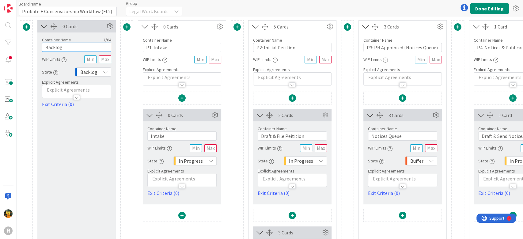
drag, startPoint x: 69, startPoint y: 47, endPoint x: 25, endPoint y: 44, distance: 44.9
type input "New Card Creation"
click at [90, 70] on span "Backlog" at bounding box center [88, 72] width 17 height 9
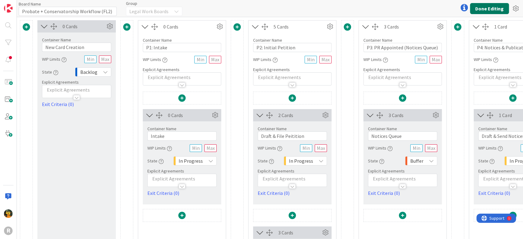
click at [488, 5] on button "Done Editing" at bounding box center [489, 8] width 39 height 11
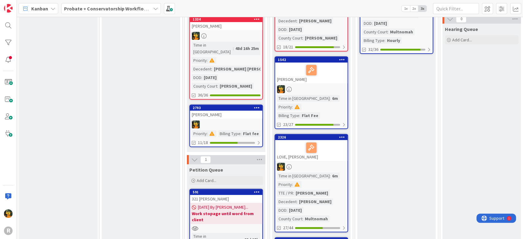
scroll to position [121, 0]
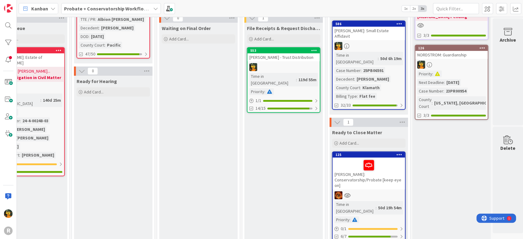
drag, startPoint x: 190, startPoint y: 235, endPoint x: 10, endPoint y: 0, distance: 296.4
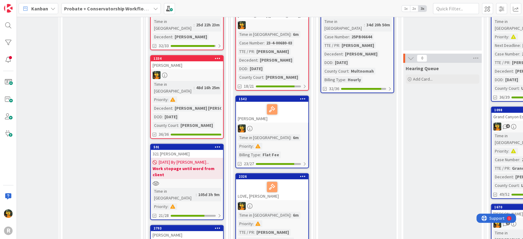
scroll to position [0, 39]
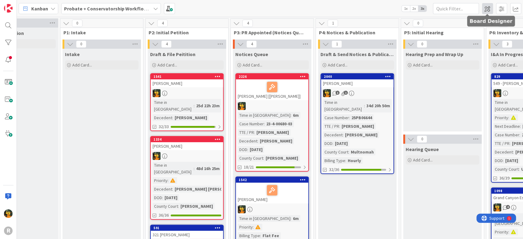
click at [489, 6] on span at bounding box center [487, 8] width 11 height 11
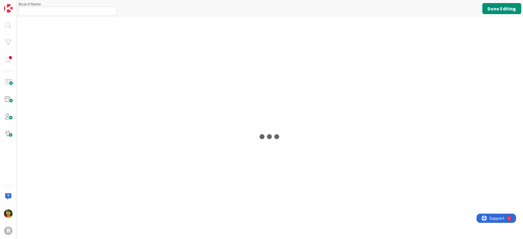
type input "Probate + Conservatorship Workflow (FL2)"
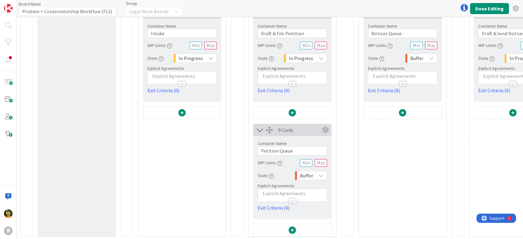
scroll to position [109, 0]
click at [327, 124] on icon at bounding box center [325, 128] width 9 height 9
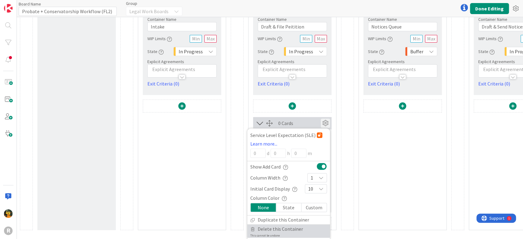
click at [285, 230] on span "Delete this Container" at bounding box center [280, 229] width 45 height 9
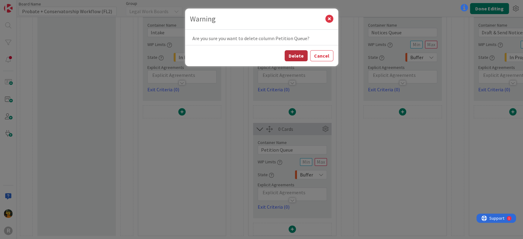
click at [298, 55] on button "Delete" at bounding box center [296, 55] width 23 height 11
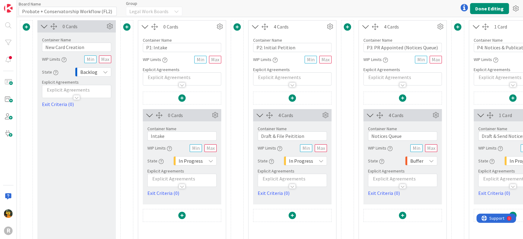
scroll to position [0, 0]
click at [265, 48] on input "P2: Initial Petition" at bounding box center [292, 47] width 79 height 9
click at [290, 134] on input "Draft & File Peitition" at bounding box center [292, 136] width 69 height 9
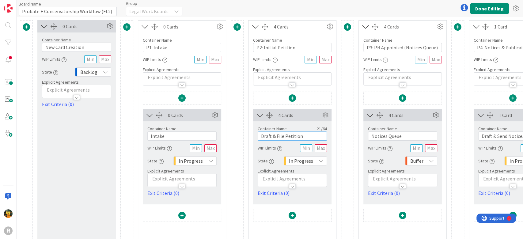
click at [315, 137] on input "Draft & File Petition" at bounding box center [292, 136] width 69 height 9
type input "Draft & File Petition"
click at [286, 44] on input "P2: Initial Petition" at bounding box center [292, 47] width 79 height 9
click at [307, 135] on input "Draft & File Petition" at bounding box center [292, 136] width 69 height 9
click at [481, 11] on button "Done Editing" at bounding box center [489, 8] width 39 height 11
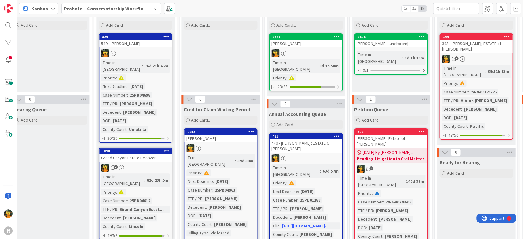
scroll to position [40, 432]
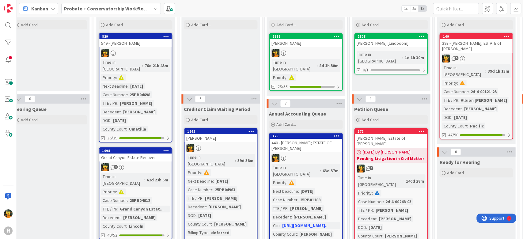
drag, startPoint x: 477, startPoint y: 34, endPoint x: 346, endPoint y: 107, distance: 149.9
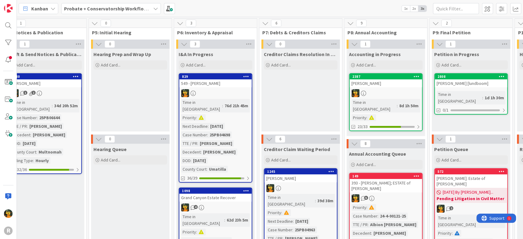
scroll to position [0, 350]
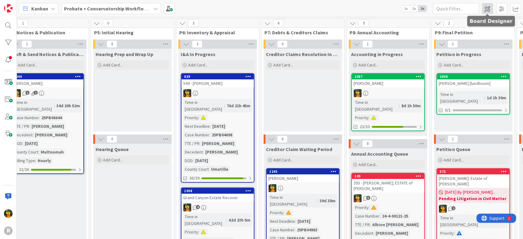
click at [490, 10] on span at bounding box center [487, 8] width 11 height 11
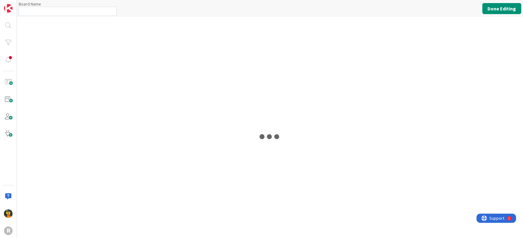
type input "Probate + Conservatorship Workflow (FL2)"
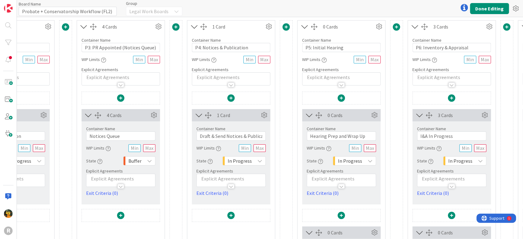
scroll to position [0, 316]
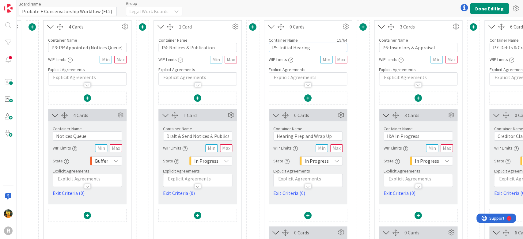
click at [284, 45] on input "P5: Initial Hearing" at bounding box center [308, 47] width 79 height 9
click at [312, 47] on input "P5: All Hearing" at bounding box center [308, 47] width 79 height 9
type input "P5: All Hearings"
click at [493, 7] on button "Done Editing" at bounding box center [489, 8] width 39 height 11
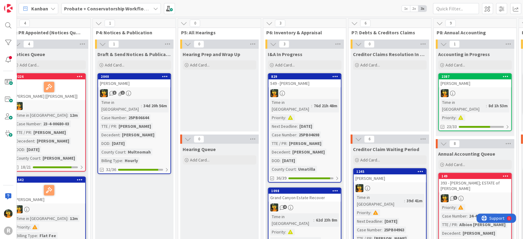
scroll to position [0, 268]
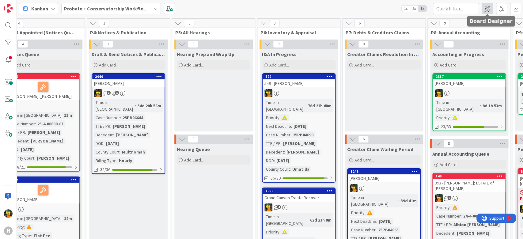
click at [490, 11] on span at bounding box center [487, 8] width 11 height 11
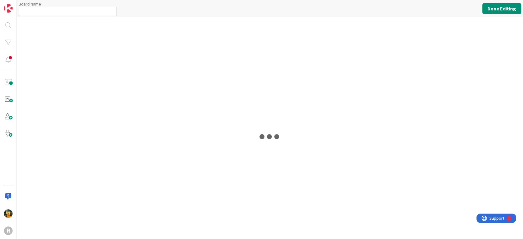
type input "Probate + Conservatorship Workflow (FL2)"
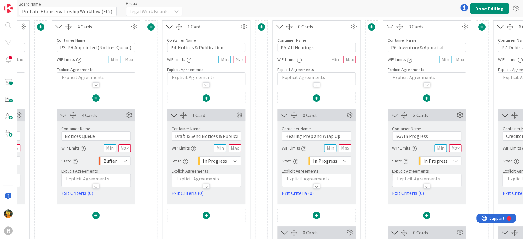
scroll to position [0, 351]
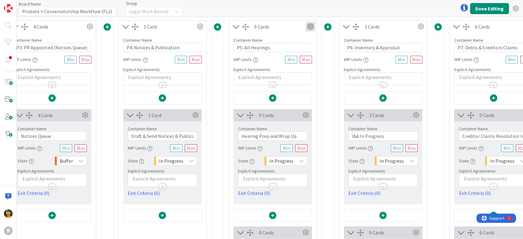
click at [310, 28] on icon at bounding box center [310, 26] width 9 height 9
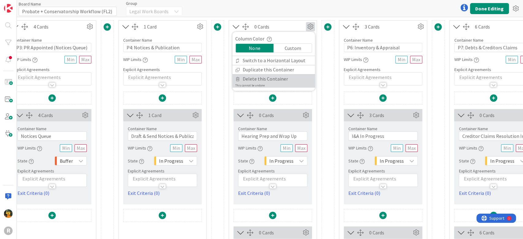
click at [271, 78] on span "Delete this Container" at bounding box center [265, 79] width 45 height 9
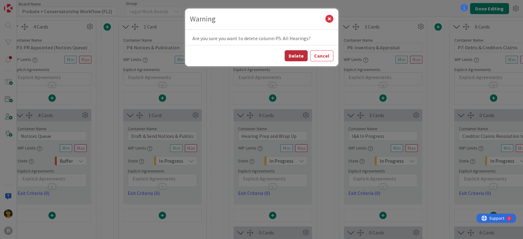
click at [296, 56] on button "Delete" at bounding box center [296, 55] width 23 height 11
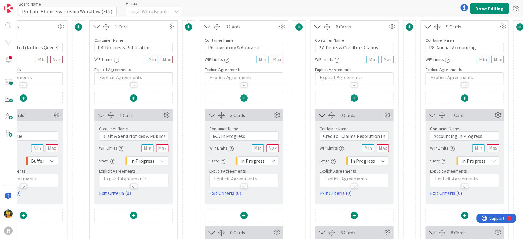
scroll to position [0, 395]
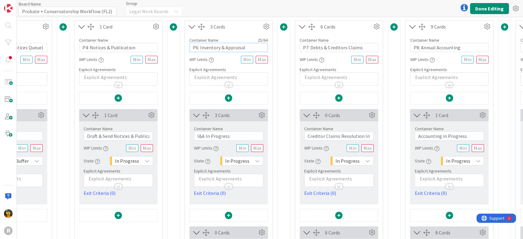
click at [194, 48] on input "P6: Inventory & Appraisal" at bounding box center [229, 47] width 79 height 9
type input "P5: Inventory & Appraisal"
click at [304, 45] on input "P7: Debts & Creditors Claims" at bounding box center [339, 47] width 79 height 9
type input "P6: Debts & Creditors Claims"
click at [416, 48] on input "P8: Annual Accounting" at bounding box center [449, 47] width 79 height 9
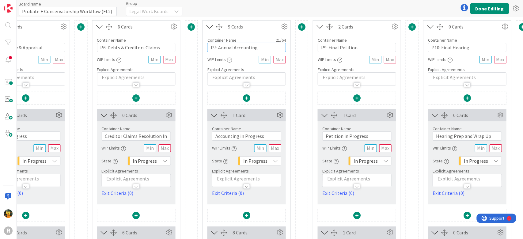
scroll to position [0, 612]
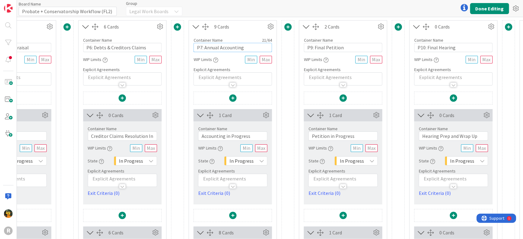
type input "P7: Annual Accounting"
click at [310, 47] on input "P9: Final Petition" at bounding box center [343, 47] width 79 height 9
type input "P8: Final Petition"
click at [421, 44] on input "P10: Final Hearing" at bounding box center [453, 47] width 79 height 9
click at [430, 47] on input "P9: Final Hearing" at bounding box center [453, 47] width 79 height 9
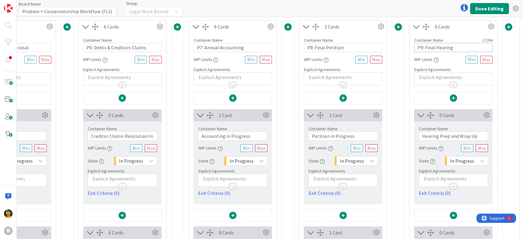
click at [430, 47] on input "P9: Final Hearing" at bounding box center [453, 47] width 79 height 9
click at [454, 47] on input "P9: All Hearing" at bounding box center [453, 47] width 79 height 9
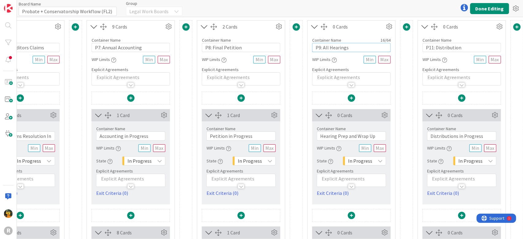
scroll to position [0, 782]
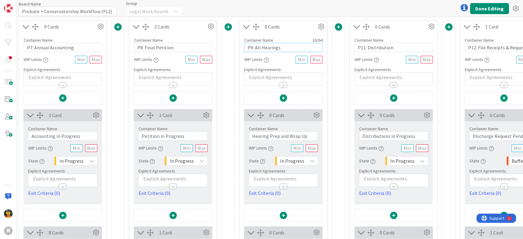
type input "P9: All Hearings"
click at [362, 47] on input "P11: Distribution" at bounding box center [393, 47] width 79 height 9
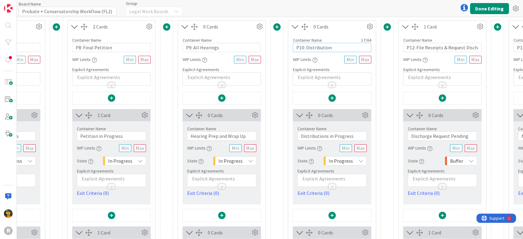
scroll to position [0, 931]
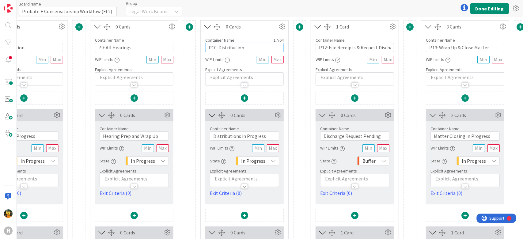
type input "P10: Distribution"
click at [324, 45] on input "P12: File Receipts & Request Discharge" at bounding box center [355, 47] width 79 height 9
type input "P11: File Receipts & Request Discharge"
drag, startPoint x: 435, startPoint y: 47, endPoint x: 440, endPoint y: 50, distance: 6.5
click at [435, 46] on input "P13: Wrap Up & Close Matter" at bounding box center [465, 47] width 79 height 9
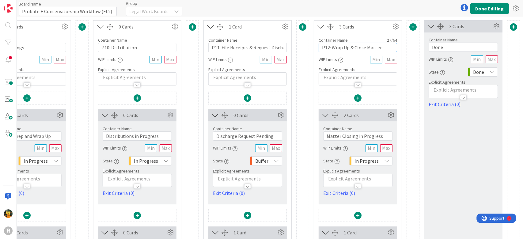
scroll to position [0, 1044]
type input "P12: Wrap Up & Close Matter"
click at [492, 6] on button "Done Editing" at bounding box center [489, 8] width 39 height 11
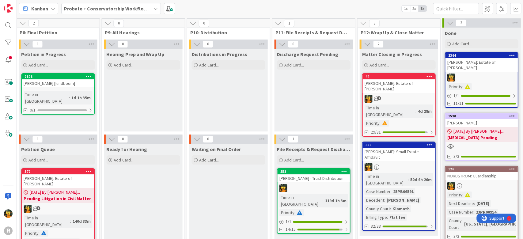
scroll to position [0, 681]
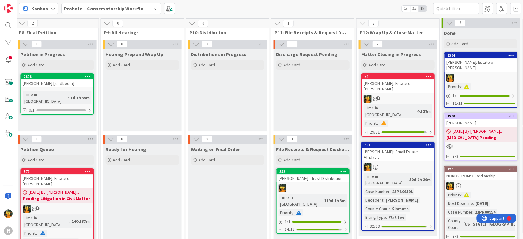
drag, startPoint x: 439, startPoint y: 228, endPoint x: 239, endPoint y: 87, distance: 244.1
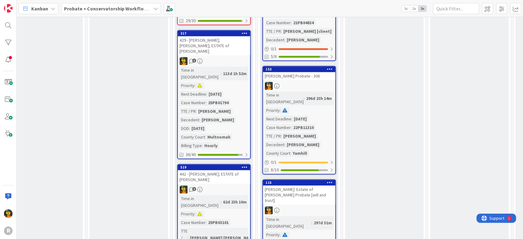
scroll to position [449, 353]
click at [321, 186] on div "[PERSON_NAME]: Estate of [PERSON_NAME] Probate [will and trust]" at bounding box center [299, 195] width 72 height 19
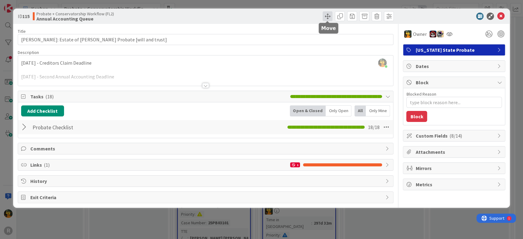
click at [329, 15] on span at bounding box center [328, 16] width 10 height 10
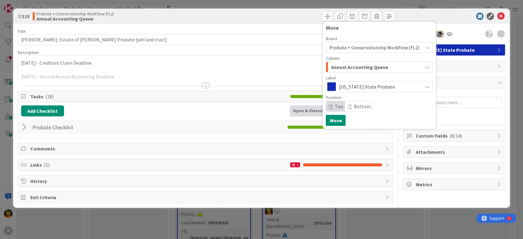
click at [376, 68] on span "Annual Accounting Queue" at bounding box center [359, 67] width 57 height 8
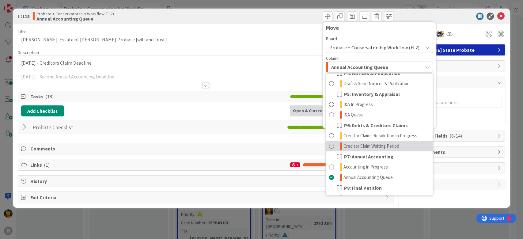
scroll to position [81, 0]
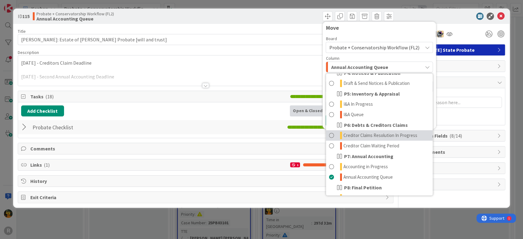
click at [373, 136] on span "Creditor Claims Resolution In Progress" at bounding box center [381, 135] width 74 height 7
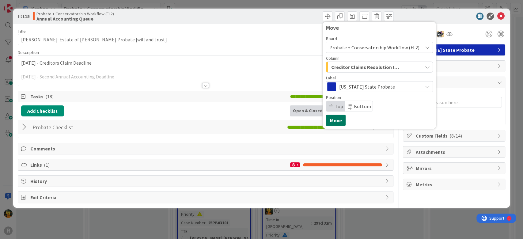
click at [339, 117] on button "Move" at bounding box center [336, 120] width 20 height 11
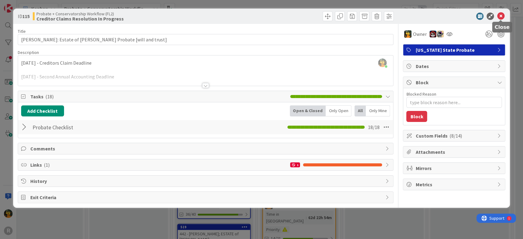
click at [501, 17] on icon at bounding box center [500, 16] width 7 height 7
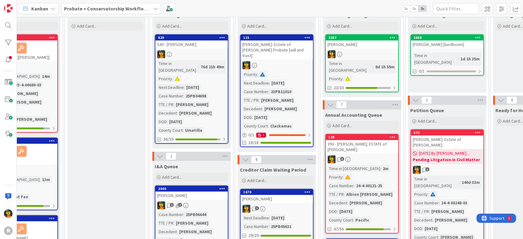
scroll to position [51, 290]
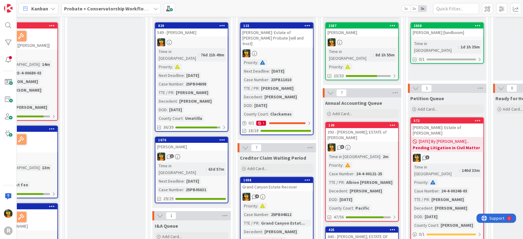
click at [209, 145] on link "1670 SHIPP, Janet 1 Time in Column : 63d 57m Next Deadline : 09/23/2025 Case Nu…" at bounding box center [192, 170] width 74 height 67
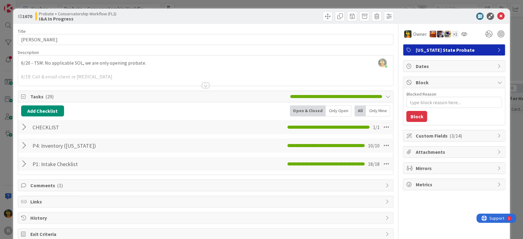
click at [18, 128] on div "CHECKLIST Checklist Name 9 / 64 CHECKLIST 1 / 1" at bounding box center [206, 127] width 376 height 14
click at [26, 125] on div at bounding box center [25, 127] width 8 height 11
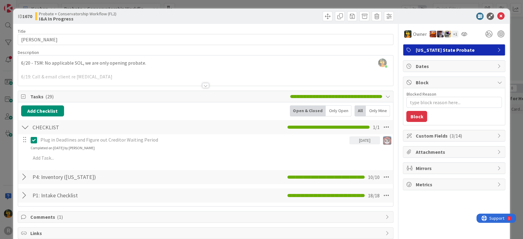
click at [23, 175] on div at bounding box center [25, 177] width 8 height 11
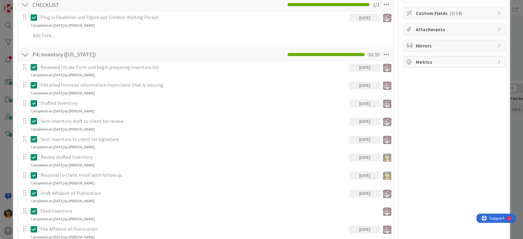
scroll to position [238, 0]
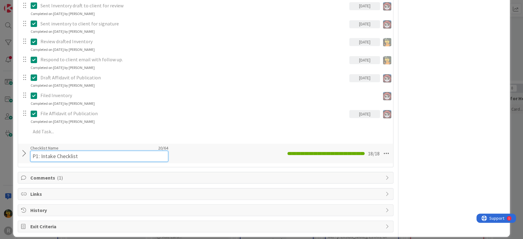
click at [82, 148] on div "Checklist Name 20 / 64 P1: Intake Checklist" at bounding box center [99, 153] width 138 height 17
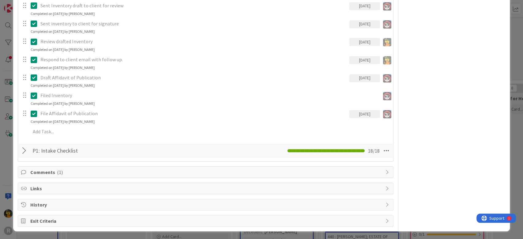
click at [25, 153] on div at bounding box center [25, 150] width 8 height 11
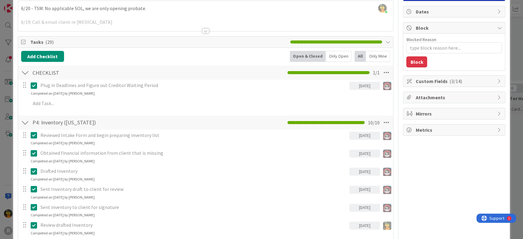
scroll to position [0, 0]
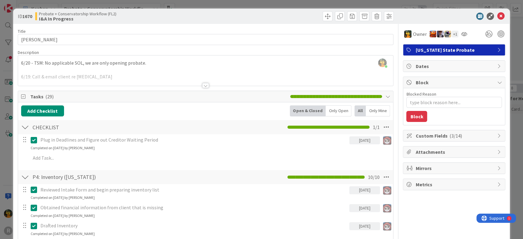
click at [202, 84] on div at bounding box center [205, 85] width 7 height 5
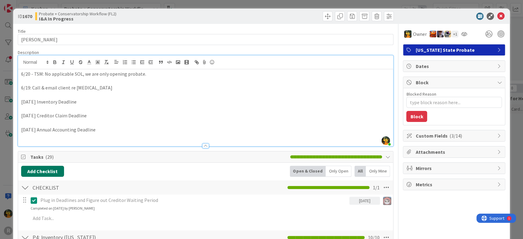
click at [54, 170] on button "Add Checklist" at bounding box center [42, 171] width 43 height 11
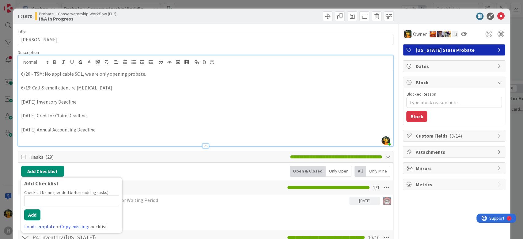
click at [37, 224] on link "Load template" at bounding box center [39, 227] width 31 height 6
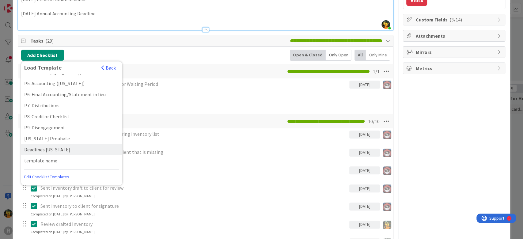
scroll to position [117, 0]
click at [63, 148] on div "Deadlines [US_STATE]" at bounding box center [71, 149] width 101 height 11
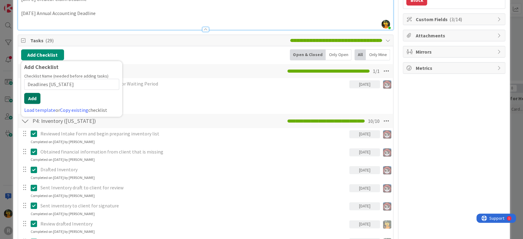
click at [33, 101] on button "Add" at bounding box center [32, 98] width 16 height 11
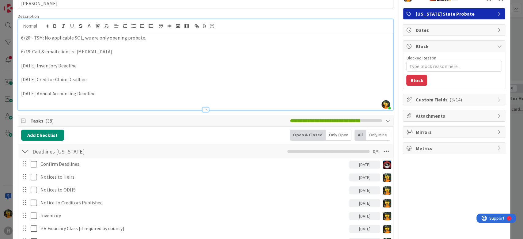
scroll to position [0, 0]
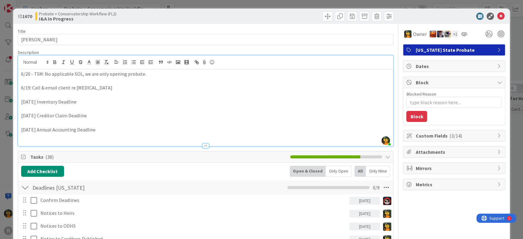
click at [450, 134] on span "( 3/14 )" at bounding box center [456, 136] width 13 height 6
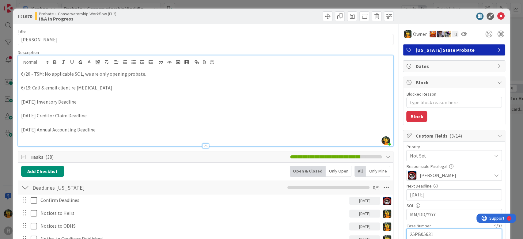
click at [419, 233] on input "25PB05631" at bounding box center [455, 234] width 96 height 11
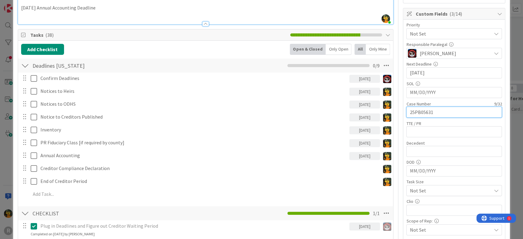
scroll to position [122, 0]
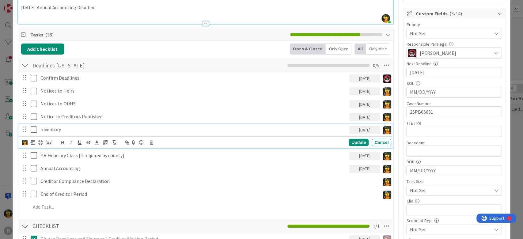
click at [34, 130] on icon at bounding box center [34, 129] width 6 height 7
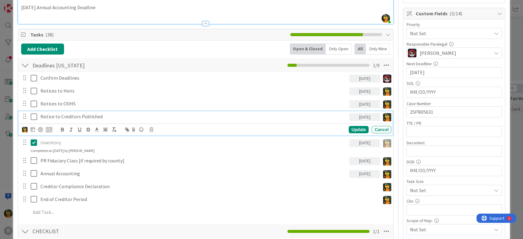
click at [33, 114] on icon at bounding box center [34, 116] width 6 height 7
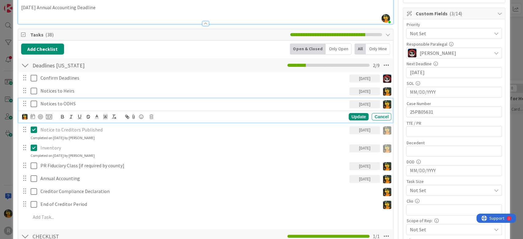
click at [32, 105] on icon at bounding box center [34, 103] width 6 height 7
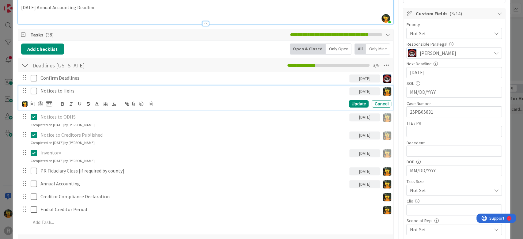
click at [33, 90] on icon at bounding box center [34, 90] width 6 height 7
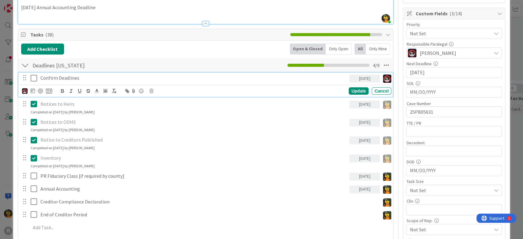
click at [33, 75] on icon at bounding box center [34, 78] width 6 height 7
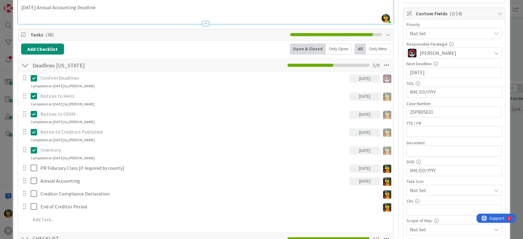
click at [34, 76] on icon at bounding box center [34, 78] width 6 height 7
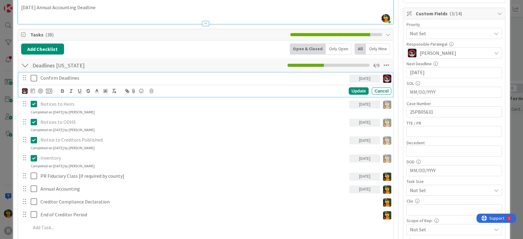
click at [34, 76] on icon at bounding box center [34, 78] width 6 height 7
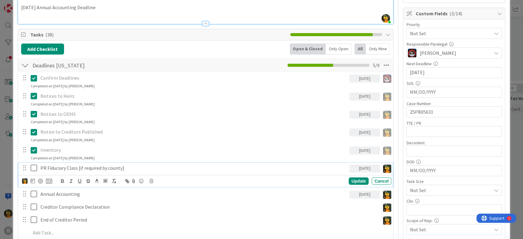
click at [33, 165] on icon at bounding box center [34, 167] width 6 height 7
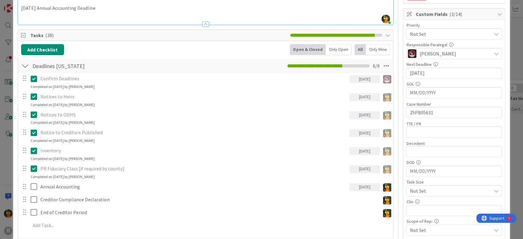
scroll to position [122, 0]
click at [363, 185] on div "[DATE]" at bounding box center [365, 187] width 31 height 8
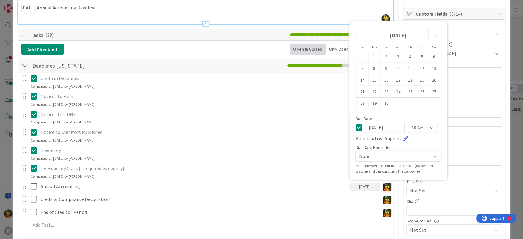
click at [431, 33] on icon "Move forward to switch to the next month." at bounding box center [434, 35] width 6 height 6
click at [431, 23] on icon "Move forward to switch to the next month." at bounding box center [434, 24] width 6 height 6
click at [431, 36] on icon "Move forward to switch to the next month." at bounding box center [434, 35] width 6 height 6
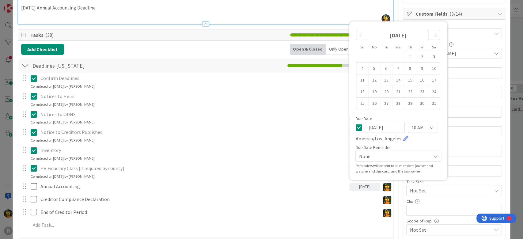
click at [431, 36] on icon "Move forward to switch to the next month." at bounding box center [434, 35] width 6 height 6
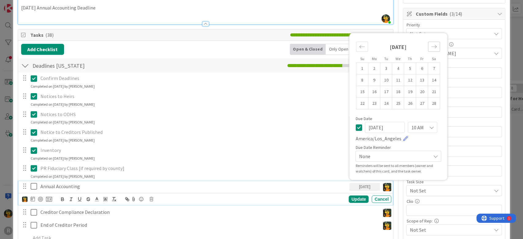
click at [430, 36] on div "February 2026" at bounding box center [398, 49] width 84 height 26
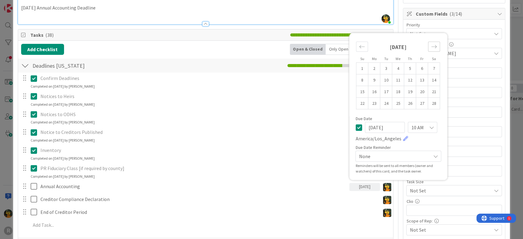
click at [432, 46] on icon "Move forward to switch to the next month." at bounding box center [434, 46] width 5 height 3
click at [431, 33] on icon "Move forward to switch to the next month." at bounding box center [434, 35] width 6 height 6
click at [431, 26] on icon "Move forward to switch to the next month." at bounding box center [434, 24] width 6 height 6
click at [431, 34] on icon "Move forward to switch to the next month." at bounding box center [434, 35] width 6 height 6
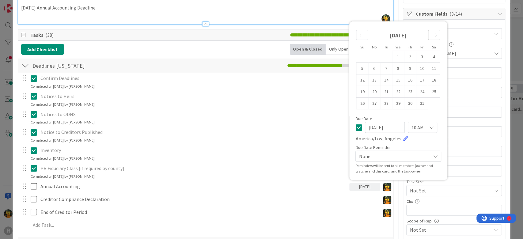
click at [431, 34] on icon "Move forward to switch to the next month." at bounding box center [434, 35] width 6 height 6
click at [188, 36] on span "Tasks ( 38 )" at bounding box center [158, 34] width 257 height 7
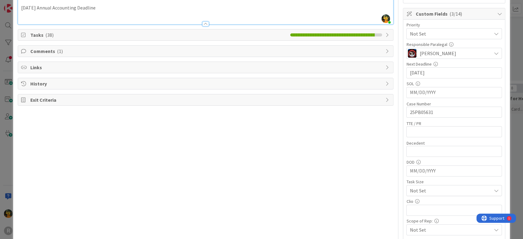
click at [147, 37] on span "Tasks ( 38 )" at bounding box center [158, 34] width 257 height 7
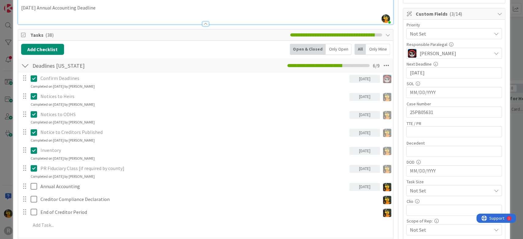
type textarea "x"
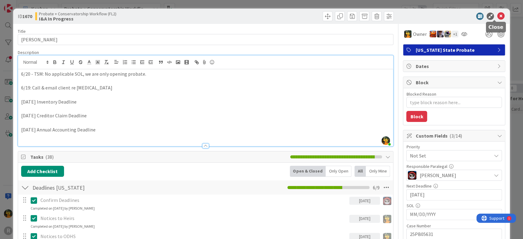
click at [497, 16] on icon at bounding box center [500, 16] width 7 height 7
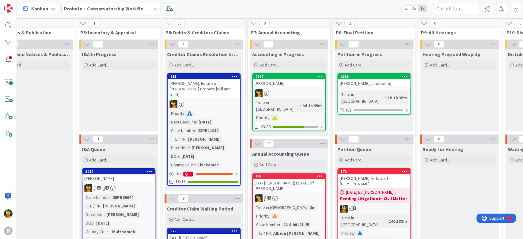
scroll to position [0, 378]
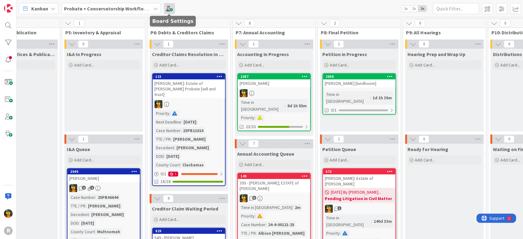
click at [168, 6] on span at bounding box center [169, 8] width 11 height 11
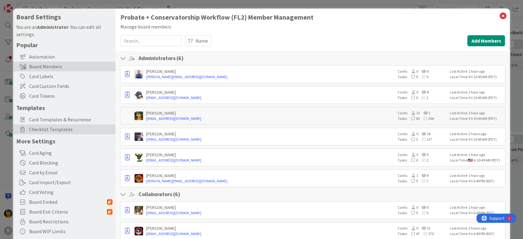
click at [68, 131] on span "Checklist Templates" at bounding box center [70, 129] width 83 height 7
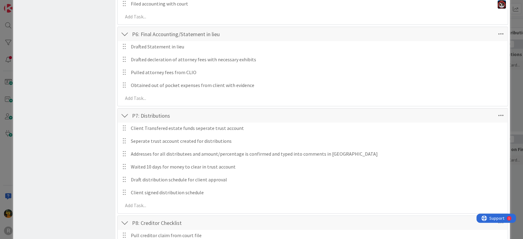
scroll to position [367, 0]
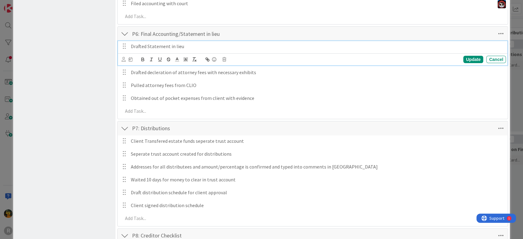
click at [158, 45] on p "Drafted Statement in lieu" at bounding box center [317, 46] width 373 height 7
click at [186, 45] on p "Drafted Statement in lieu" at bounding box center [317, 46] width 373 height 7
click at [123, 58] on icon at bounding box center [124, 59] width 4 height 5
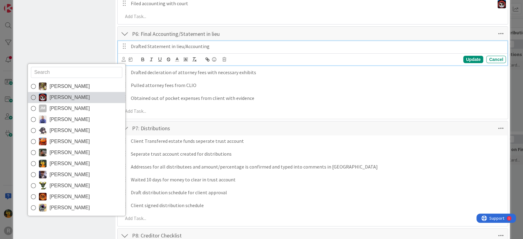
click at [90, 97] on link "[PERSON_NAME]" at bounding box center [77, 97] width 98 height 11
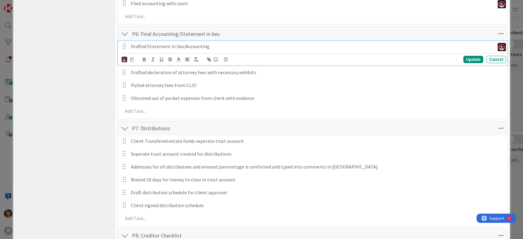
click at [183, 44] on p "Drafted Statement in lieu/Accounting" at bounding box center [312, 46] width 362 height 7
click at [467, 59] on div "Update" at bounding box center [474, 59] width 20 height 7
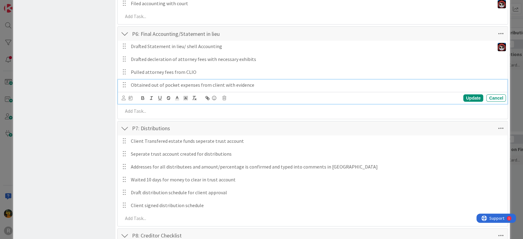
click at [165, 85] on p "Obtained out of pocket expenses from client with evidence" at bounding box center [317, 85] width 373 height 7
click at [123, 96] on icon at bounding box center [124, 98] width 4 height 5
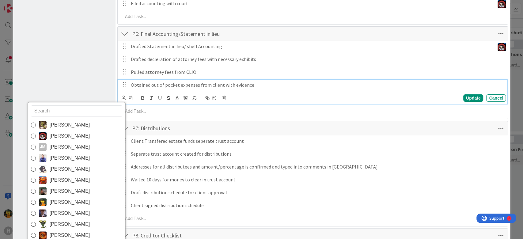
click at [76, 136] on span "[PERSON_NAME]" at bounding box center [70, 136] width 40 height 9
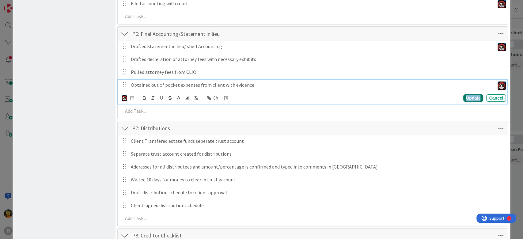
click at [465, 98] on div "Update" at bounding box center [474, 97] width 20 height 7
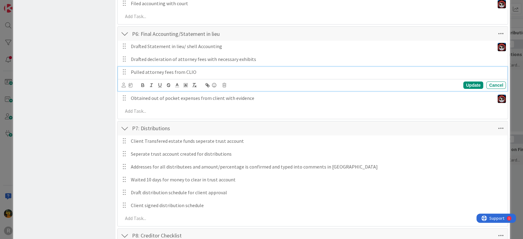
click at [174, 70] on p "Pulled attorney fees from CLIO" at bounding box center [317, 72] width 373 height 7
click at [42, 85] on div "Board Settings You are an Administrator . You can edit all settings. Popular Au…" at bounding box center [64, 133] width 102 height 985
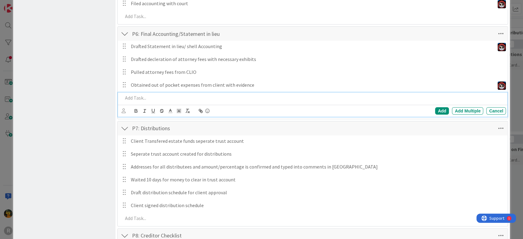
click at [146, 98] on p at bounding box center [313, 97] width 381 height 7
click at [122, 109] on icon at bounding box center [124, 111] width 4 height 5
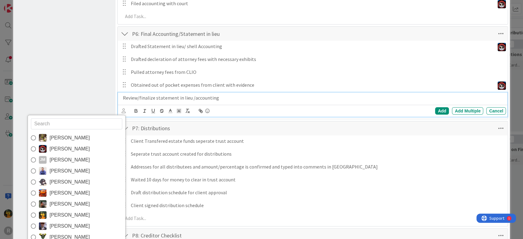
click at [79, 214] on span "[PERSON_NAME]" at bounding box center [70, 215] width 40 height 9
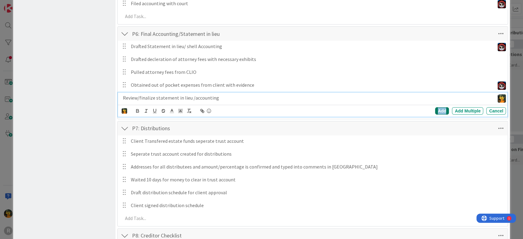
click at [435, 109] on div "Add" at bounding box center [442, 110] width 14 height 7
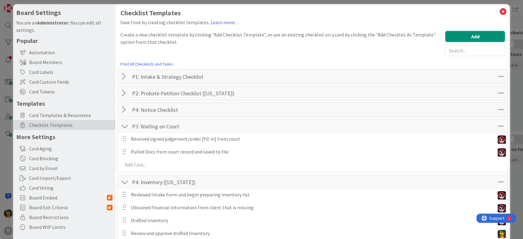
scroll to position [0, 0]
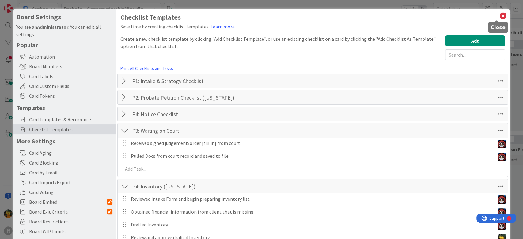
click at [499, 18] on icon at bounding box center [503, 16] width 8 height 9
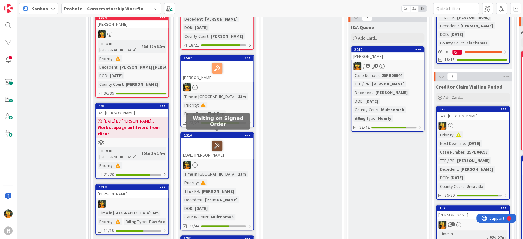
scroll to position [122, 94]
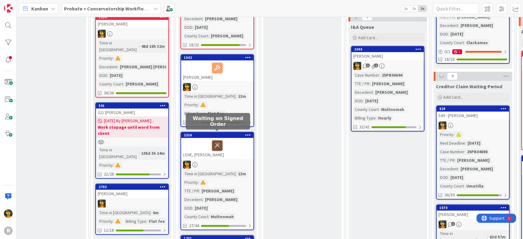
click at [218, 140] on icon at bounding box center [217, 145] width 10 height 10
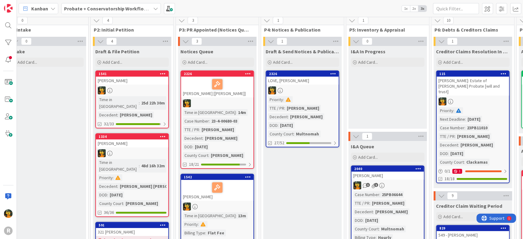
scroll to position [0, 94]
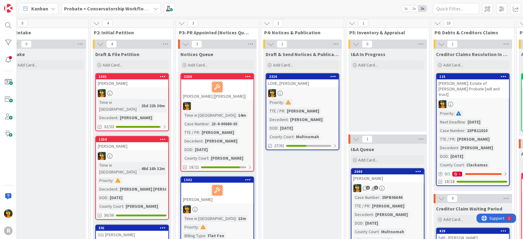
click at [320, 87] on div "LOVE, [PERSON_NAME]" at bounding box center [302, 83] width 72 height 8
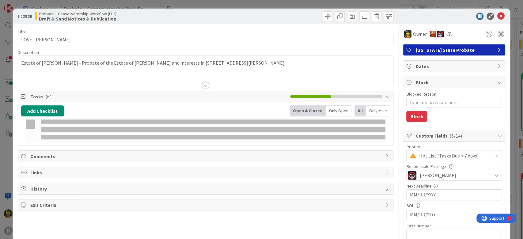
type textarea "x"
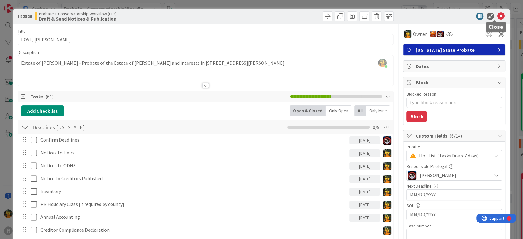
click at [497, 13] on icon at bounding box center [500, 16] width 7 height 7
